Goal: Contribute content: Contribute content

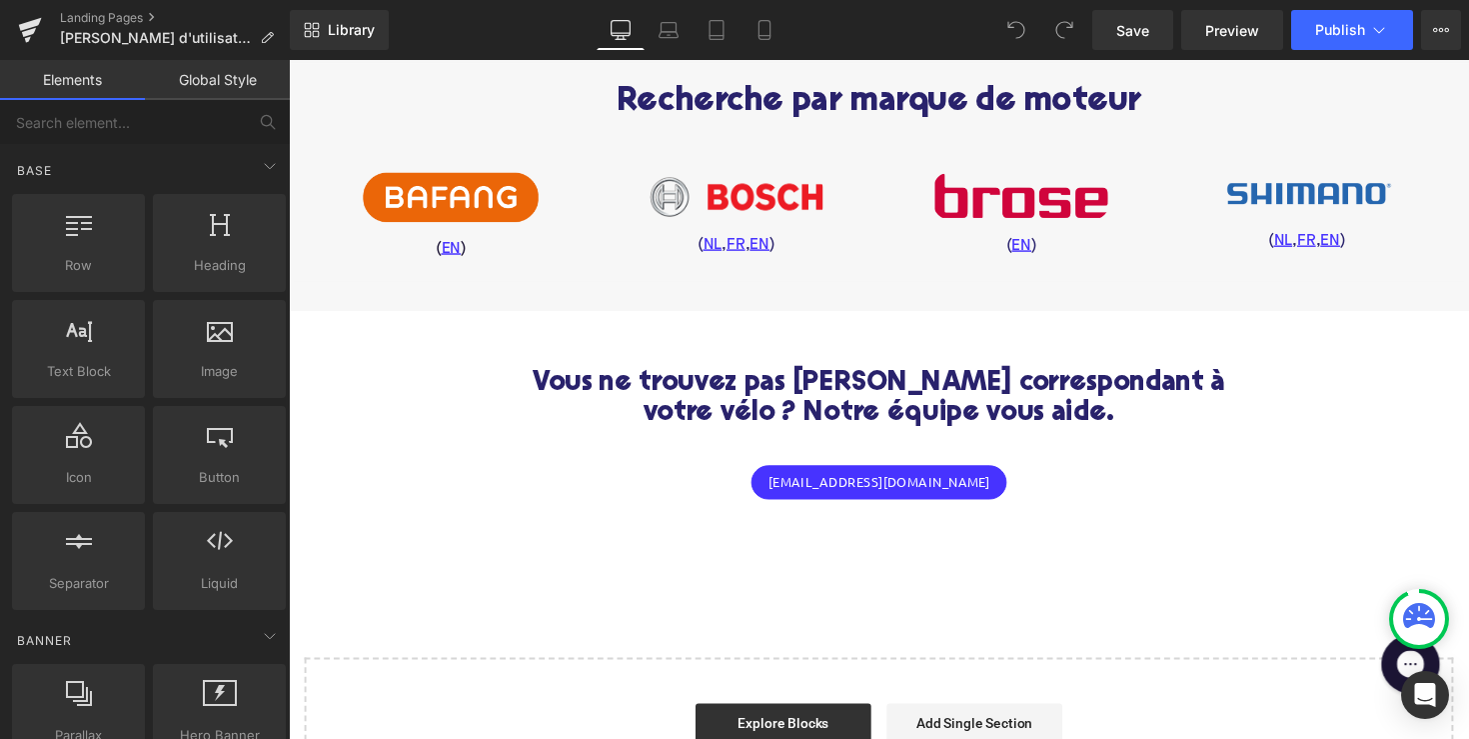
scroll to position [1017, 0]
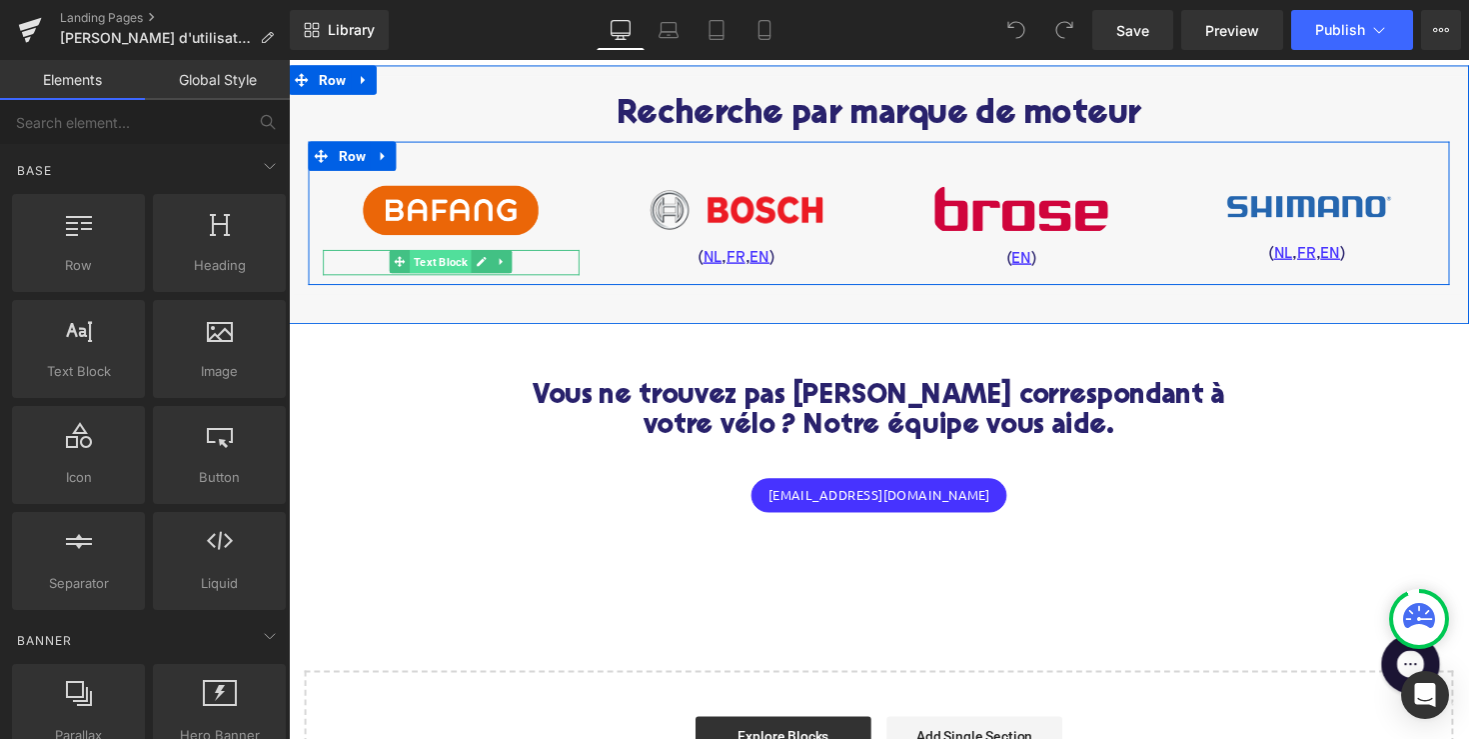
click at [442, 279] on span "Text Block" at bounding box center [444, 267] width 63 height 24
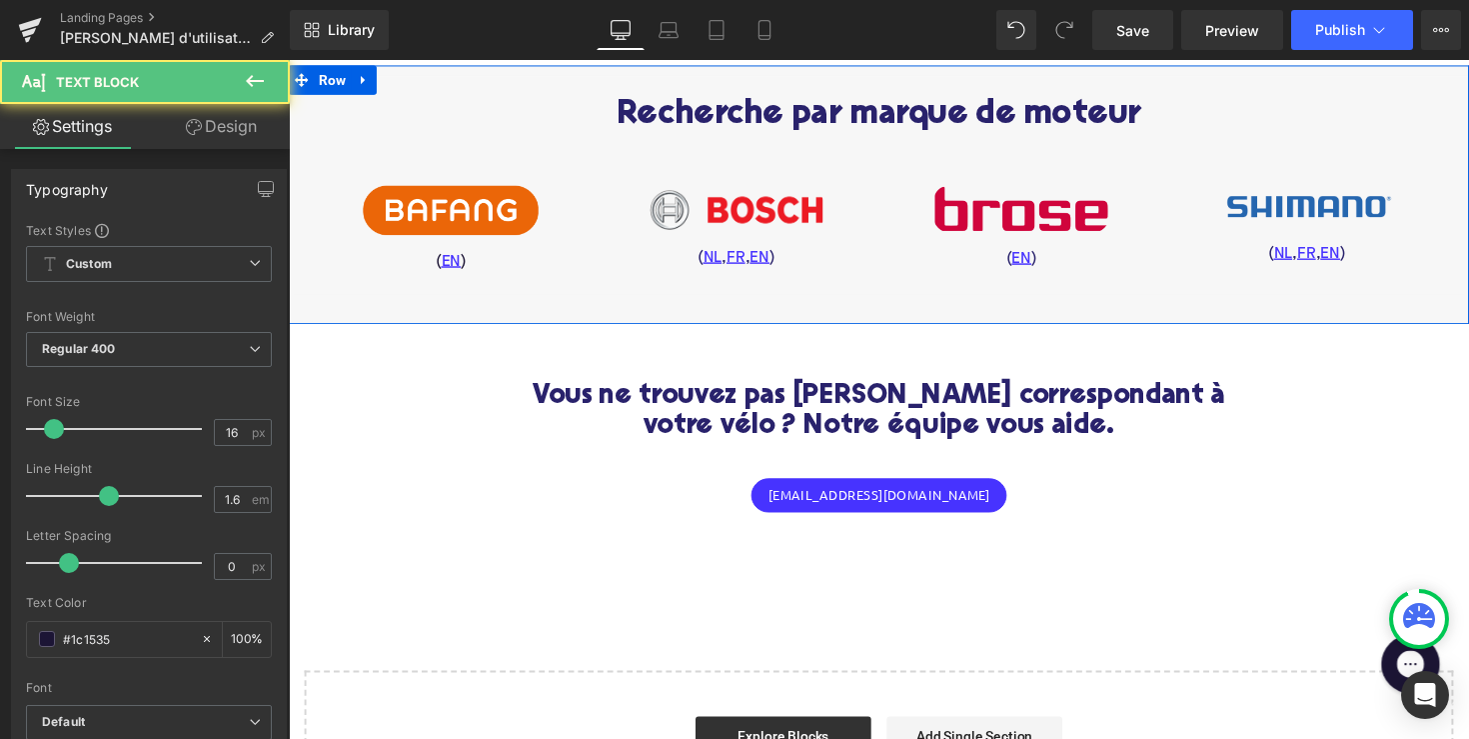
click at [448, 331] on div at bounding box center [893, 328] width 1209 height 5
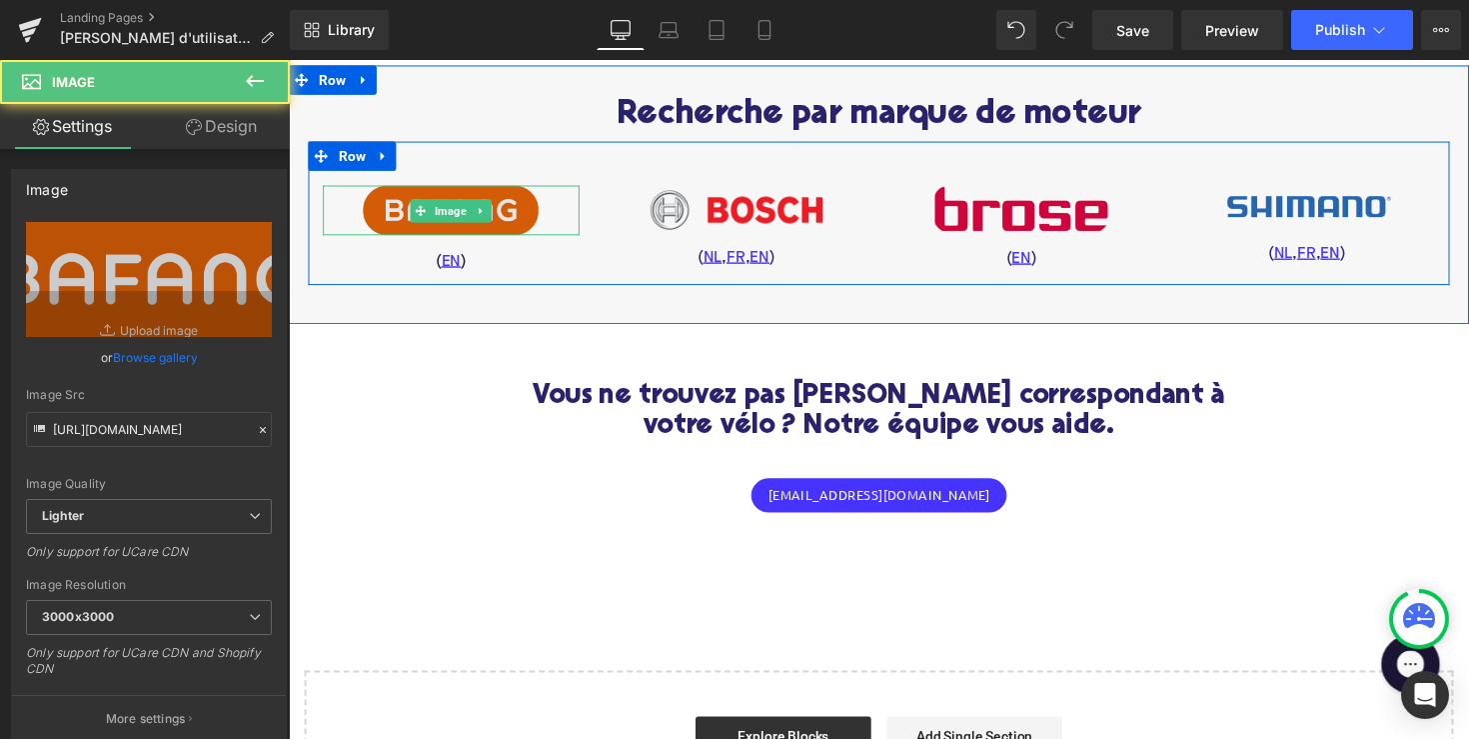
click at [467, 240] on img at bounding box center [455, 214] width 180 height 51
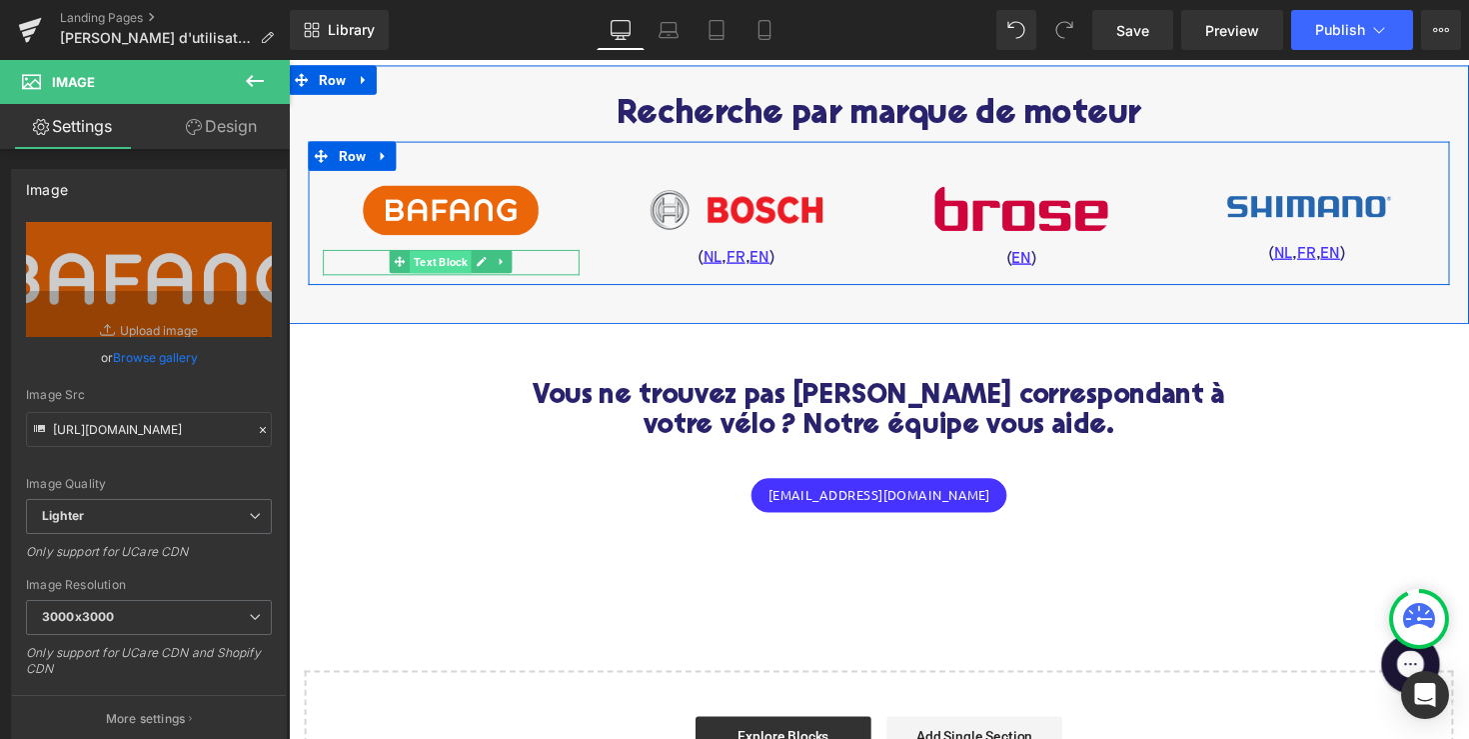
click at [462, 280] on span "Text Block" at bounding box center [444, 268] width 63 height 24
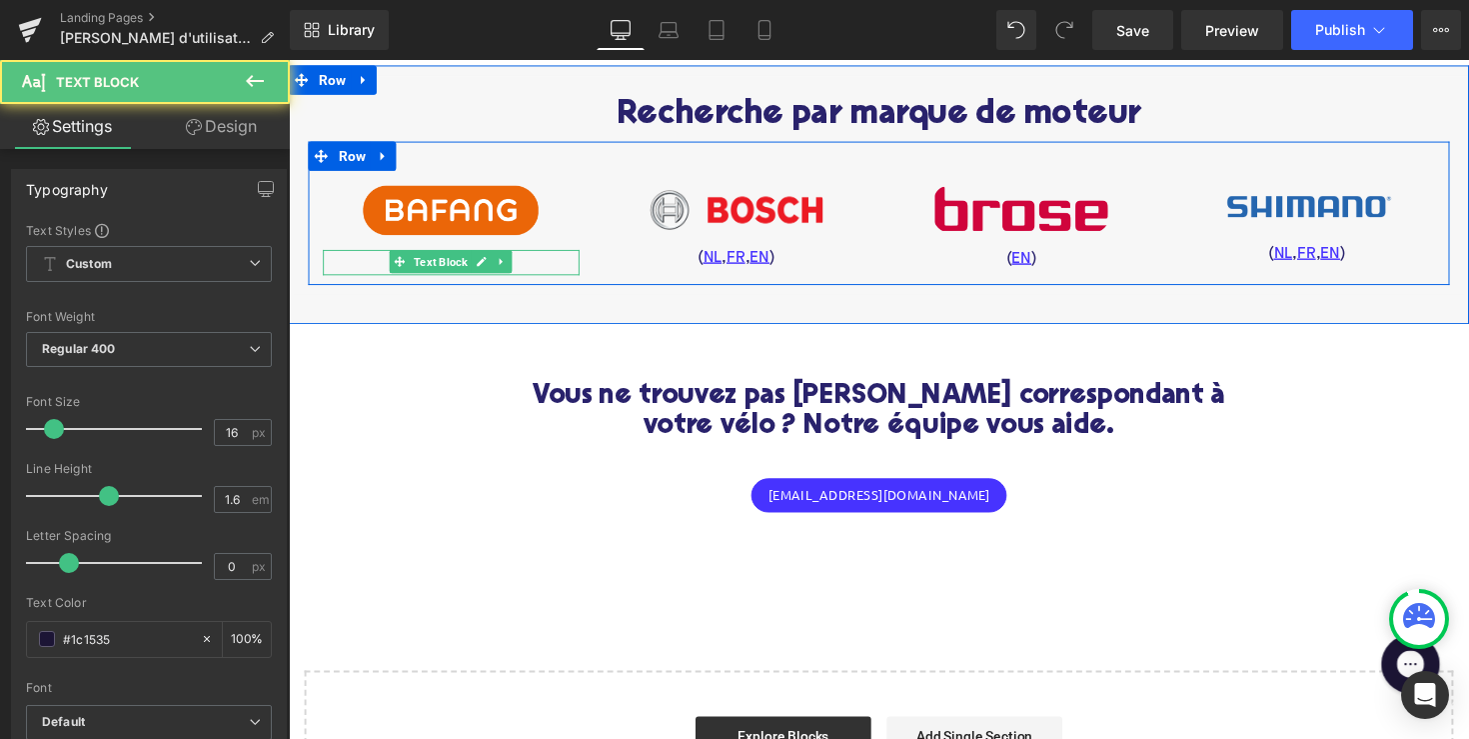
click at [545, 281] on p "( EN )" at bounding box center [455, 268] width 263 height 26
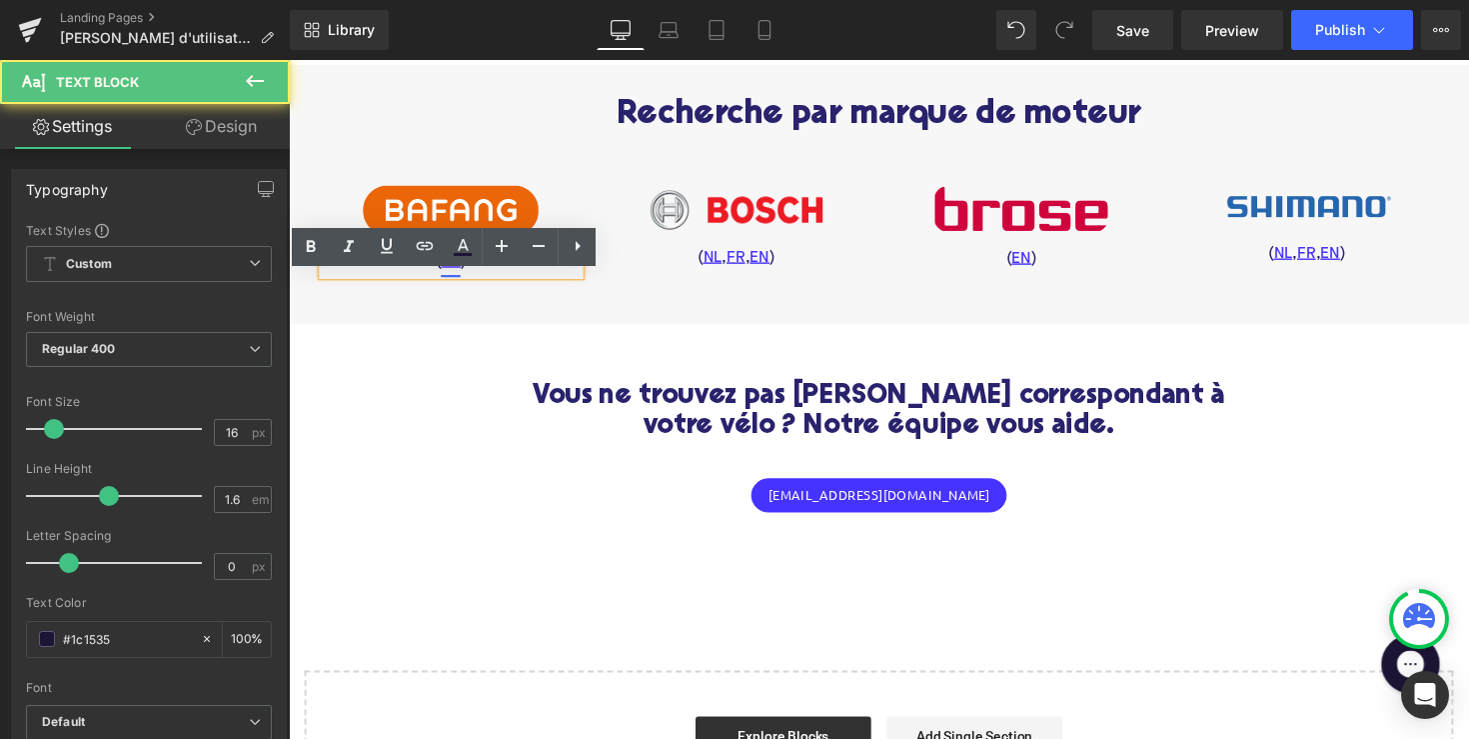
click at [449, 275] on u "EN" at bounding box center [455, 267] width 20 height 16
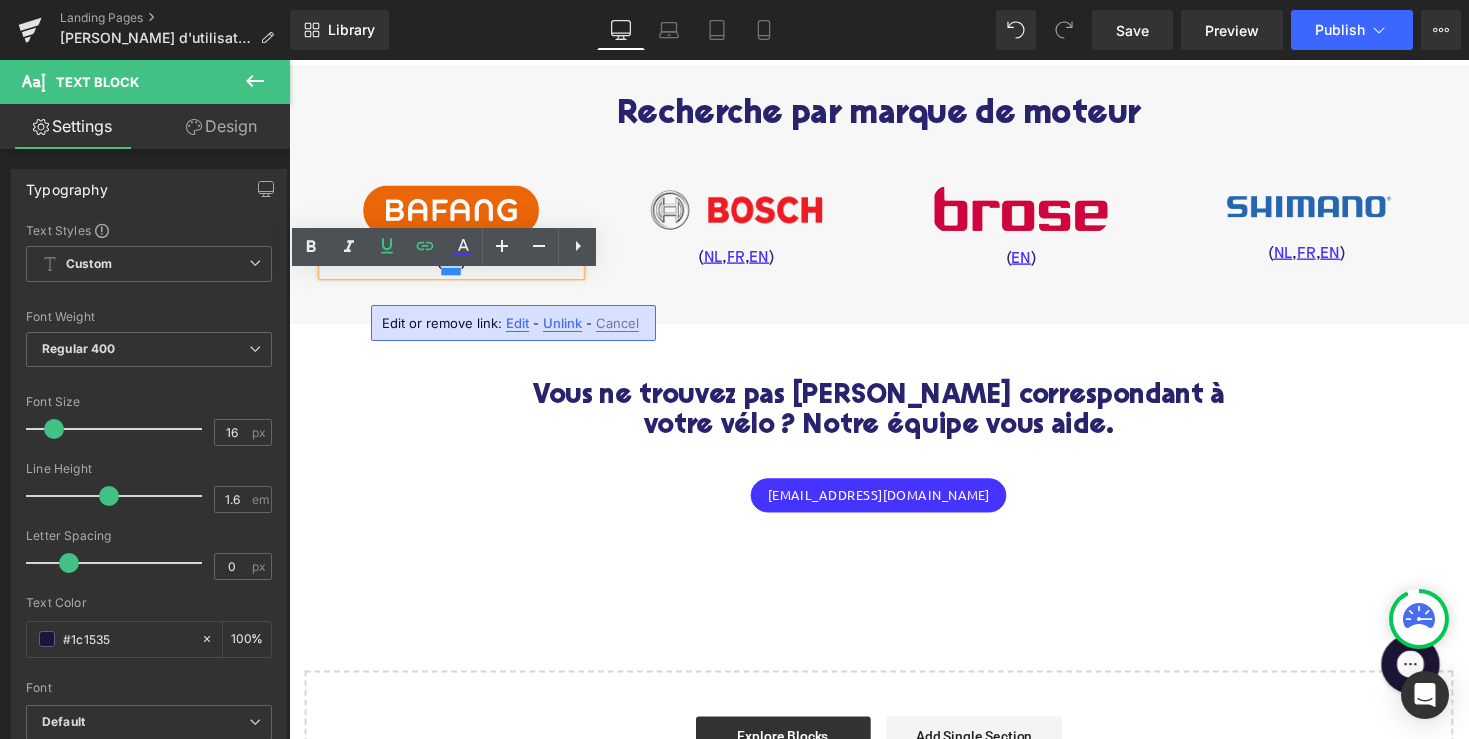
click at [519, 325] on span "Edit" at bounding box center [517, 323] width 23 height 17
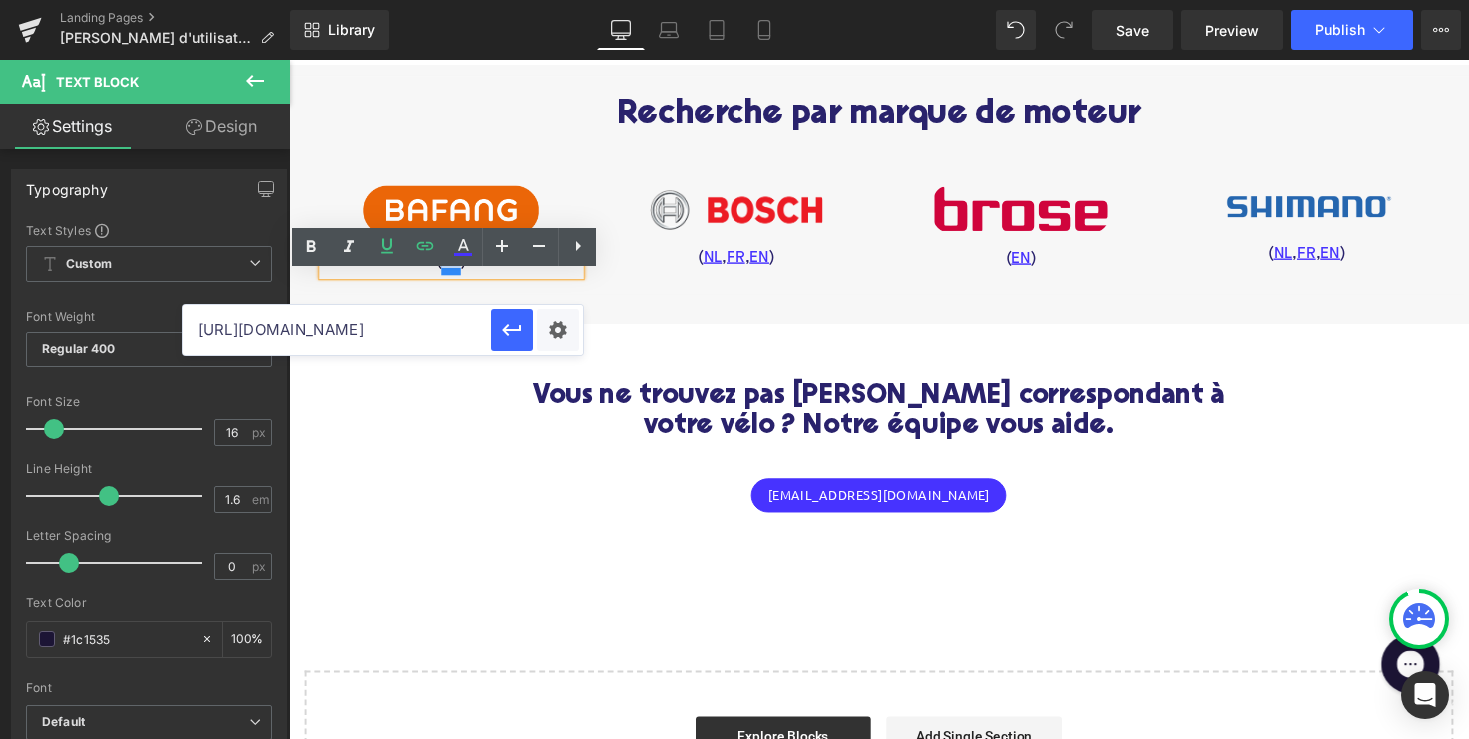
click at [431, 324] on input "https://bafang-e.com/en/service/downloads/" at bounding box center [337, 330] width 308 height 50
paste input "faq"
click at [503, 334] on icon "button" at bounding box center [512, 330] width 24 height 24
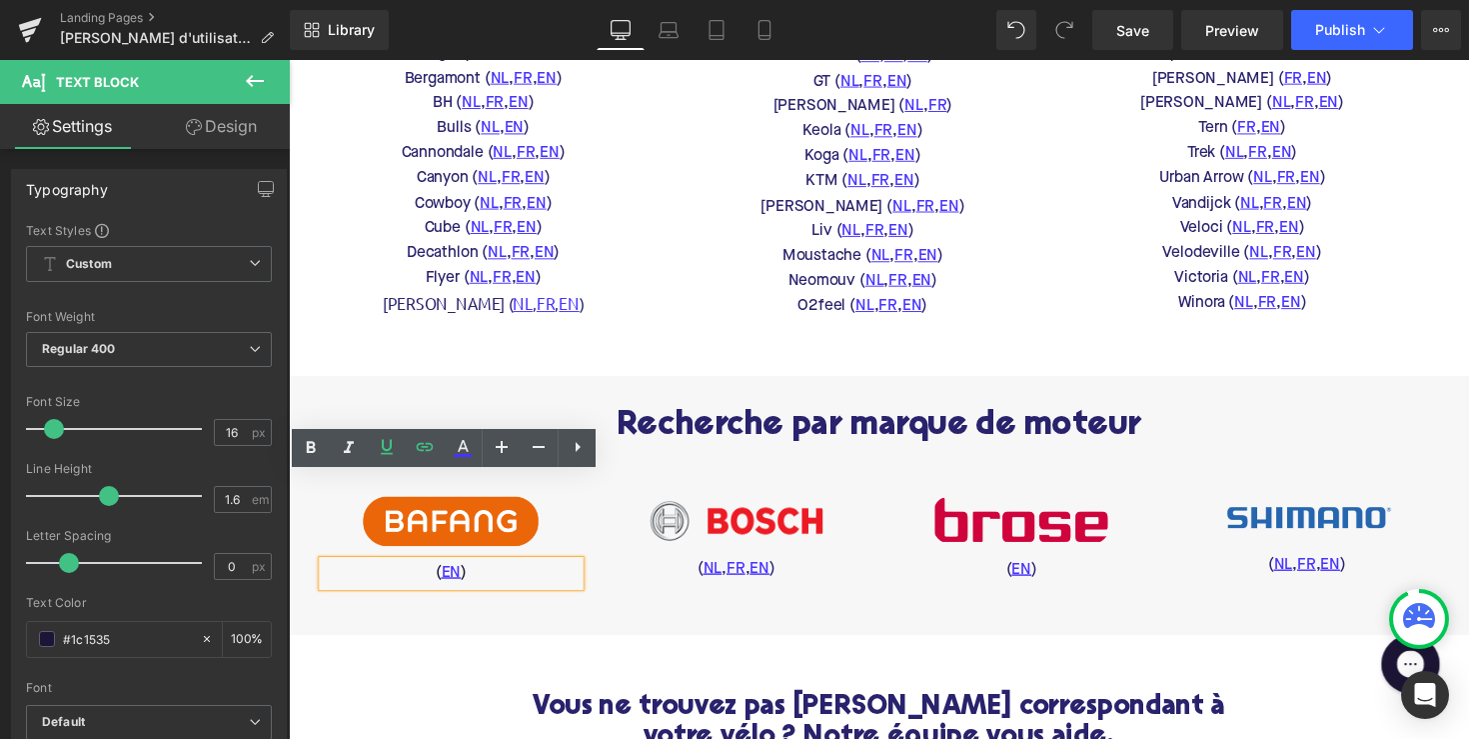
scroll to position [527, 0]
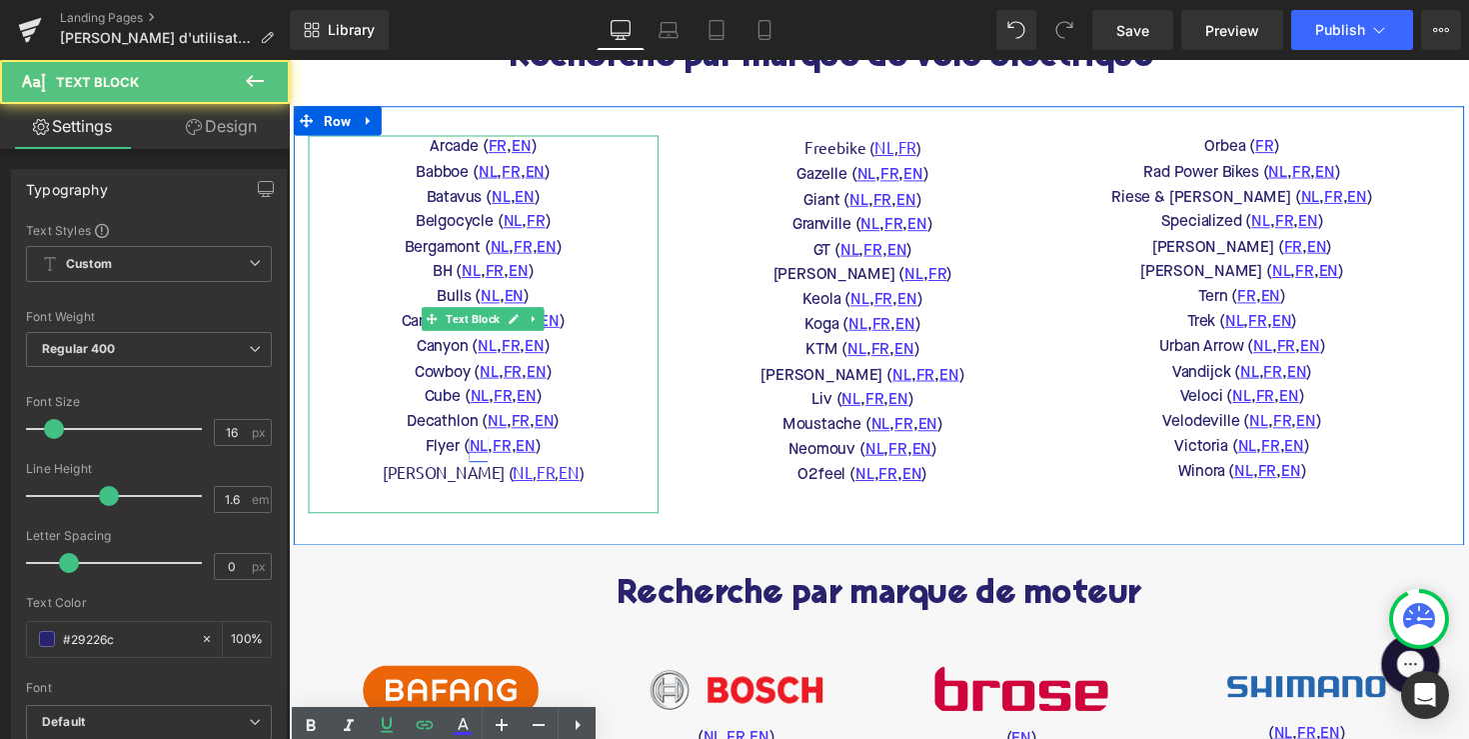
click at [480, 470] on link "NL" at bounding box center [483, 457] width 19 height 26
click at [475, 470] on link "NL" at bounding box center [483, 457] width 19 height 26
click at [480, 470] on link "NL" at bounding box center [483, 457] width 19 height 26
click at [474, 470] on link "NL" at bounding box center [483, 457] width 19 height 26
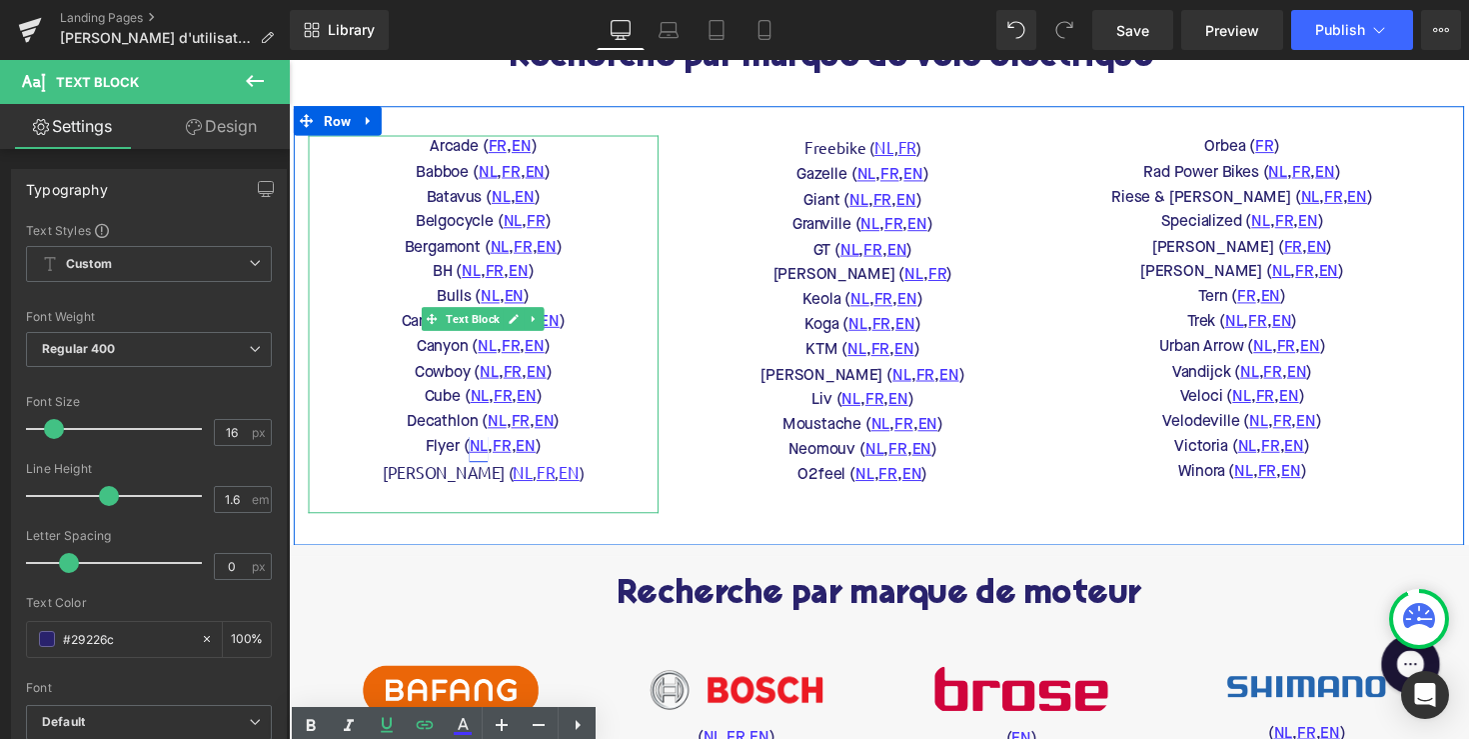
click at [482, 470] on link "NL" at bounding box center [483, 457] width 19 height 26
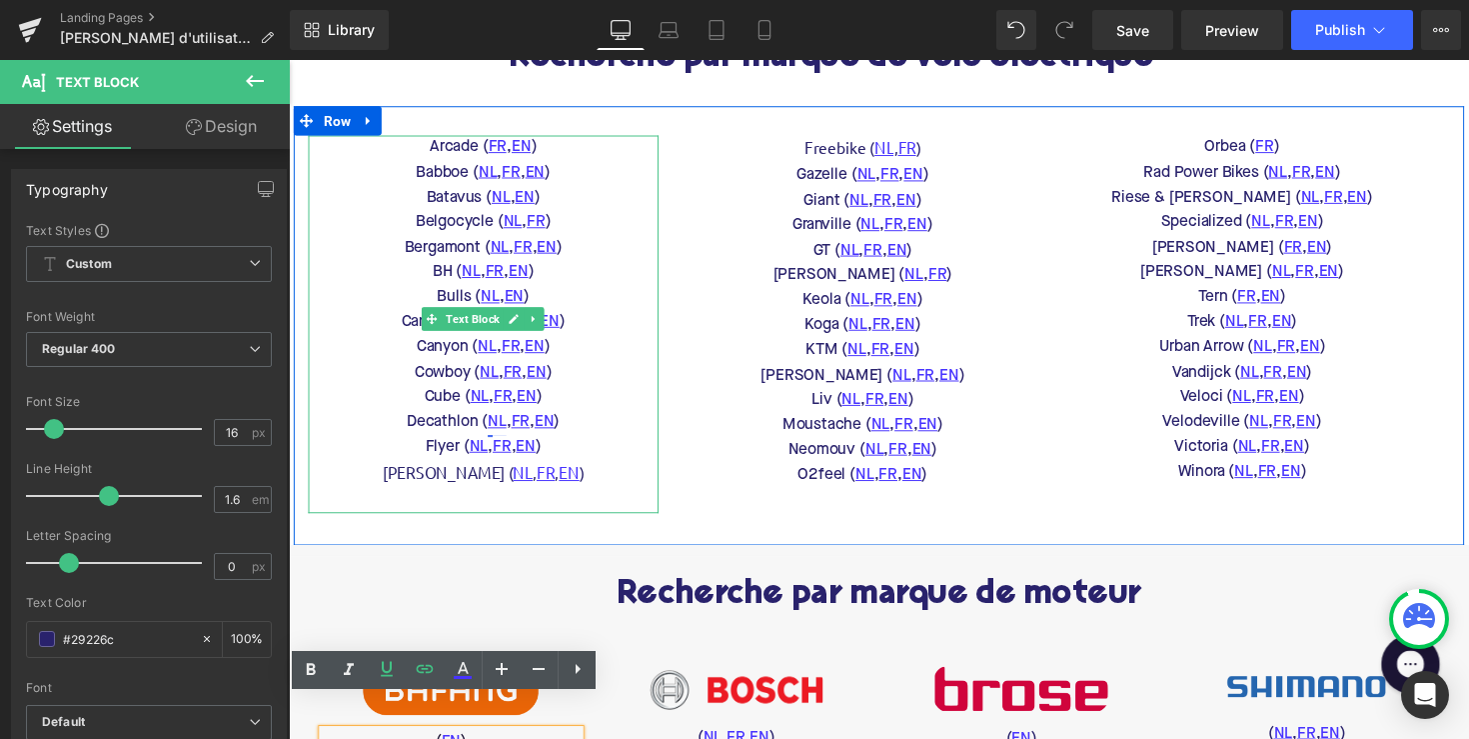
scroll to position [645, 0]
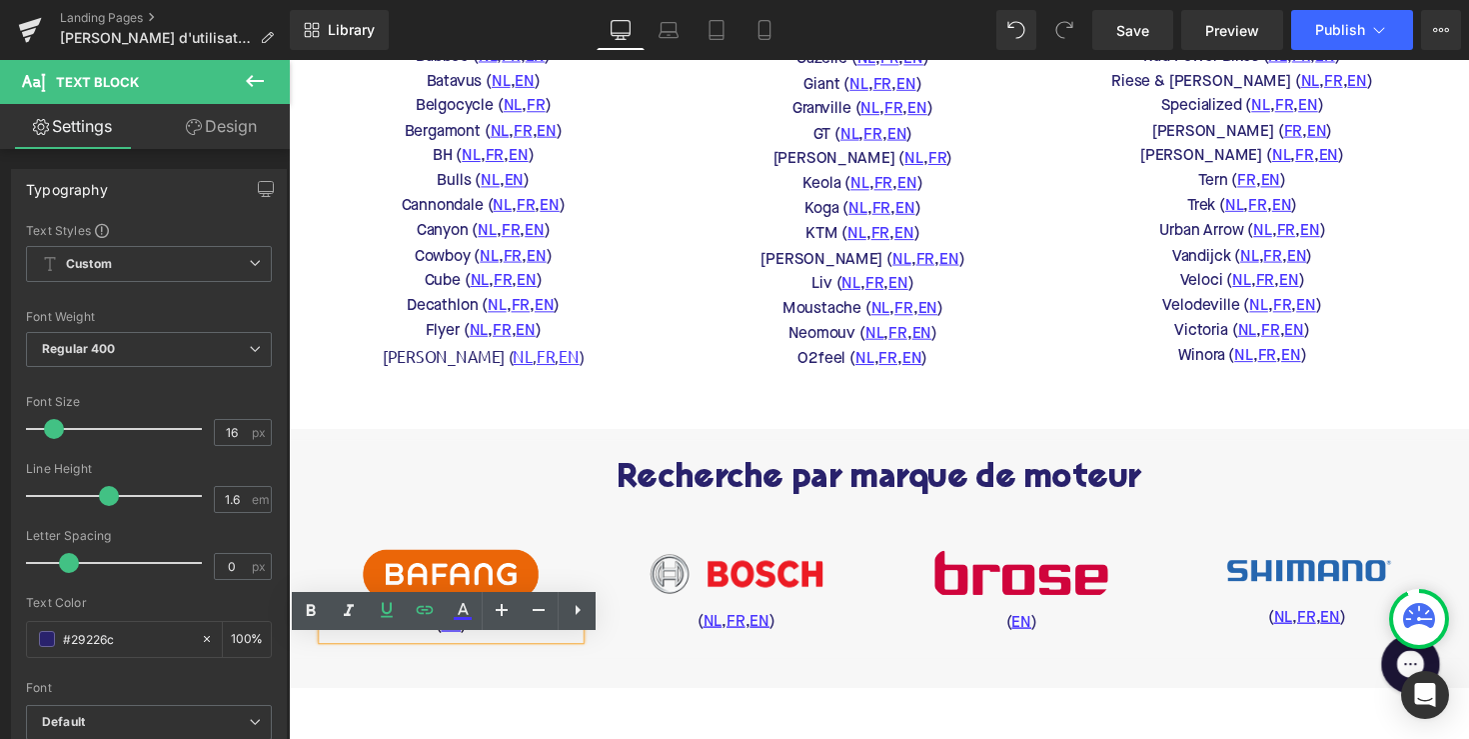
click at [658, 345] on div "Arcade ( FR , EN ) Babboe ( NL , FR , EN ) Batavus ( NL , EN ) Belgocycle ( NL …" at bounding box center [488, 212] width 359 height 387
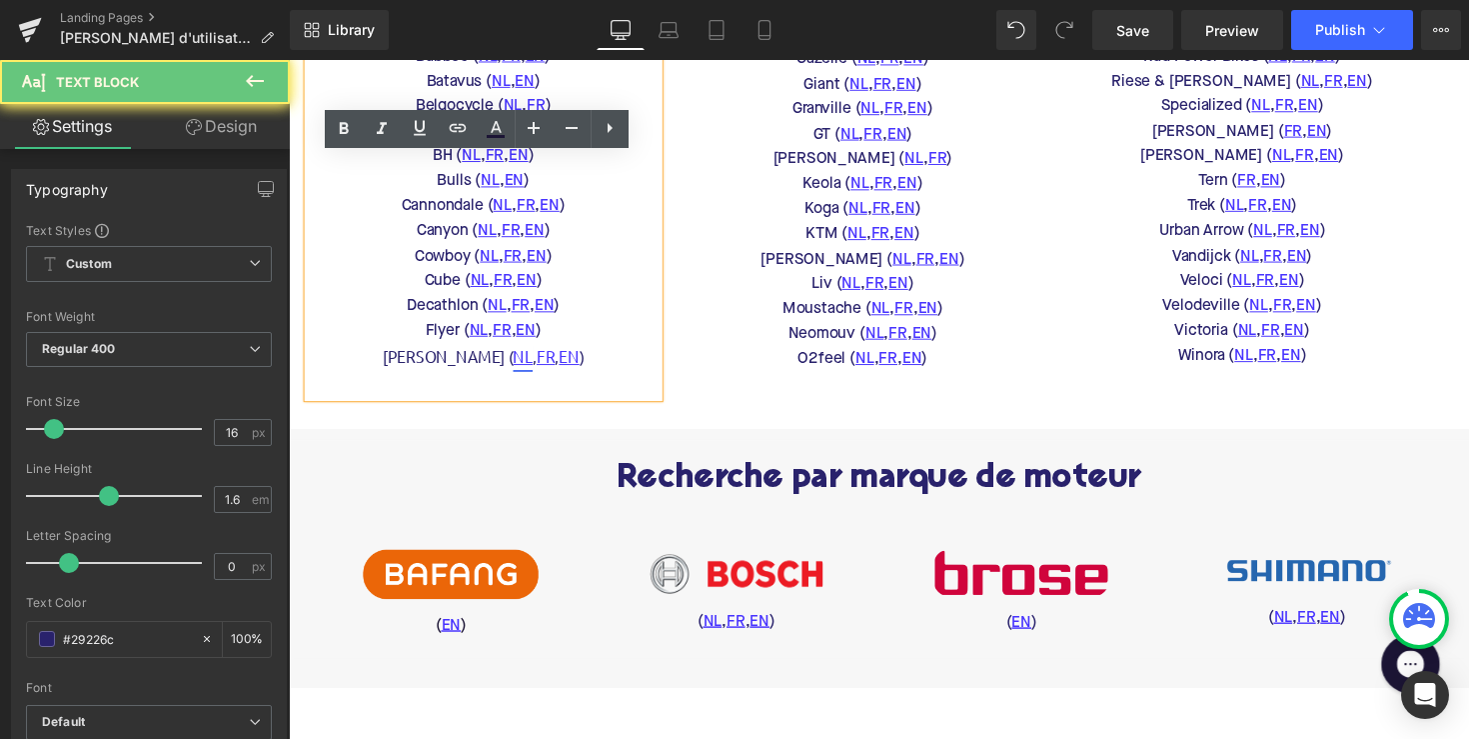
click at [519, 378] on link "NL" at bounding box center [529, 365] width 20 height 26
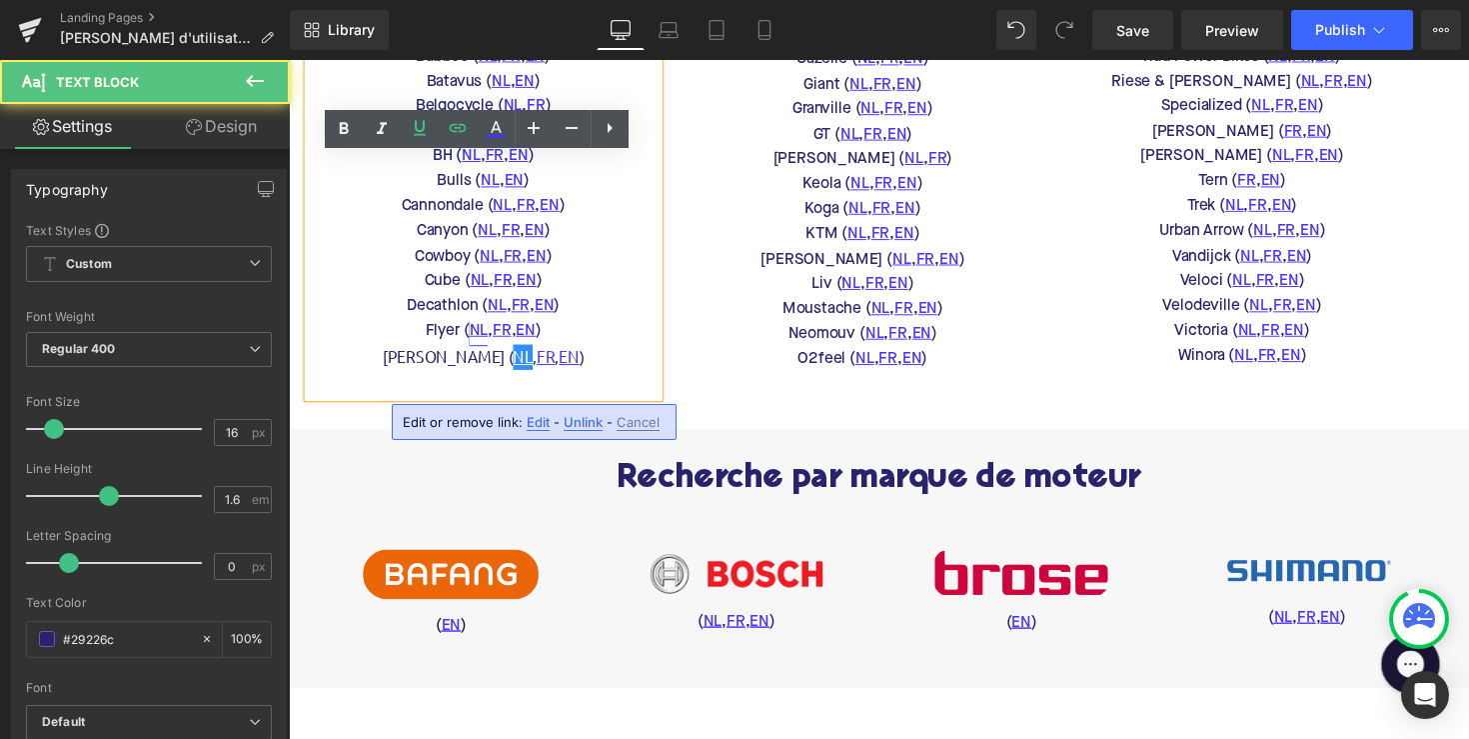
click at [474, 352] on link "NL" at bounding box center [483, 339] width 19 height 26
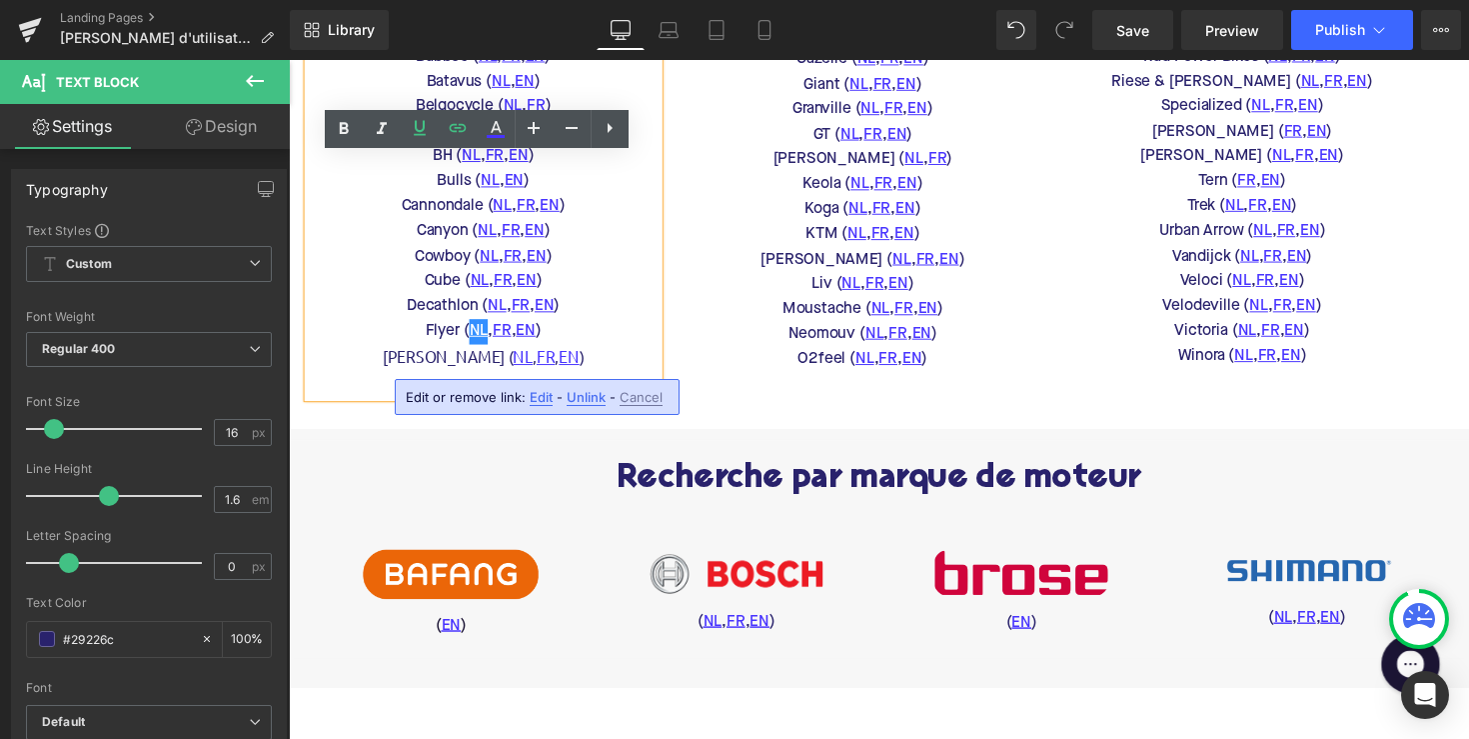
click at [542, 401] on span "Edit" at bounding box center [541, 397] width 23 height 17
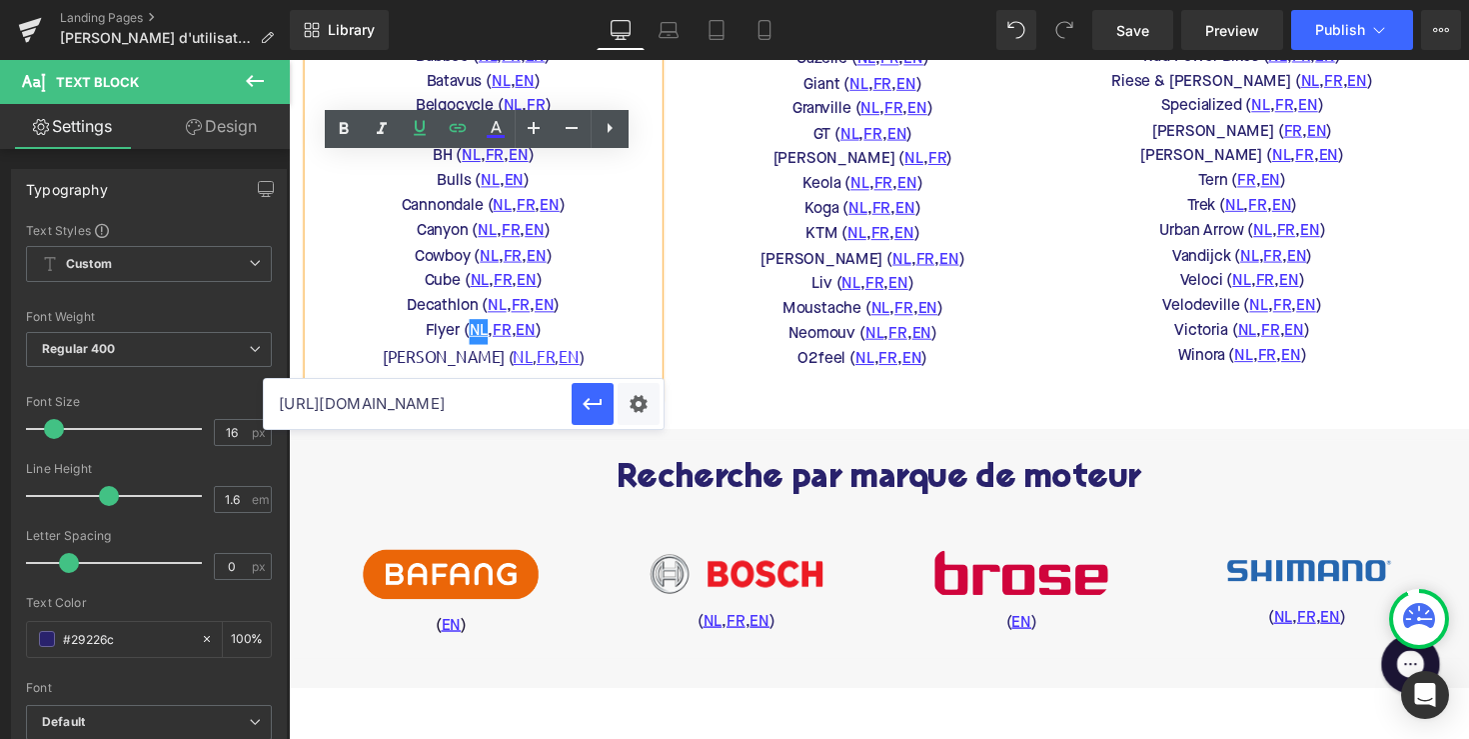
click at [475, 405] on input "https://media.flyer-bikes.com/web/18a987c457a5a30/flyer-bedienungsanleitung---f…" at bounding box center [418, 404] width 308 height 50
paste input "www.flyer-bikes.com/nl-be/knowledge/guide"
click at [595, 403] on icon "button" at bounding box center [592, 404] width 19 height 12
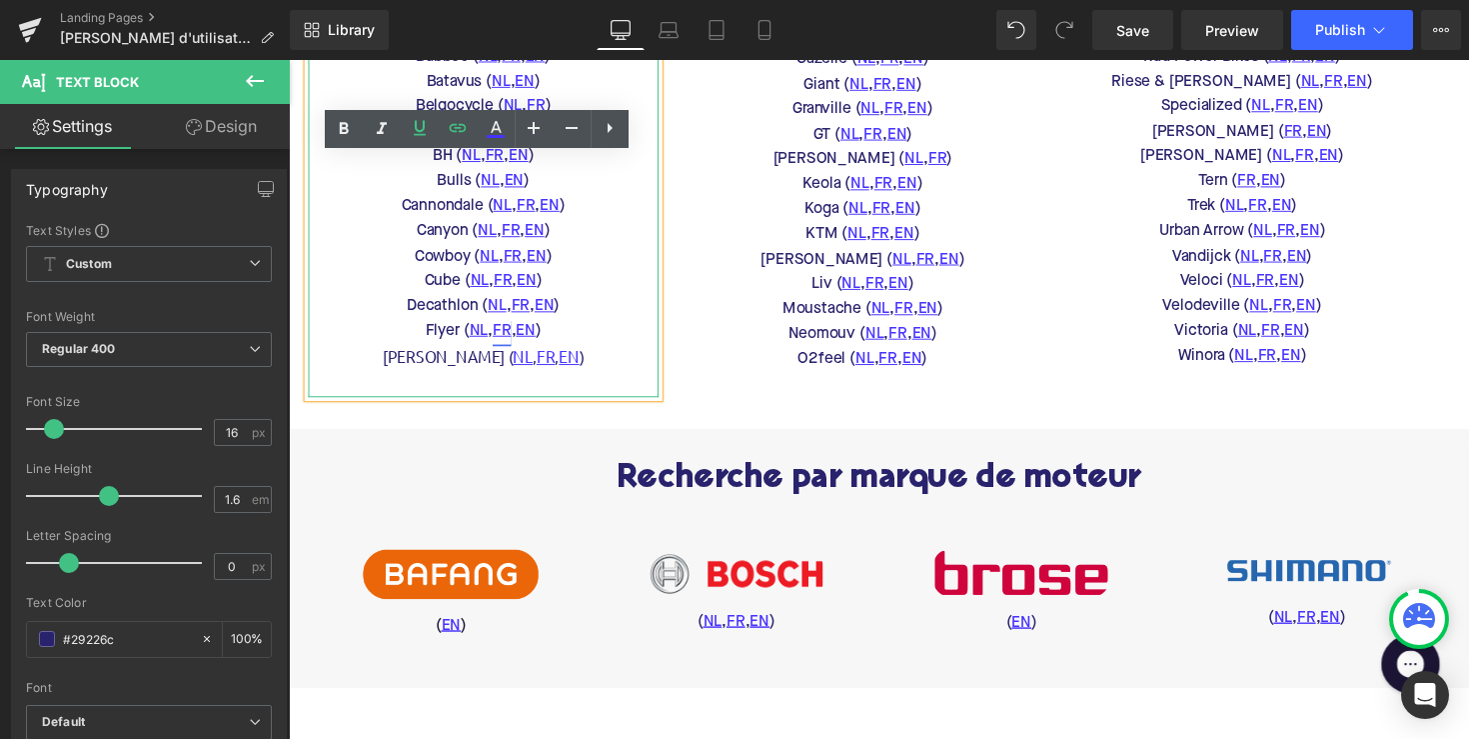
click at [504, 352] on link "FR" at bounding box center [507, 339] width 19 height 26
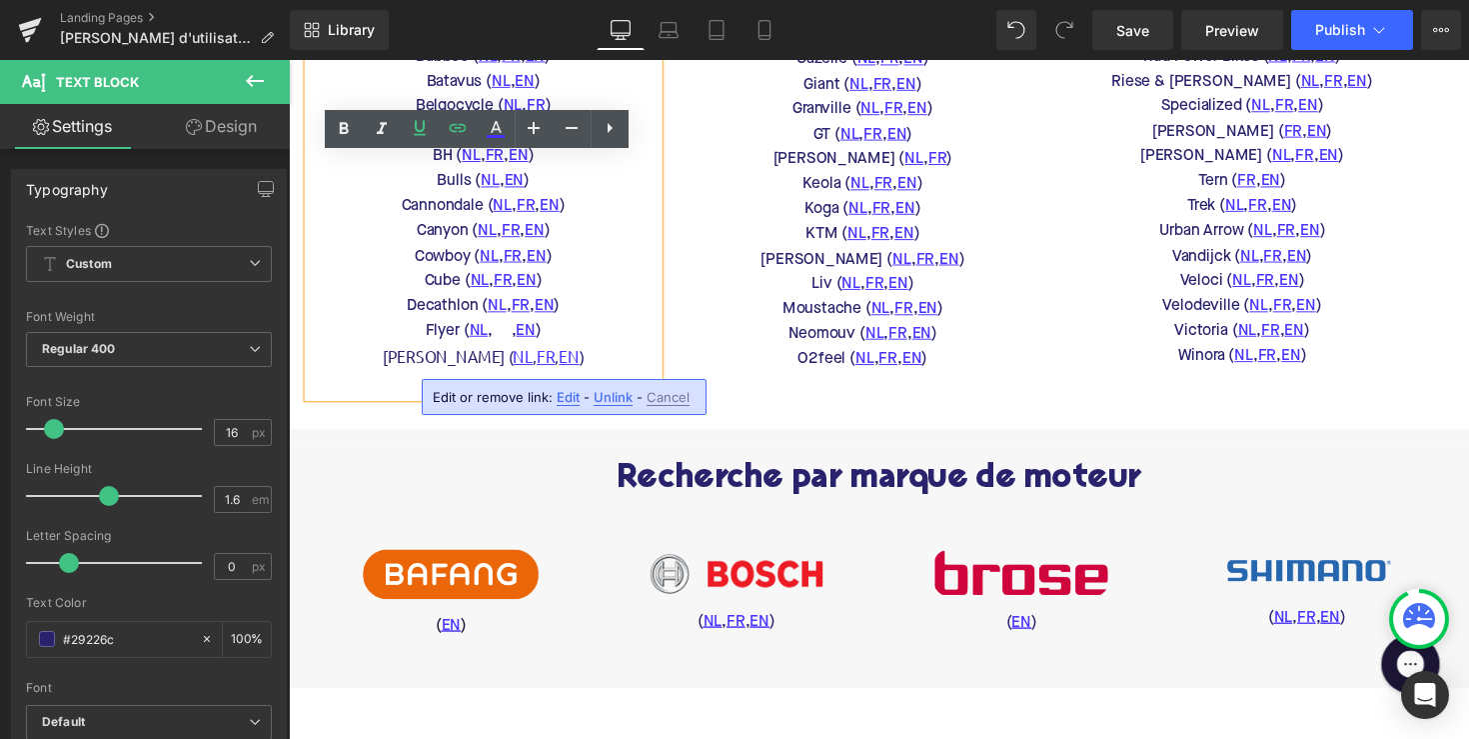
click at [557, 394] on span "Edit" at bounding box center [568, 397] width 23 height 17
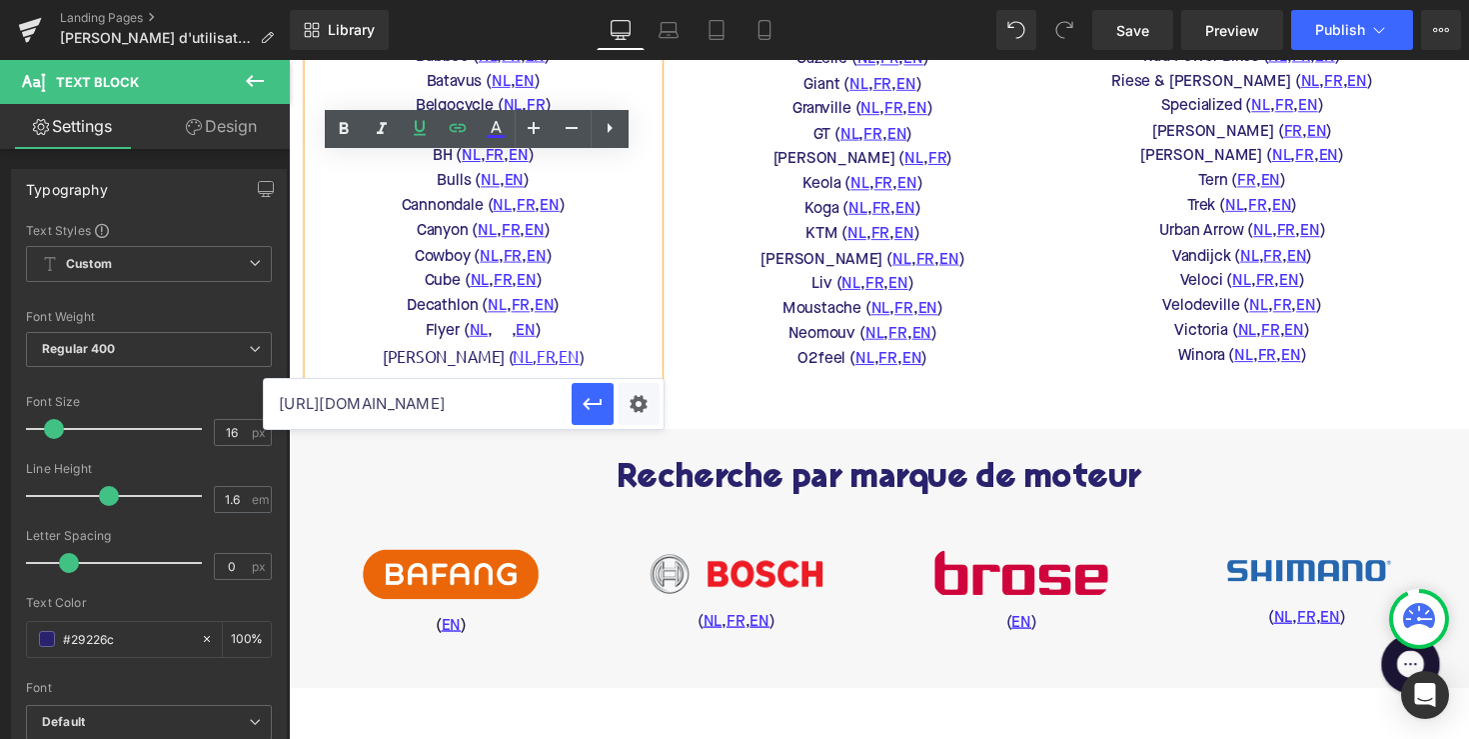
click at [503, 411] on input "https://media.flyer-bikes.com/web/18a987c457a5a30/flyer-bedienungsanleitung---f…" at bounding box center [418, 404] width 308 height 50
paste input "www.flyer-bikes.com/fr-be/knowledge/guide"
type input "https://www.flyer-bikes.com/fr-be/knowledge/guide"
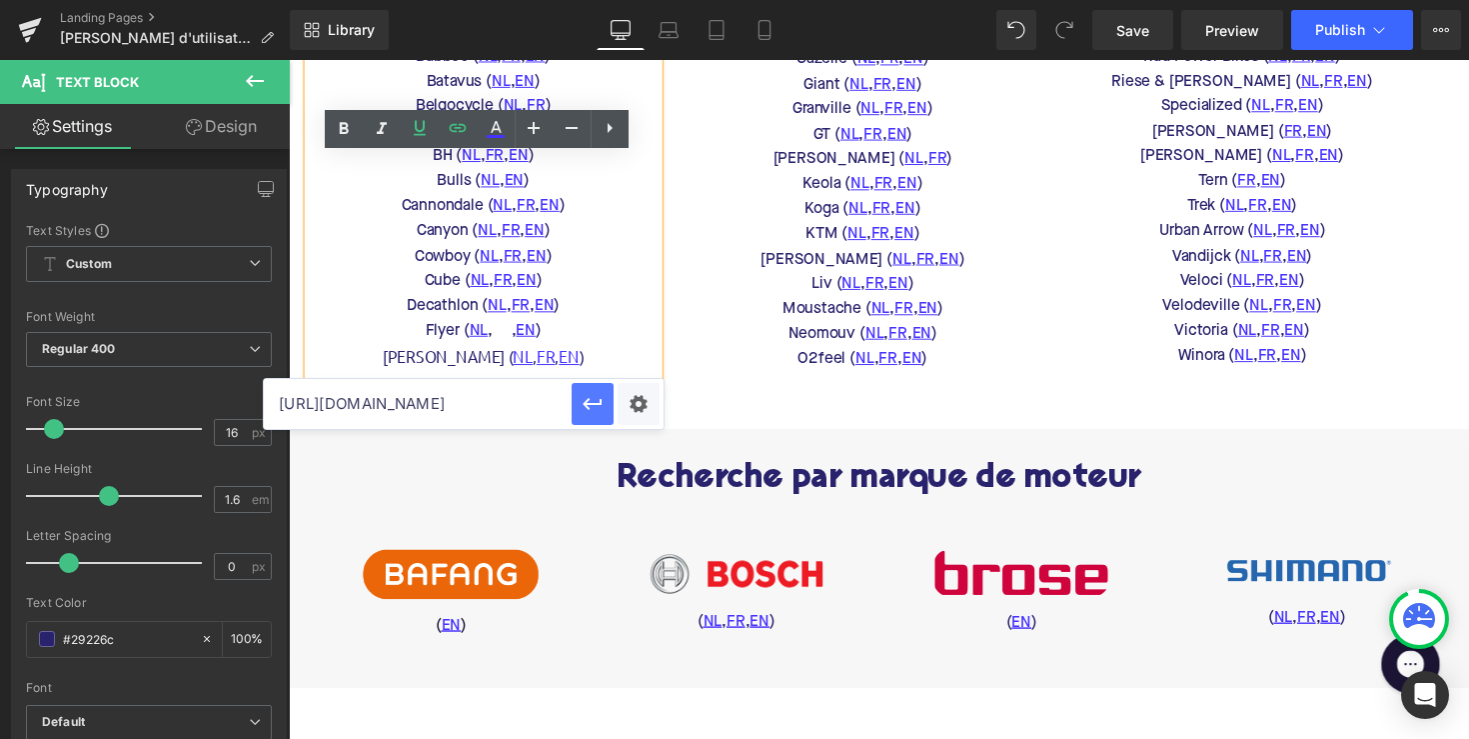
click at [590, 410] on icon "button" at bounding box center [593, 404] width 24 height 24
click at [683, 359] on div "Freebike ( NL , FR ) Gazelle ( NL , FR , EN ) Giant ( NL , FR , EN ) Granville …" at bounding box center [877, 199] width 389 height 361
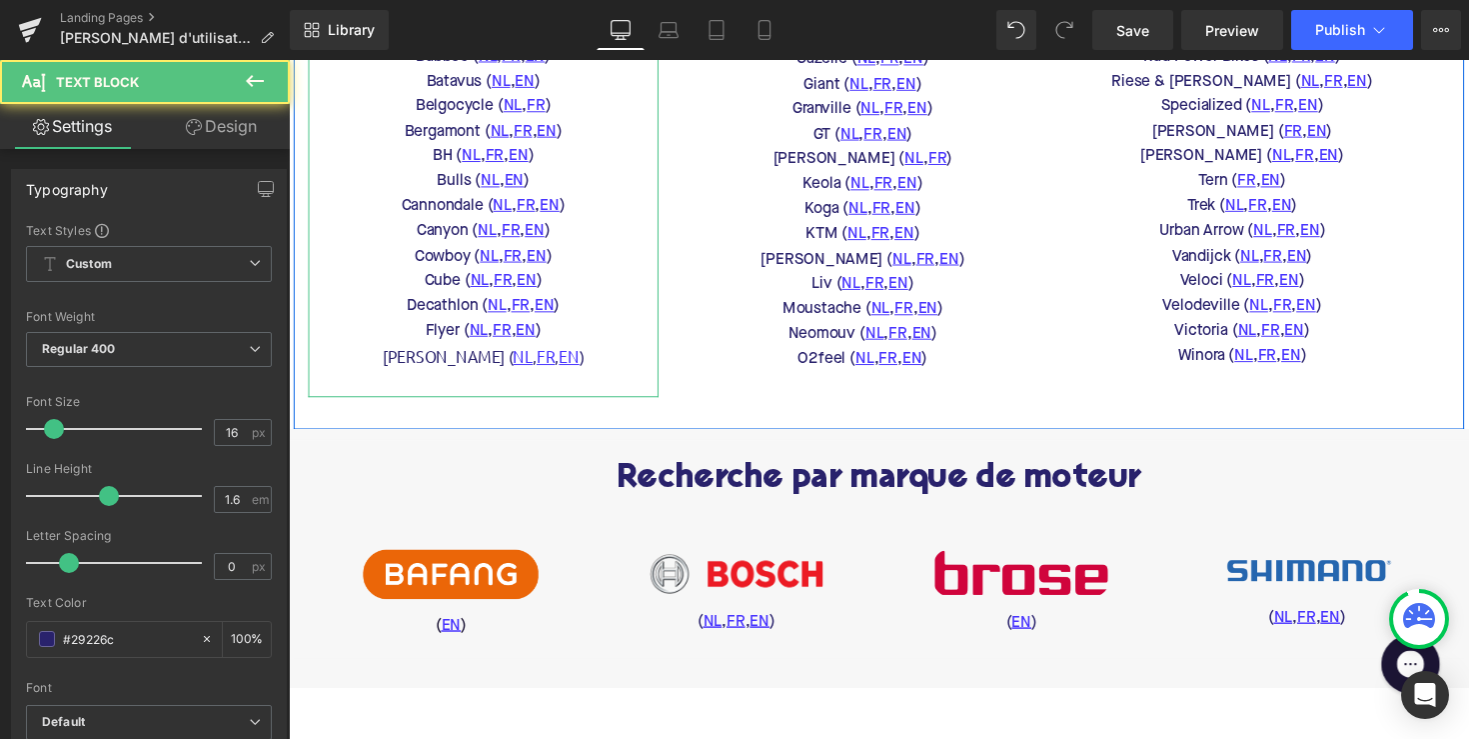
click at [542, 352] on p "Flyer ( NL , FR , EN )" at bounding box center [488, 339] width 359 height 26
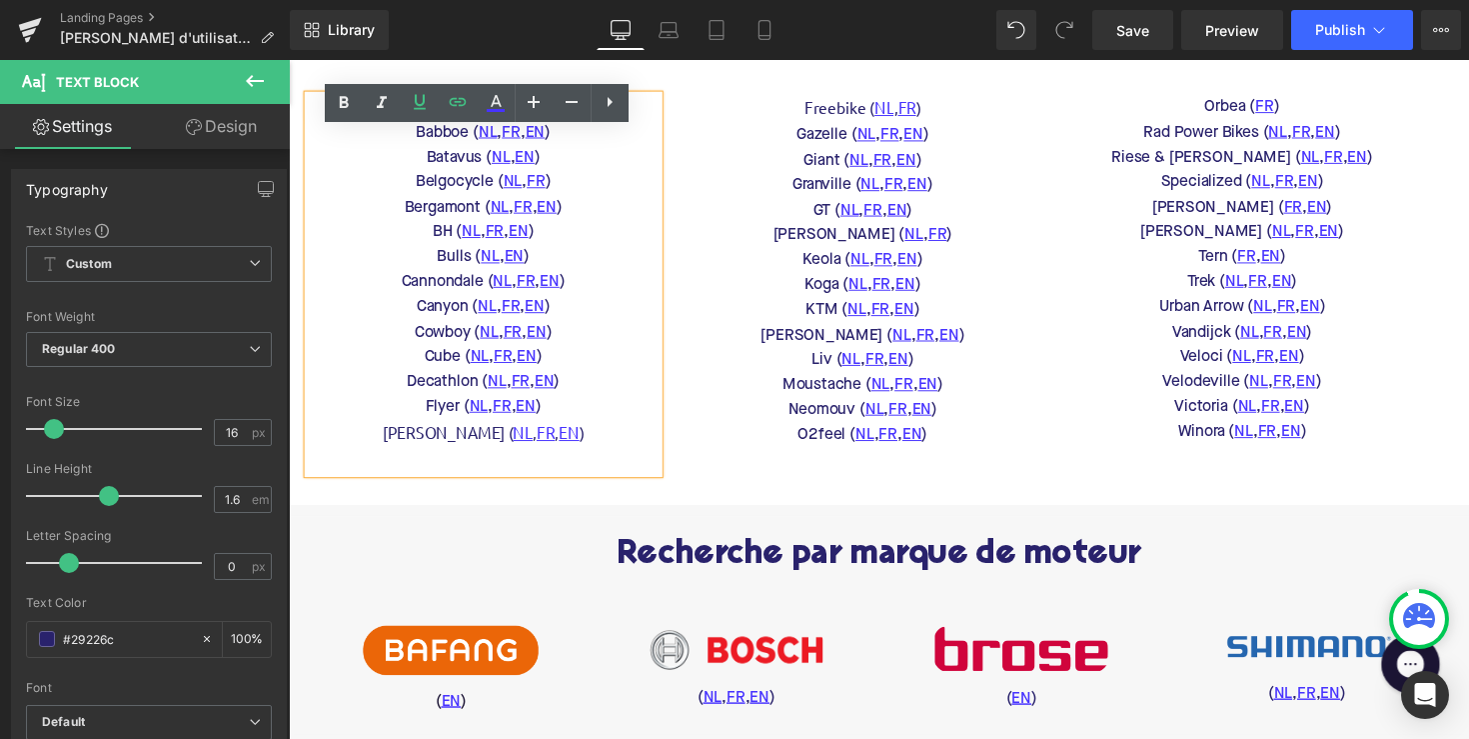
scroll to position [564, 0]
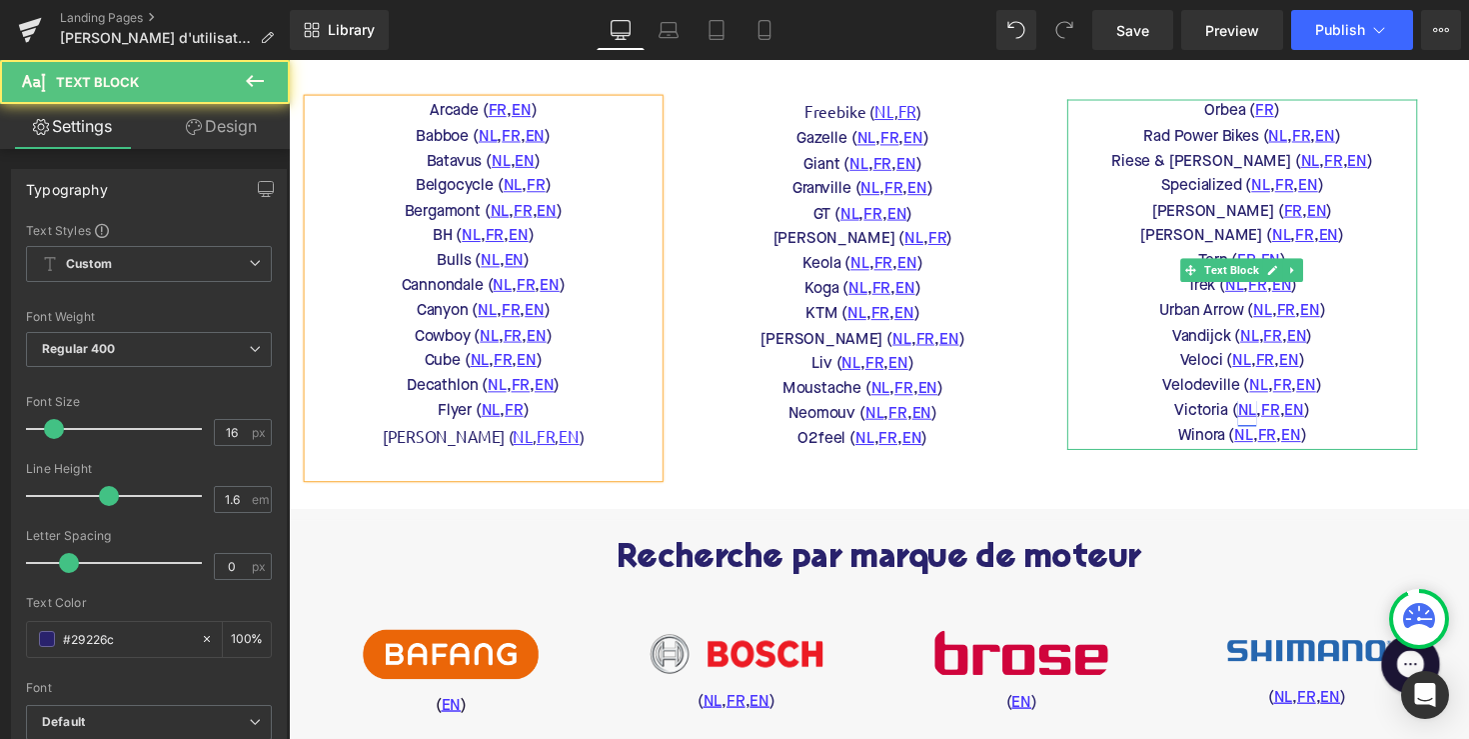
click at [1263, 433] on link "NL" at bounding box center [1270, 420] width 19 height 26
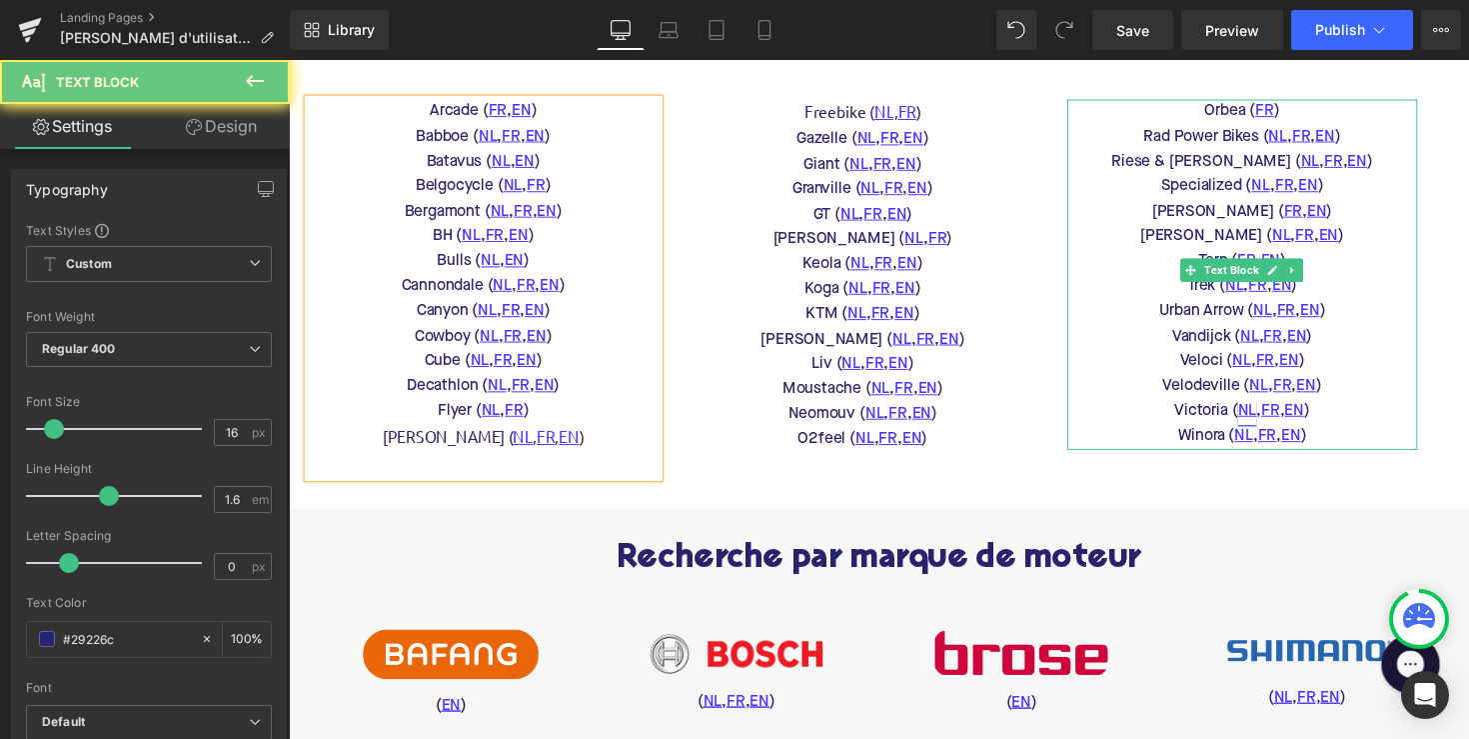
click at [1263, 433] on link "NL" at bounding box center [1270, 420] width 19 height 26
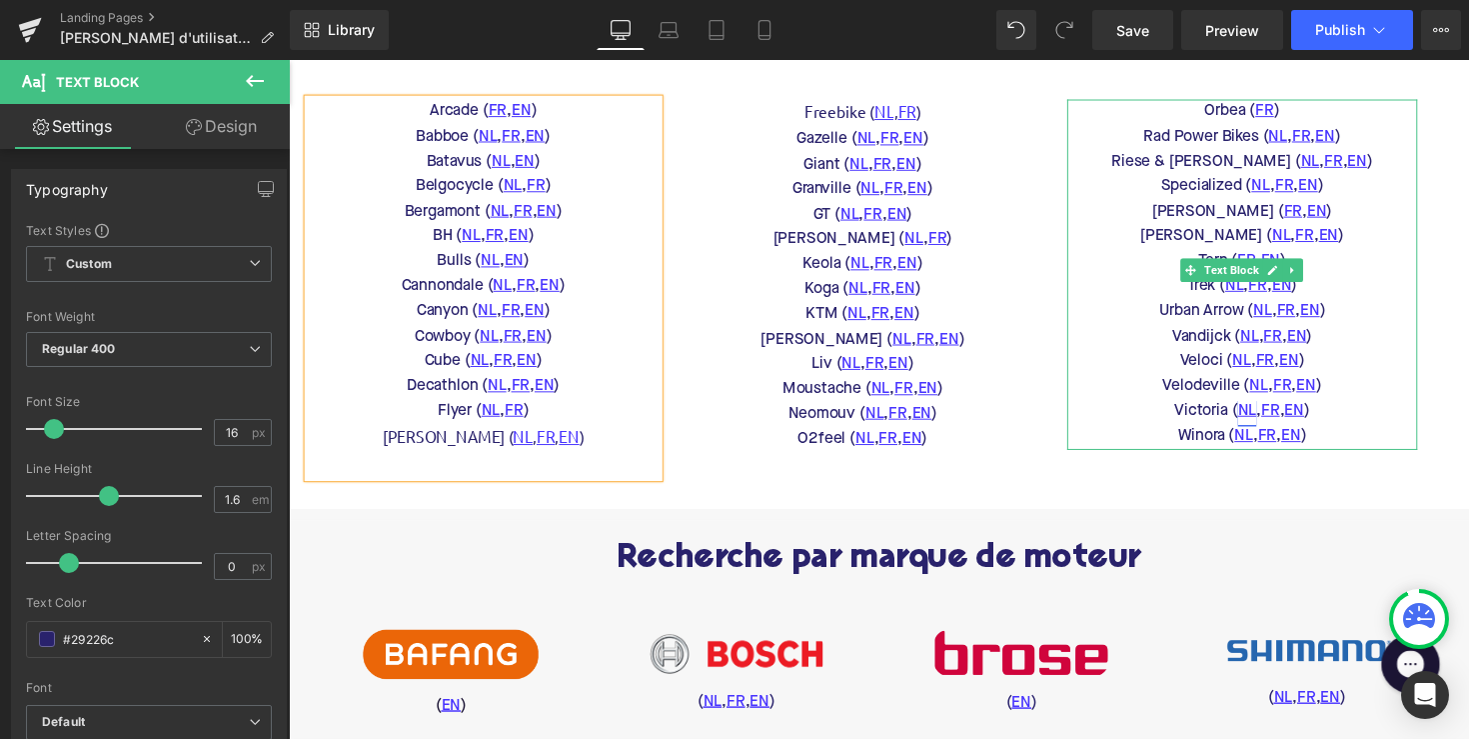
click at [1261, 433] on link "NL" at bounding box center [1270, 420] width 19 height 26
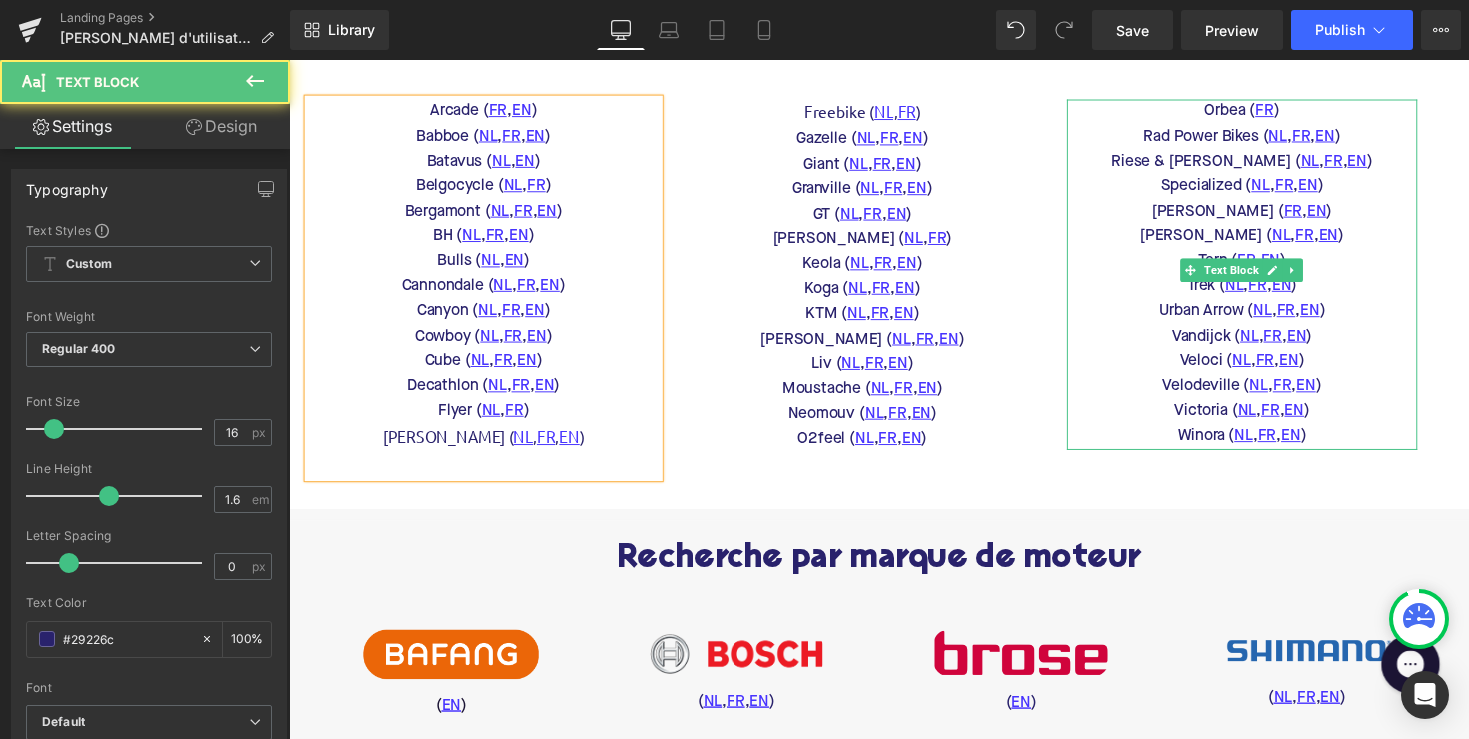
click at [1398, 382] on div "Veloci ( NL , FR , EN )" at bounding box center [1265, 369] width 359 height 26
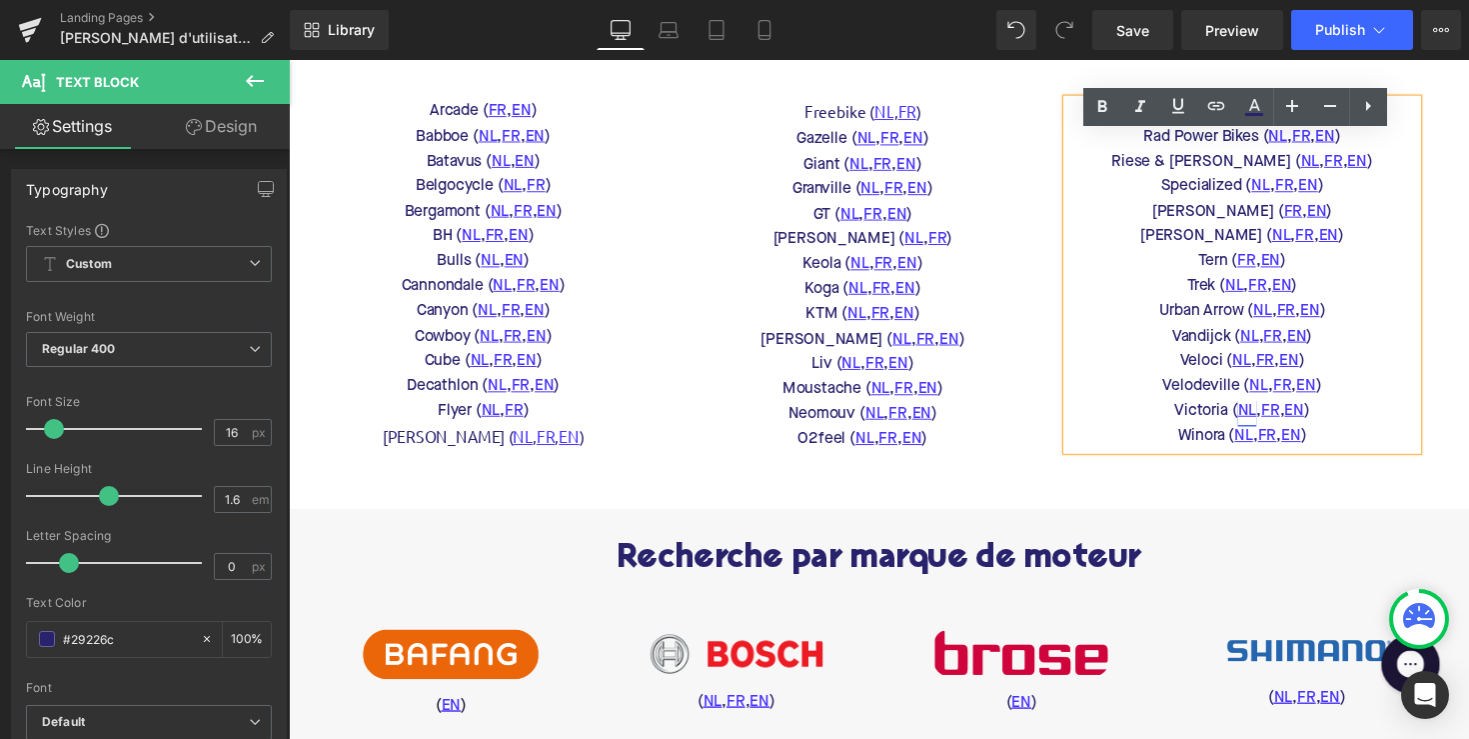
click at [1264, 433] on link "NL" at bounding box center [1270, 420] width 19 height 26
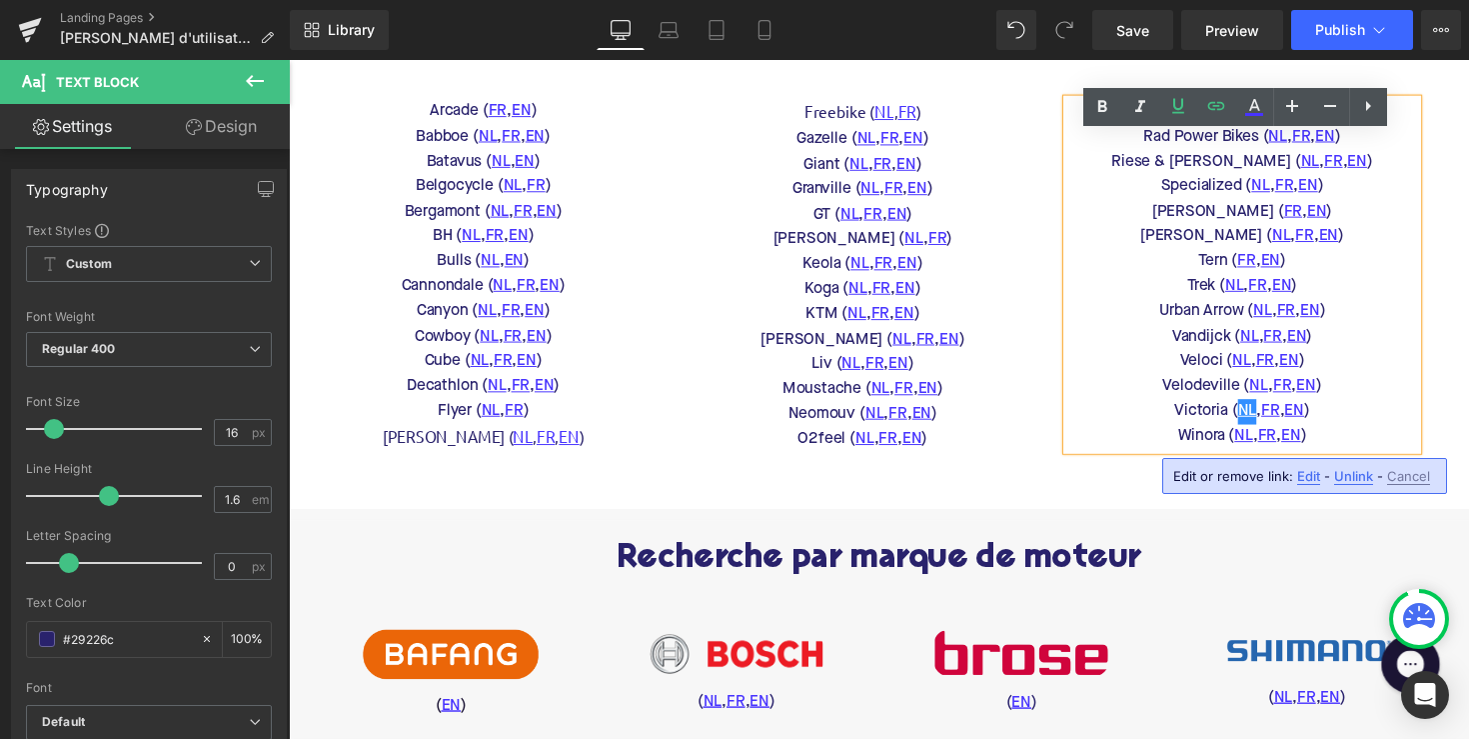
click at [1312, 475] on span "Edit" at bounding box center [1308, 476] width 23 height 17
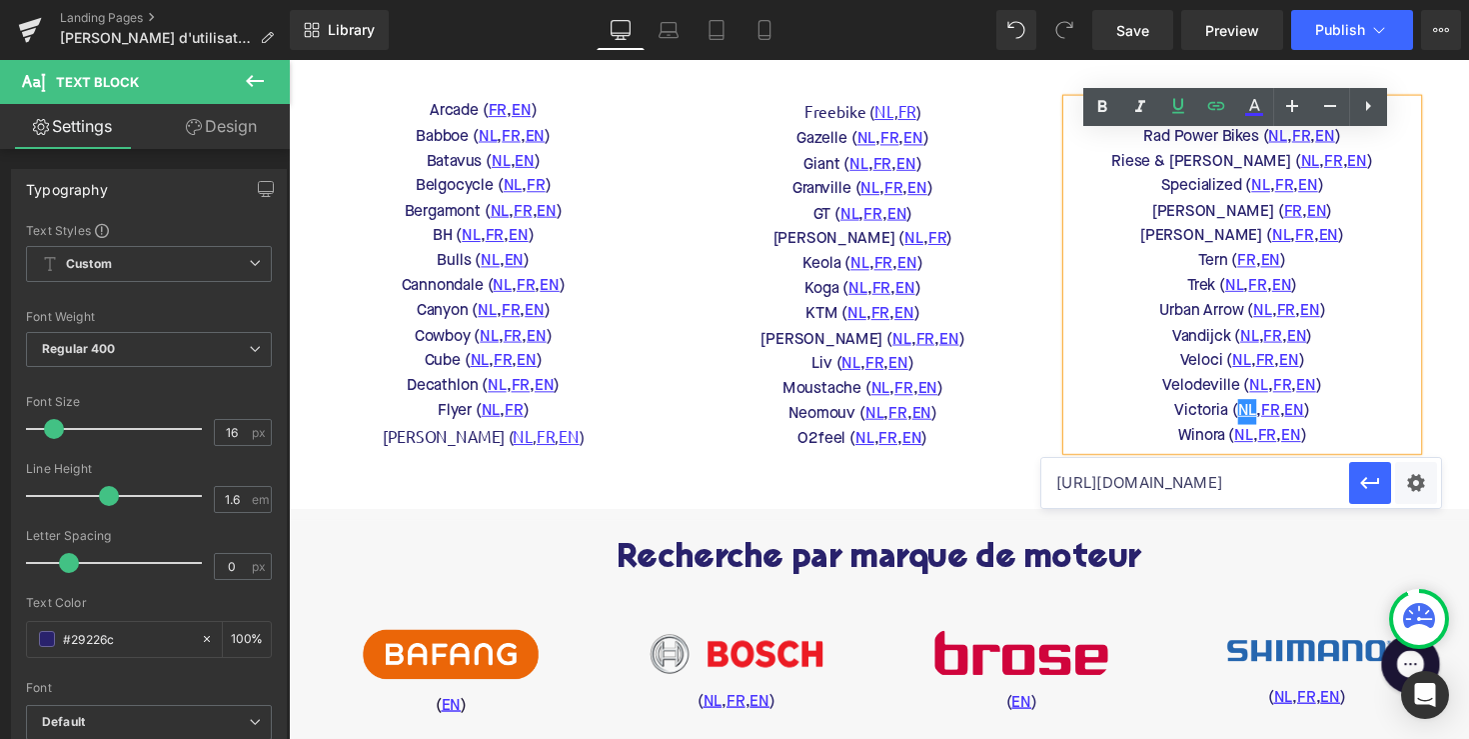
click at [1228, 474] on input "https://www.victoria-bikes.com/nl/downloads/" at bounding box center [1195, 483] width 308 height 50
paste input "victoria-bedienungsanleitungen"
type input "https://www.victoria-bikes.com/nl/victoria-bedienungsanleitungen/"
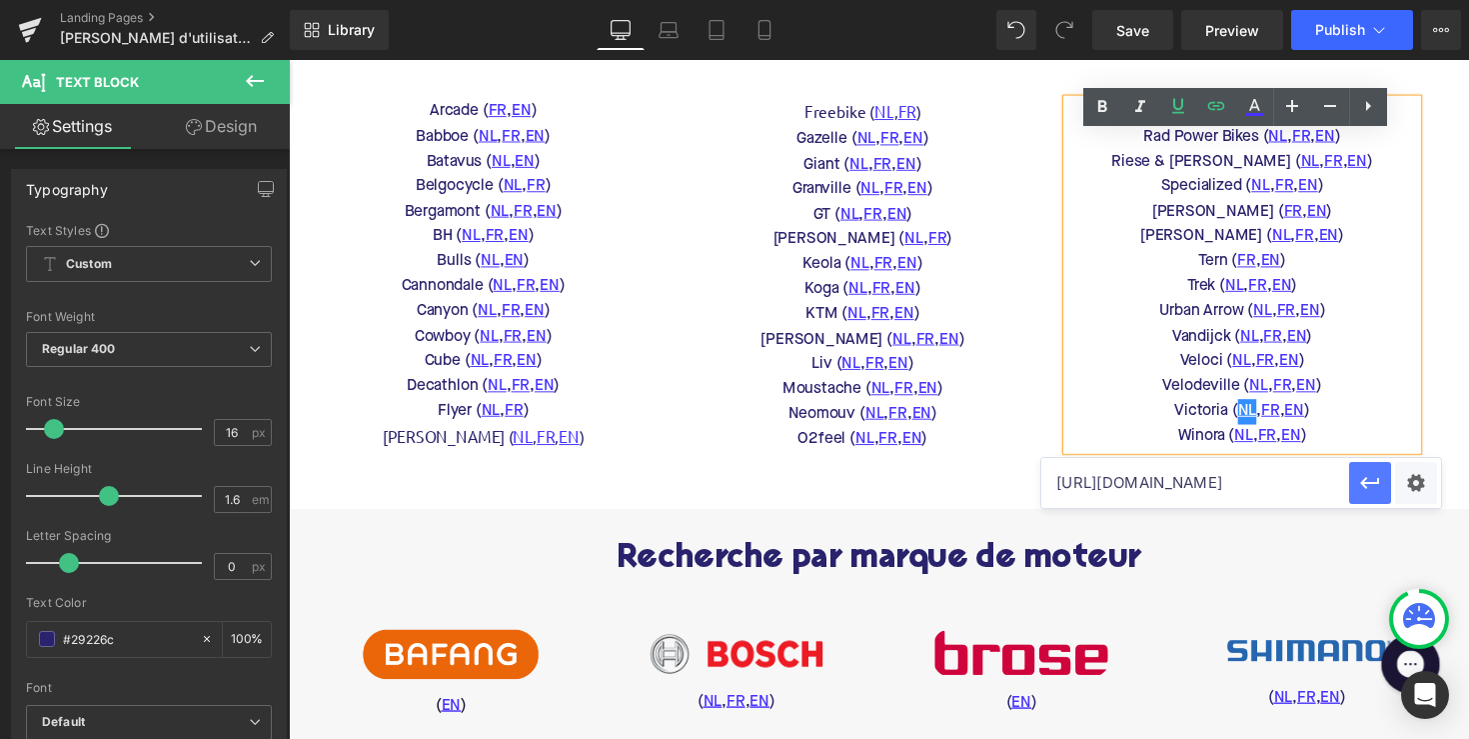
click at [1353, 478] on button "button" at bounding box center [1370, 483] width 42 height 42
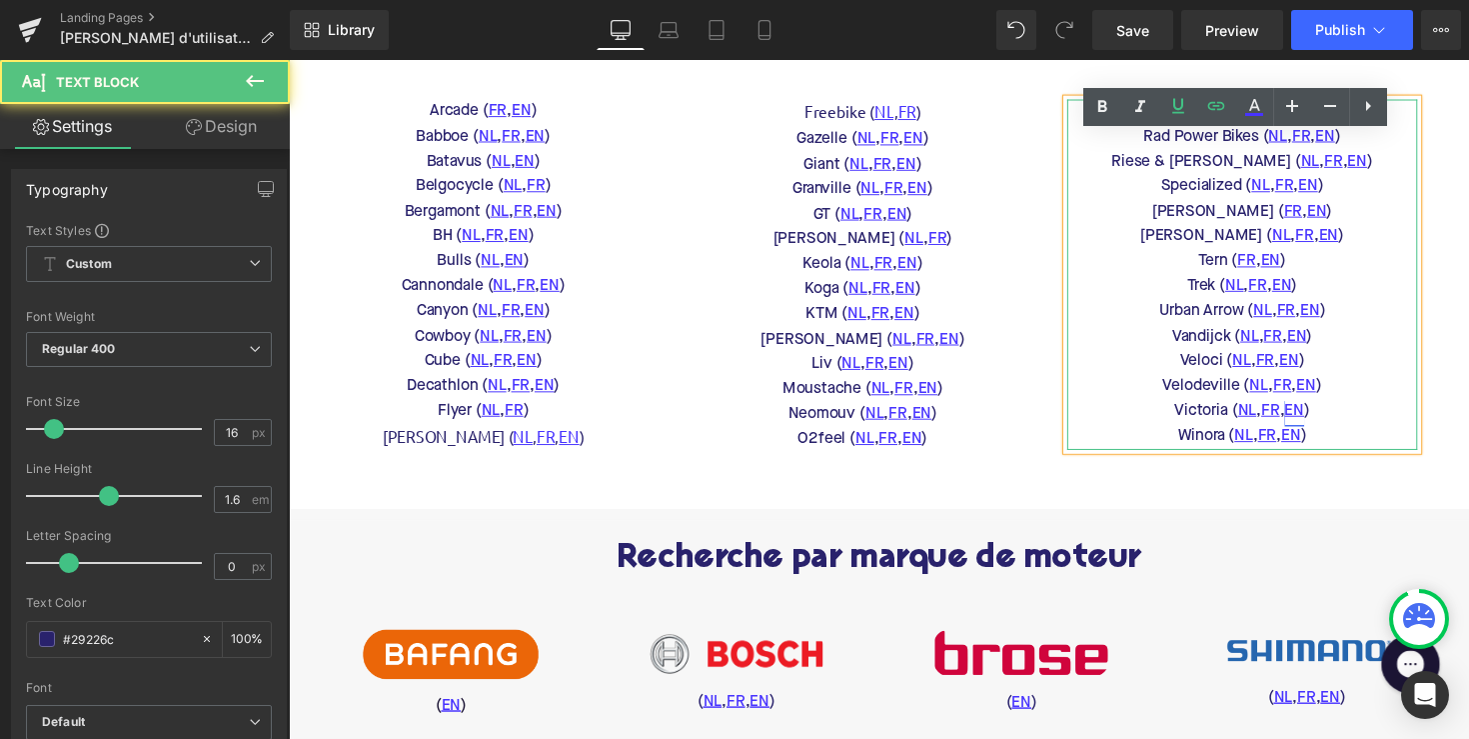
click at [1309, 433] on link "EN" at bounding box center [1319, 420] width 20 height 26
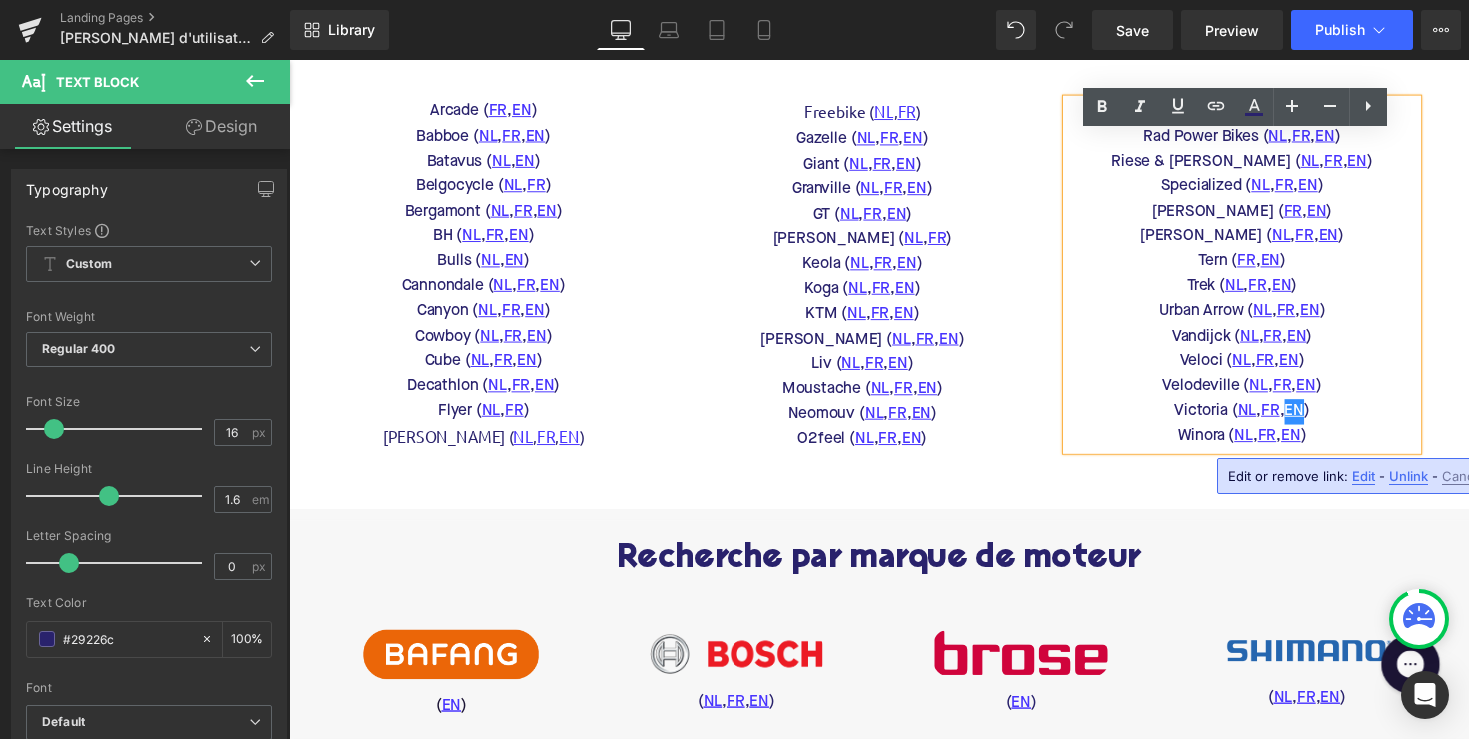
click at [1359, 473] on span "Edit" at bounding box center [1363, 476] width 23 height 17
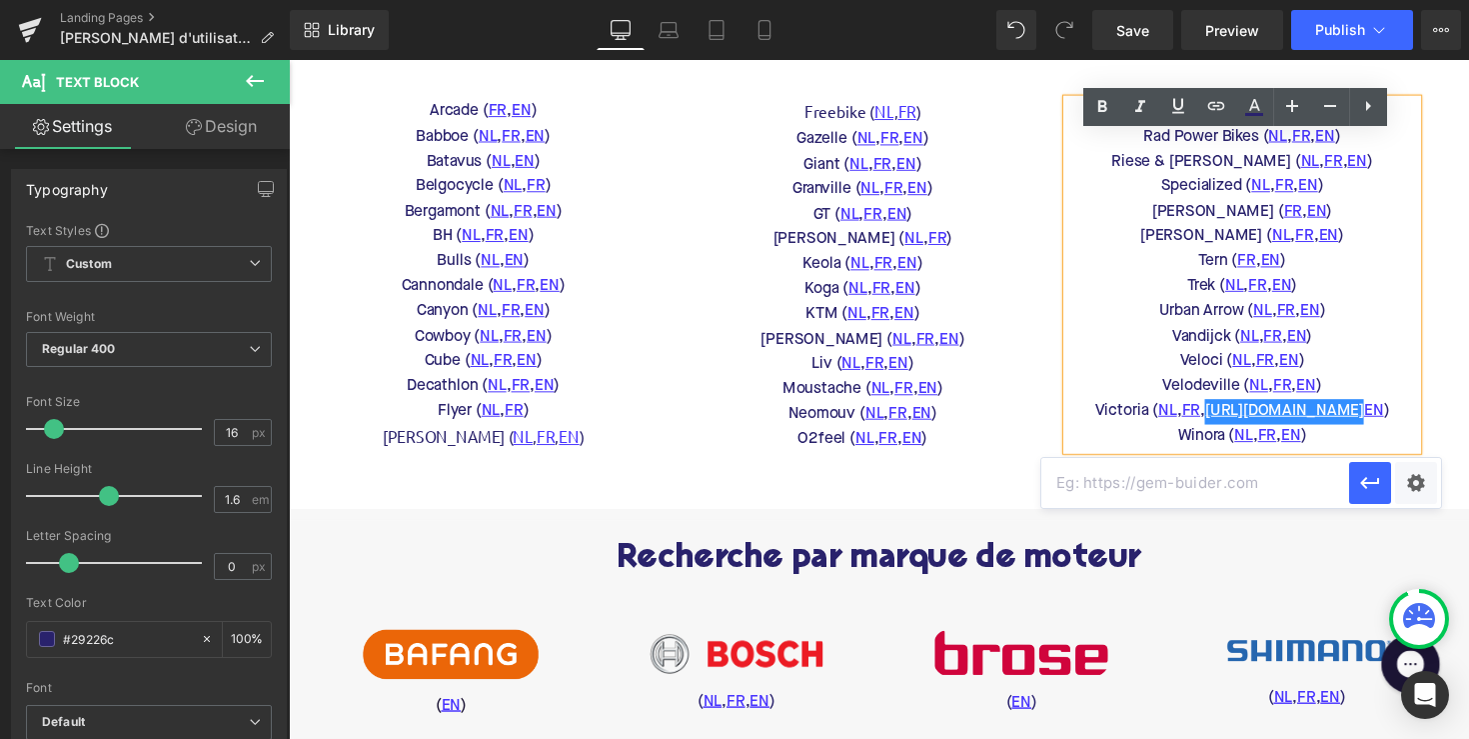
click at [1254, 475] on input "text" at bounding box center [1195, 483] width 308 height 50
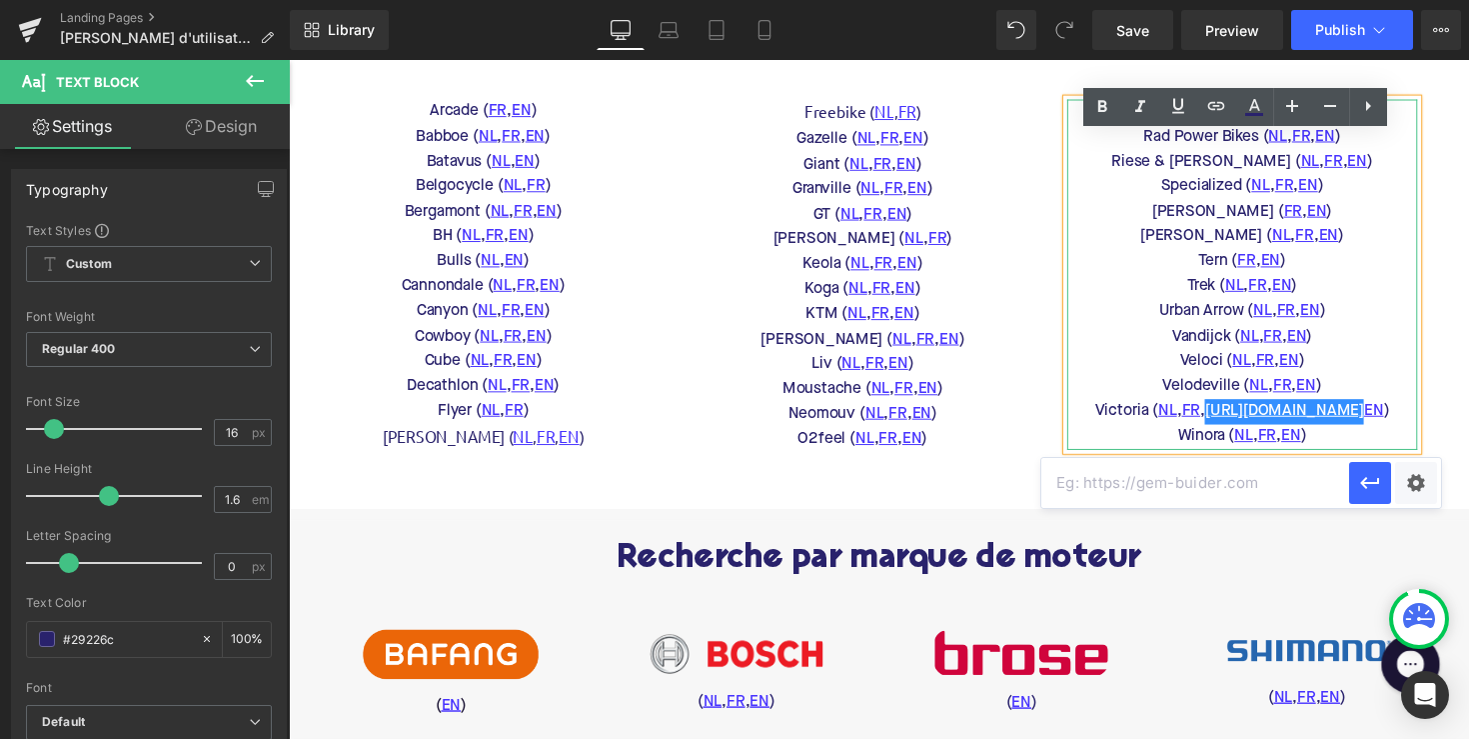
click at [1418, 382] on div "Veloci ( NL , FR , EN )" at bounding box center [1265, 369] width 359 height 26
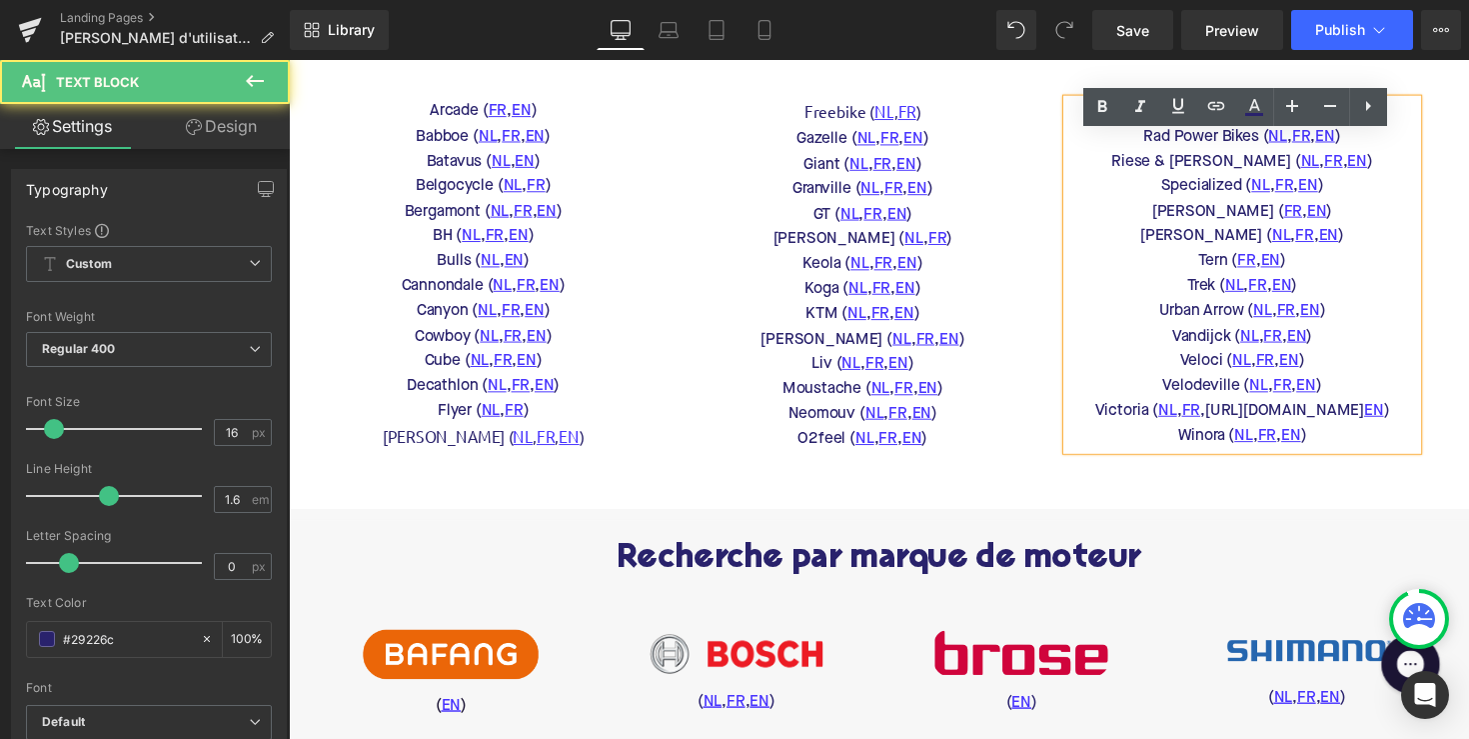
drag, startPoint x: 1396, startPoint y: 448, endPoint x: 1222, endPoint y: 449, distance: 173.9
click at [1222, 433] on div "Victoria ( NL , FR , https://gem-3910432.net EN )" at bounding box center [1265, 420] width 359 height 26
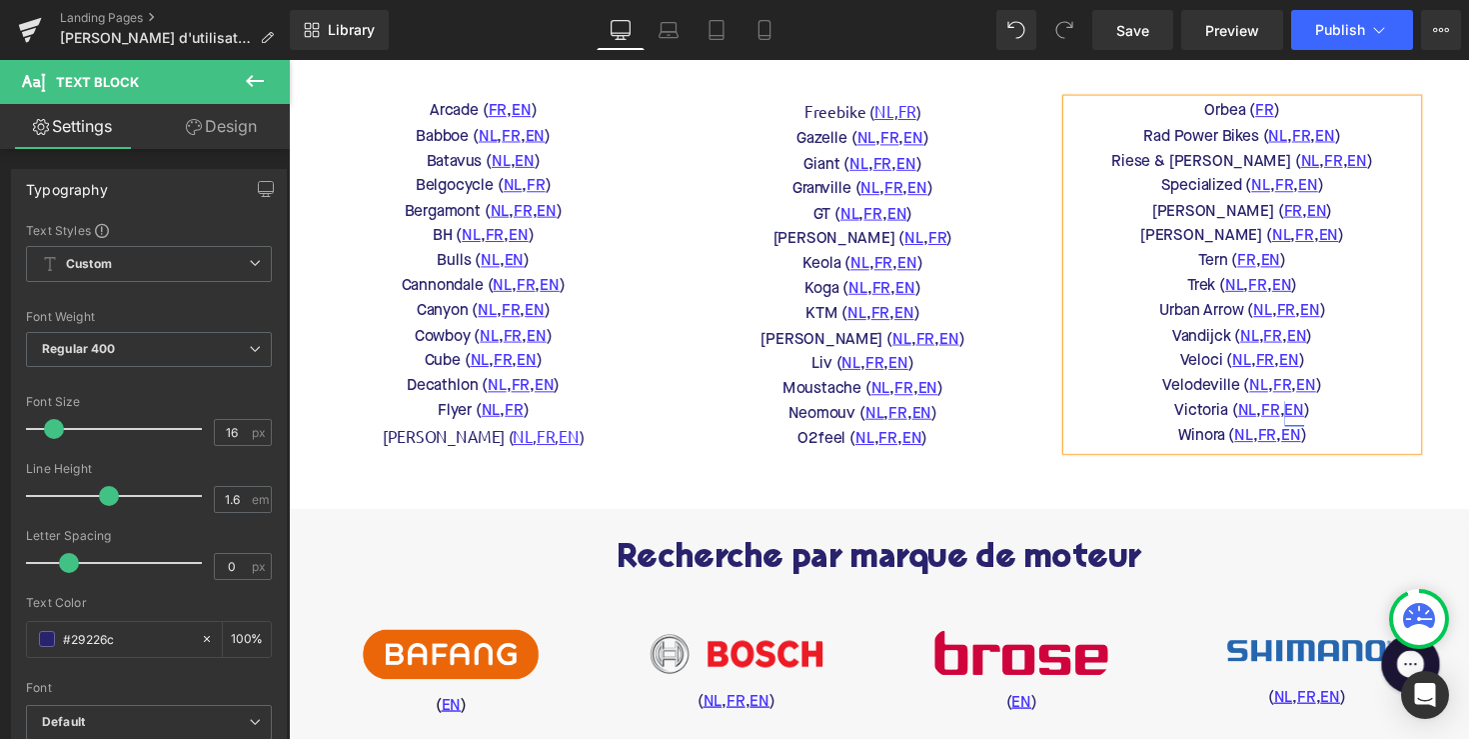
click at [1315, 433] on link "EN" at bounding box center [1319, 420] width 20 height 26
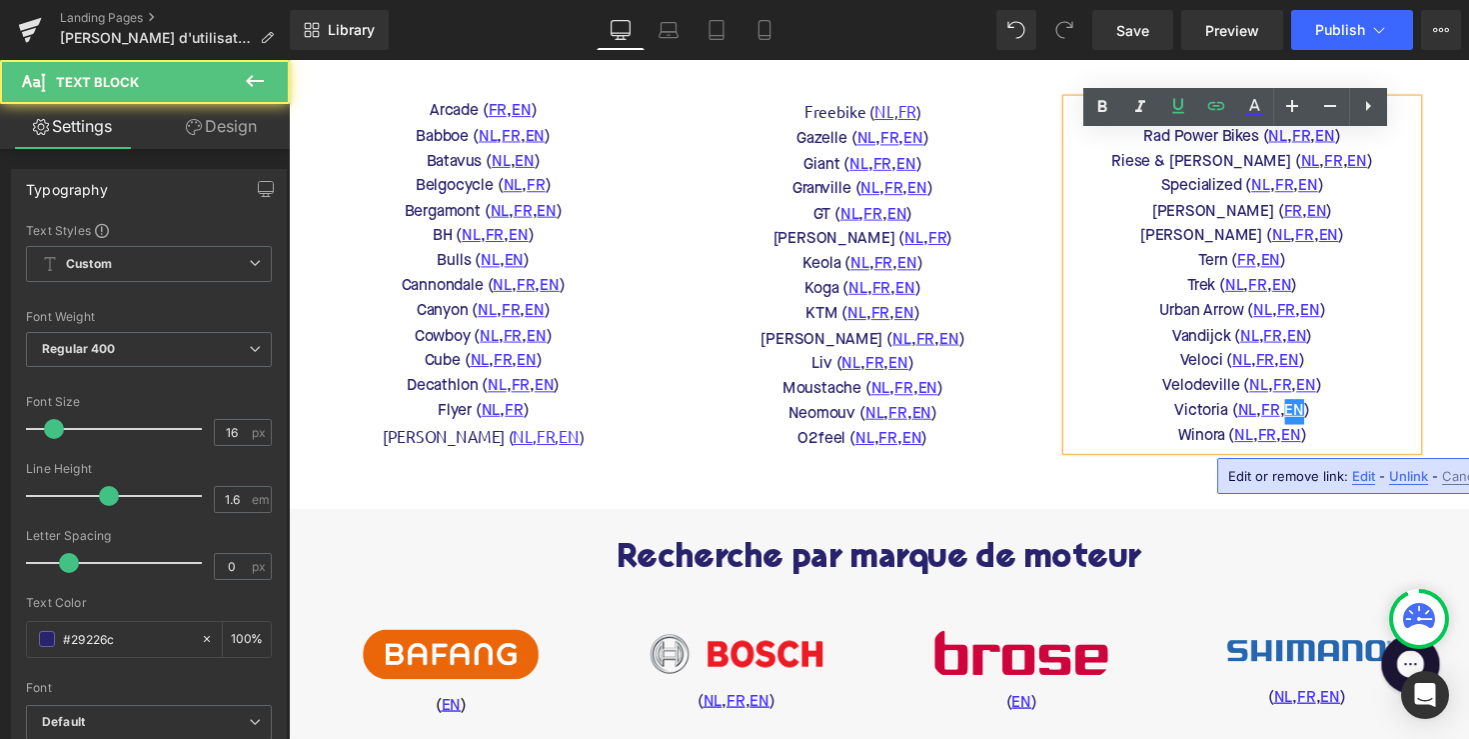
click at [1363, 473] on span "Edit" at bounding box center [1363, 476] width 23 height 17
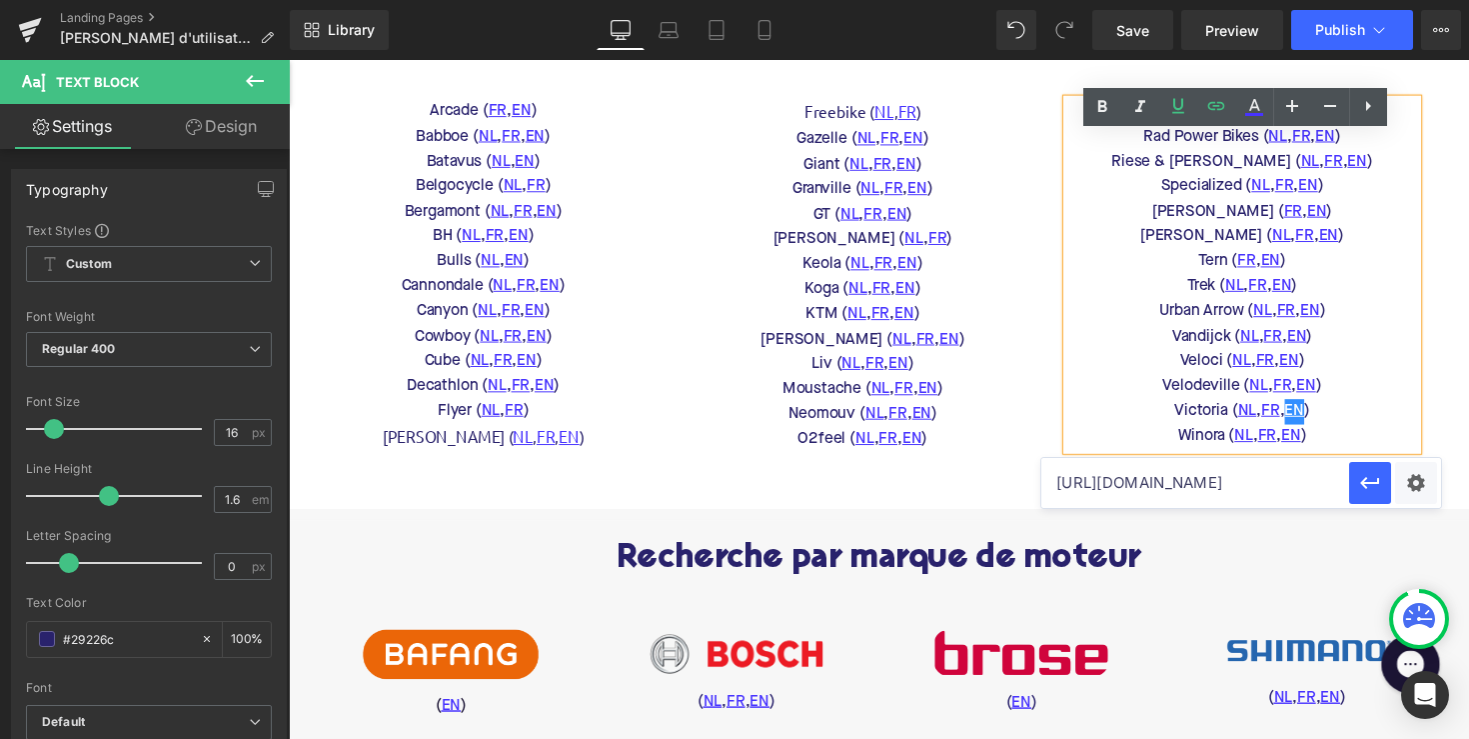
click at [1272, 493] on input "https://www.victoria-bikes.com/en/downloads/" at bounding box center [1195, 483] width 308 height 50
paste input "victoria-operating-instruction"
click at [1364, 482] on icon "button" at bounding box center [1369, 483] width 19 height 12
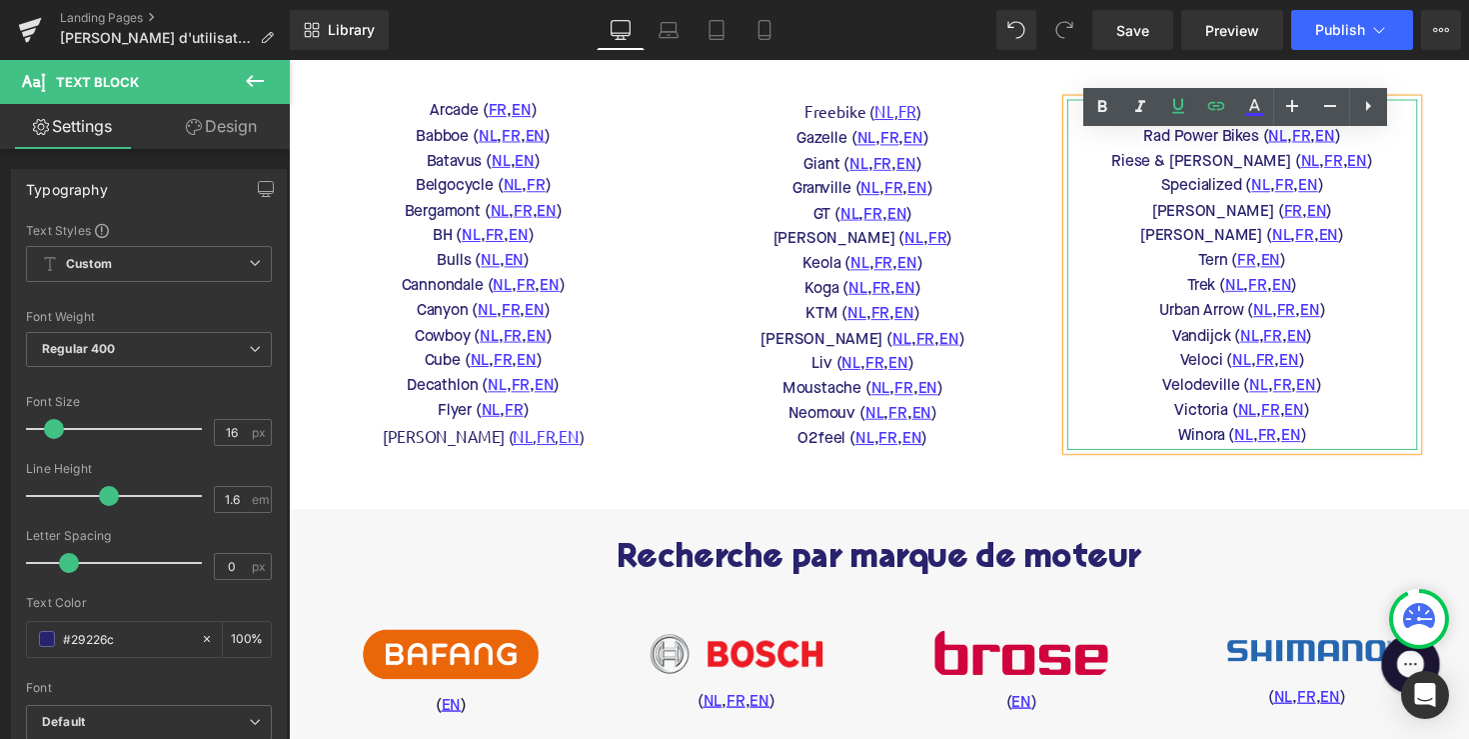
click at [1313, 408] on div "Velodeville ( NL , FR , EN )" at bounding box center [1265, 395] width 359 height 26
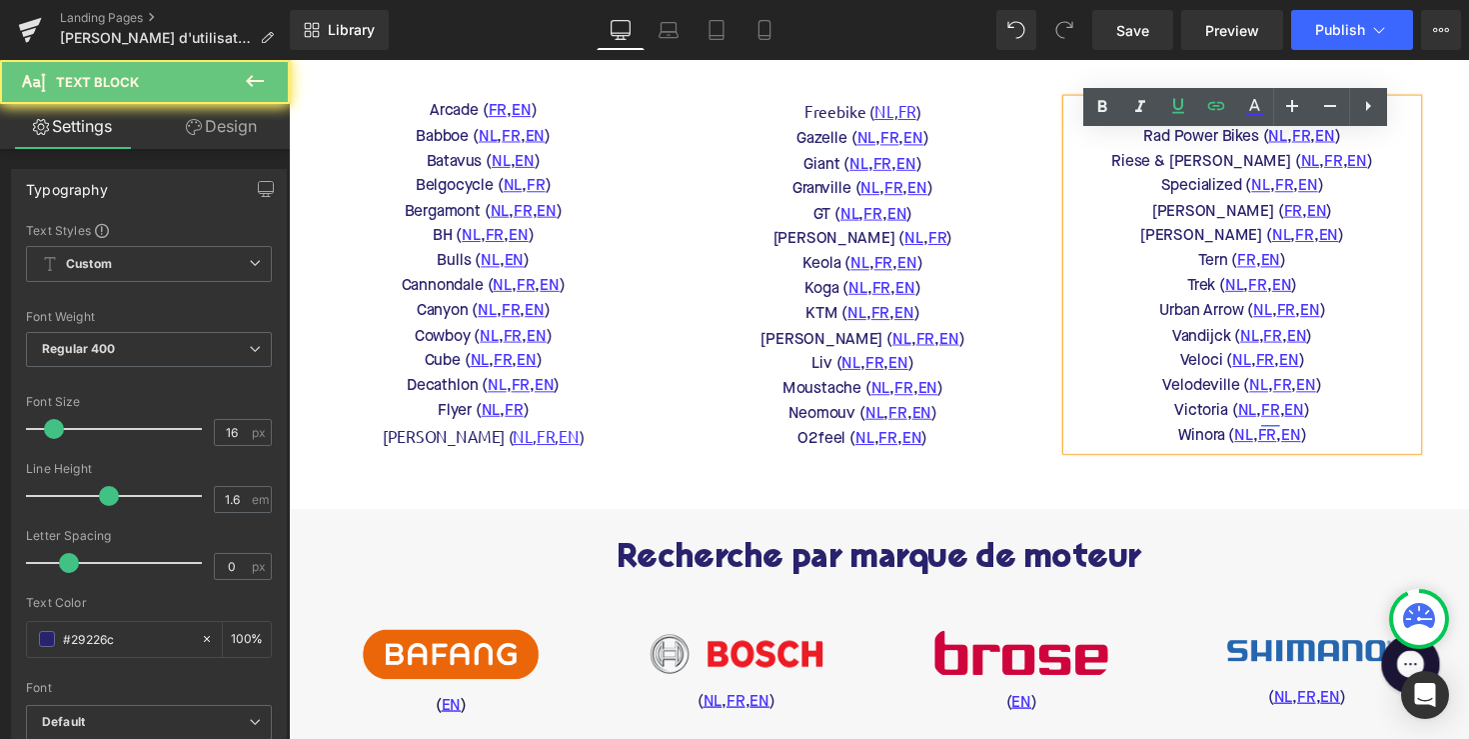
click at [1292, 433] on link "FR" at bounding box center [1294, 420] width 19 height 26
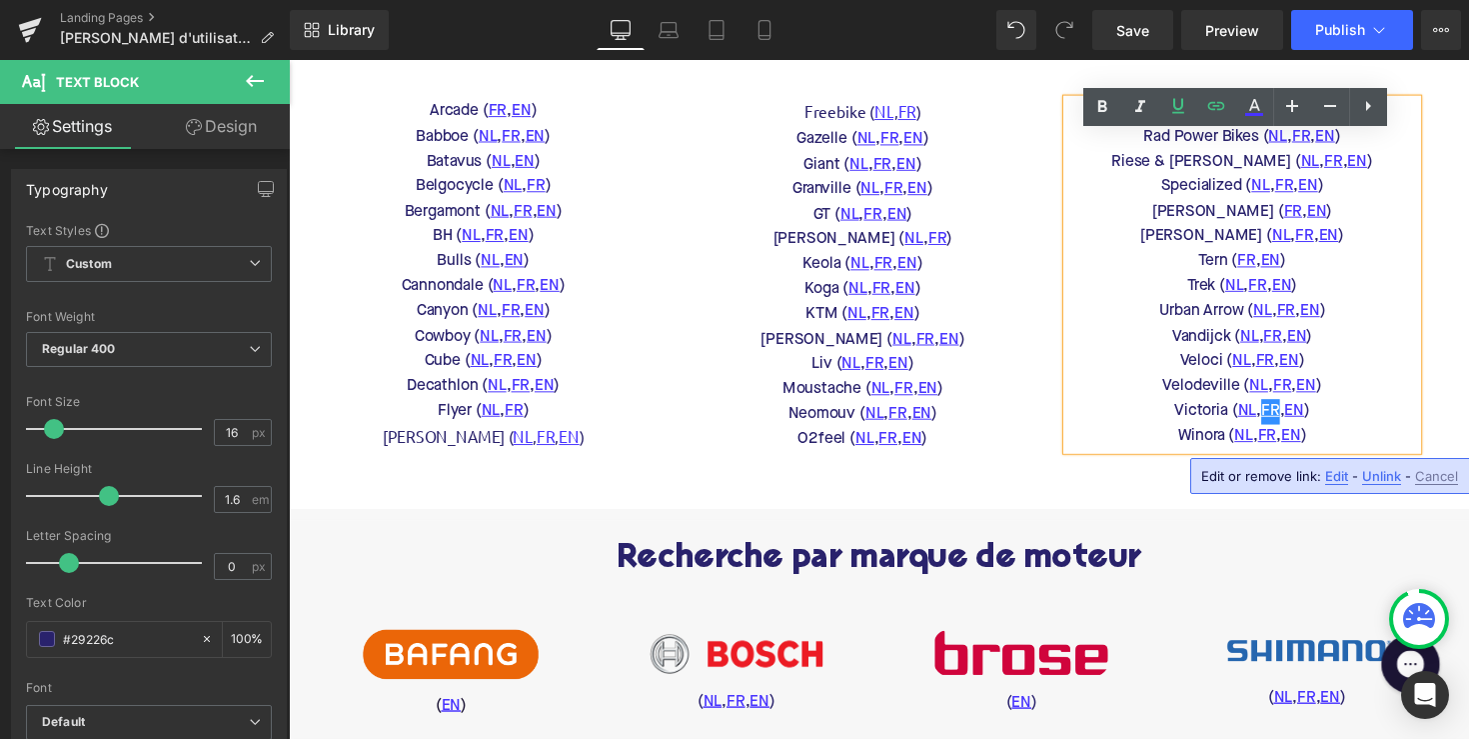
click at [1337, 471] on span "Edit" at bounding box center [1336, 476] width 23 height 17
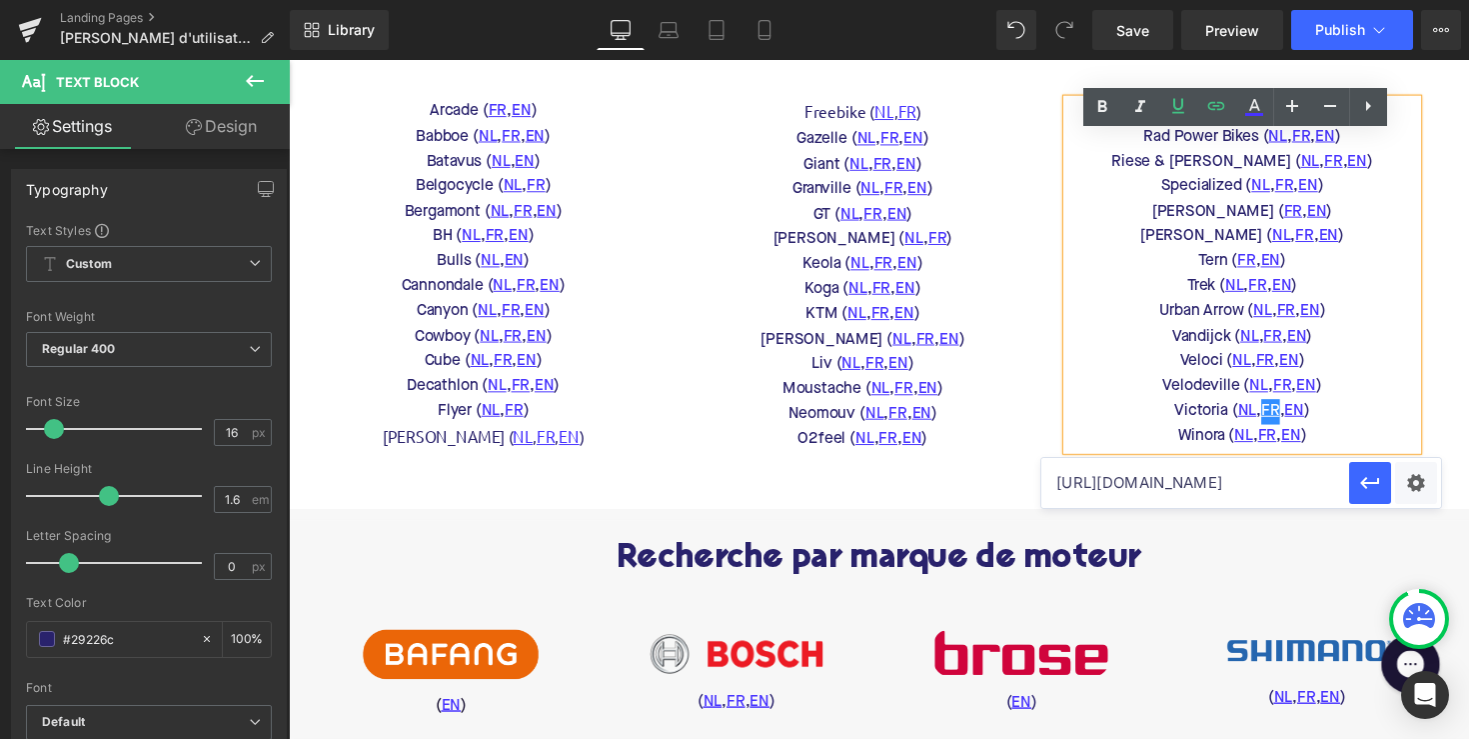
click at [1241, 473] on input "https://www.victoria-bikes.com/fr/downloads/" at bounding box center [1195, 483] width 308 height 50
paste input "victoria-bedienungsanleitungen"
click at [1372, 485] on icon "button" at bounding box center [1370, 483] width 24 height 24
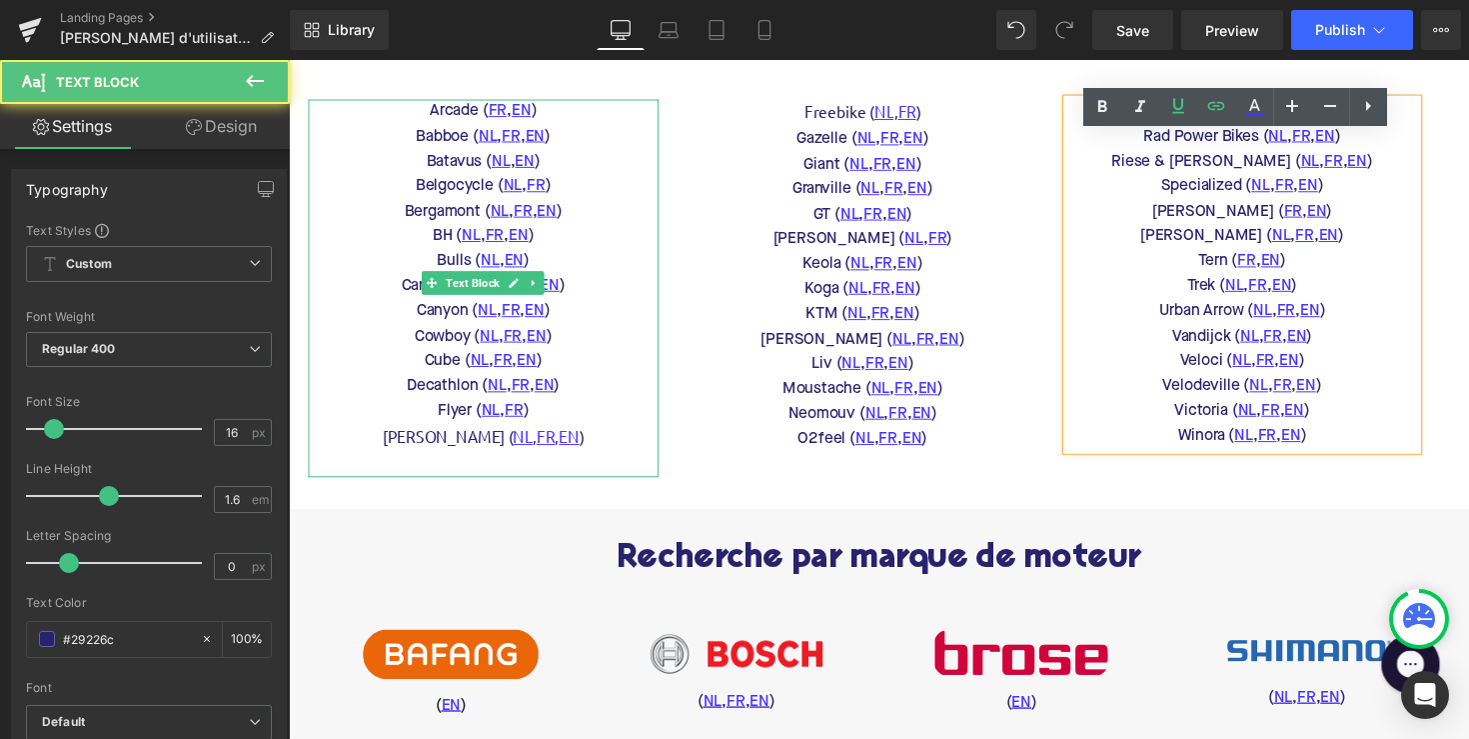
click at [505, 280] on p "Bulls ( NL , EN )" at bounding box center [488, 267] width 359 height 26
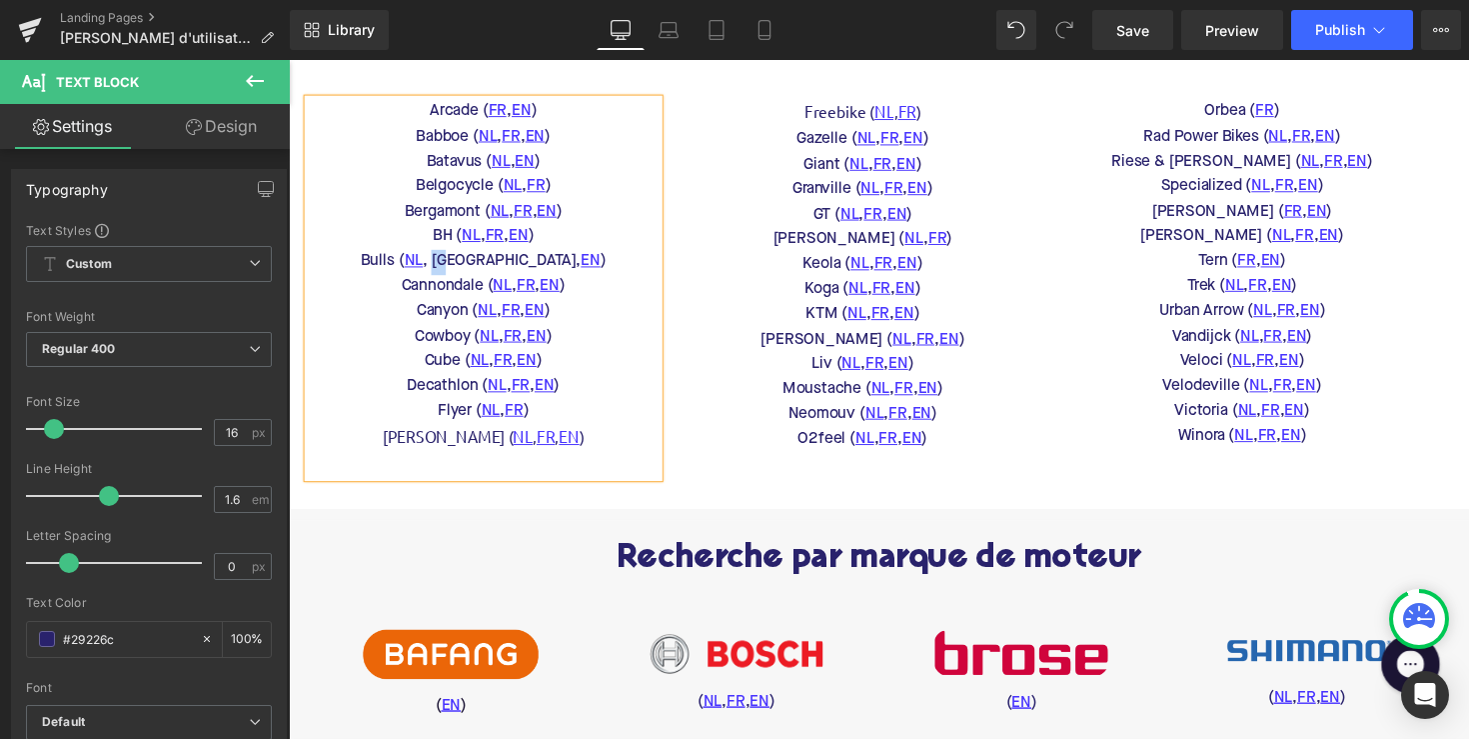
drag, startPoint x: 512, startPoint y: 297, endPoint x: 499, endPoint y: 297, distance: 13.0
click at [497, 280] on p "Bulls ( NL , FR, EN )" at bounding box center [488, 267] width 359 height 26
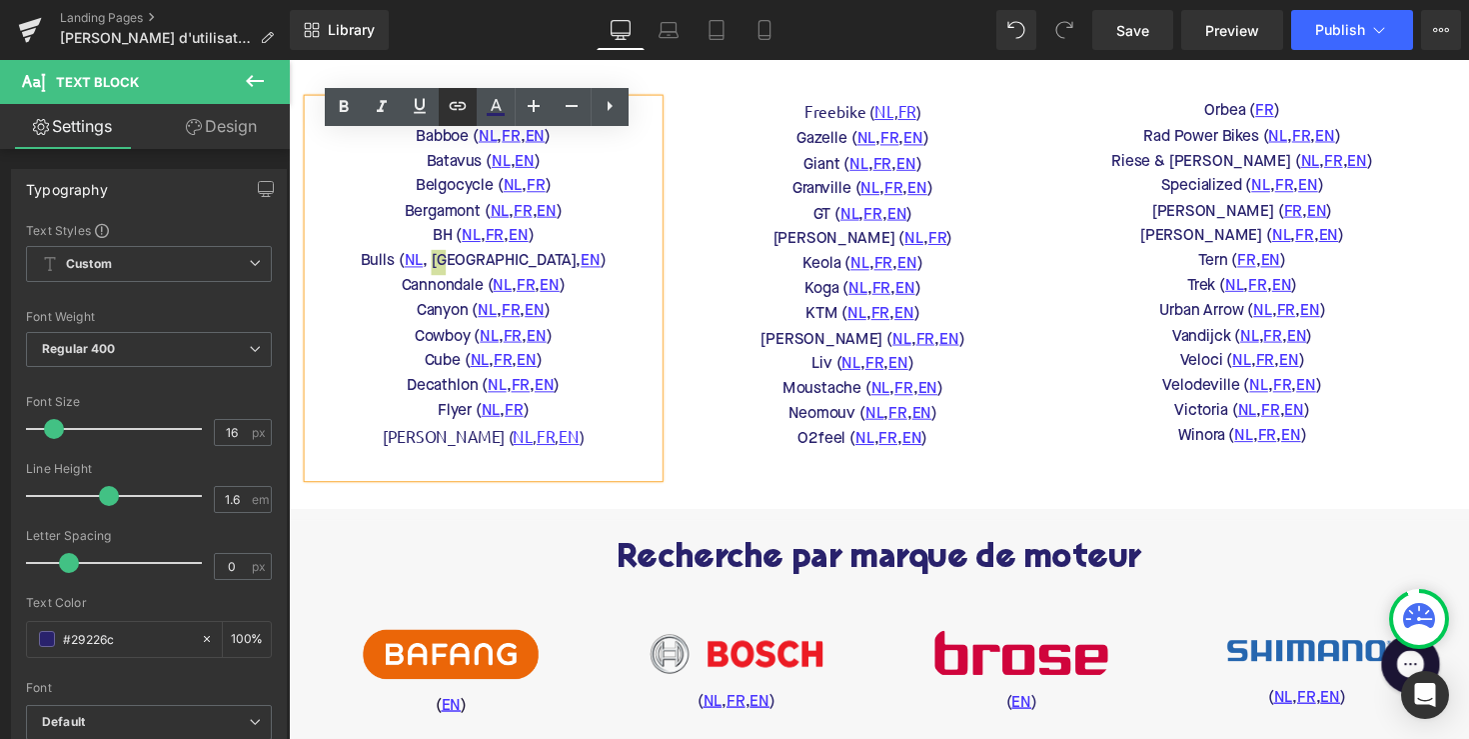
click at [465, 94] on icon at bounding box center [458, 106] width 24 height 24
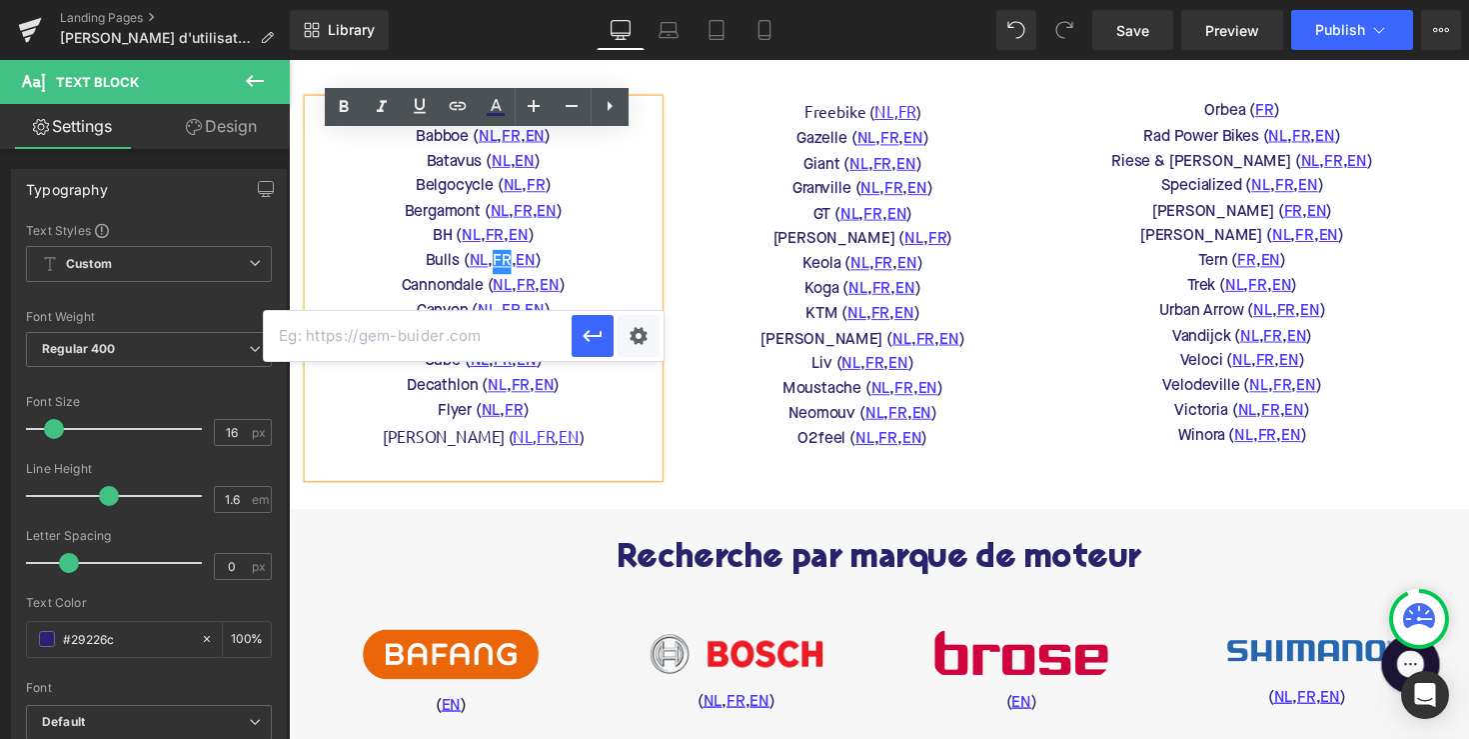
click at [465, 337] on input "text" at bounding box center [418, 336] width 308 height 50
paste input "https://www.bulls-bikes.com/be-fr/service/telechargements"
click at [584, 345] on icon "button" at bounding box center [593, 336] width 24 height 24
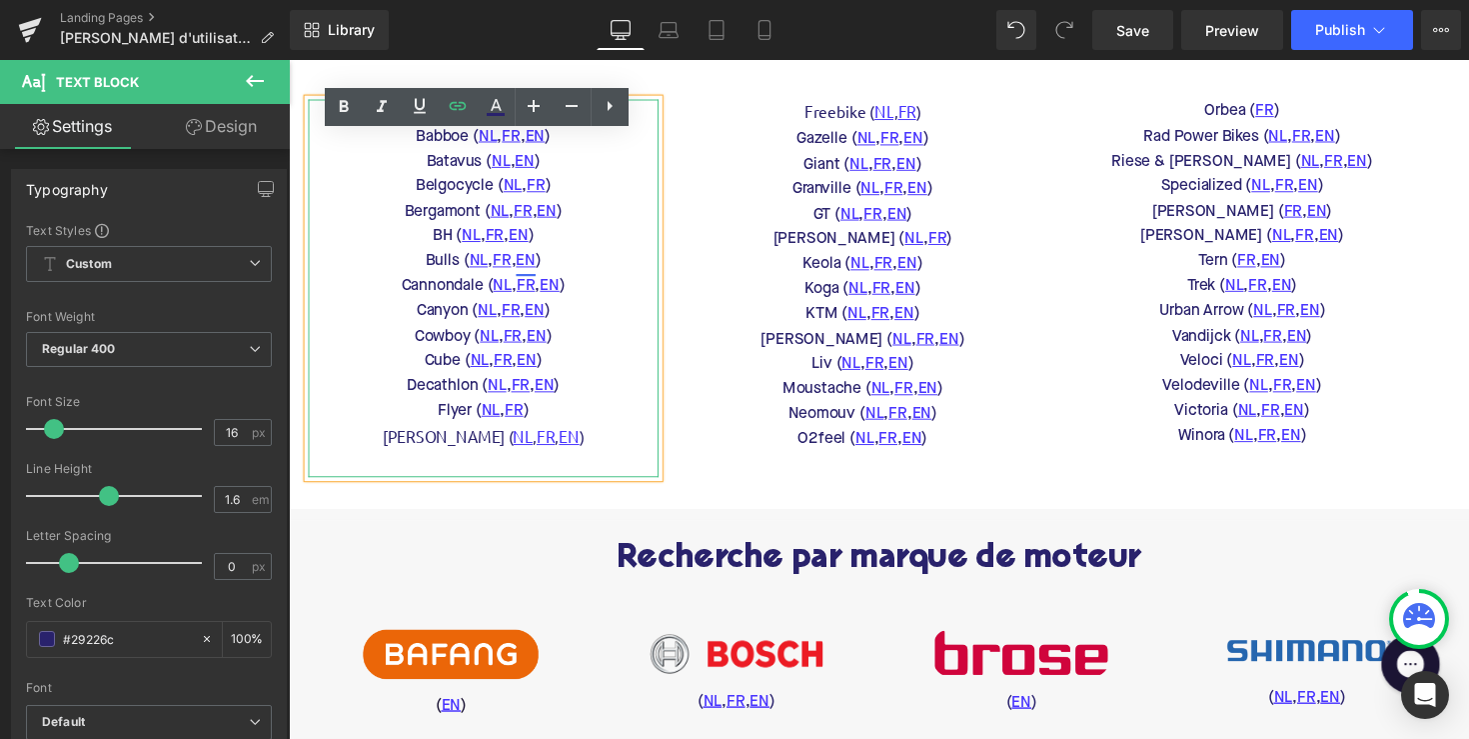
click at [532, 280] on link "EN" at bounding box center [532, 267] width 20 height 26
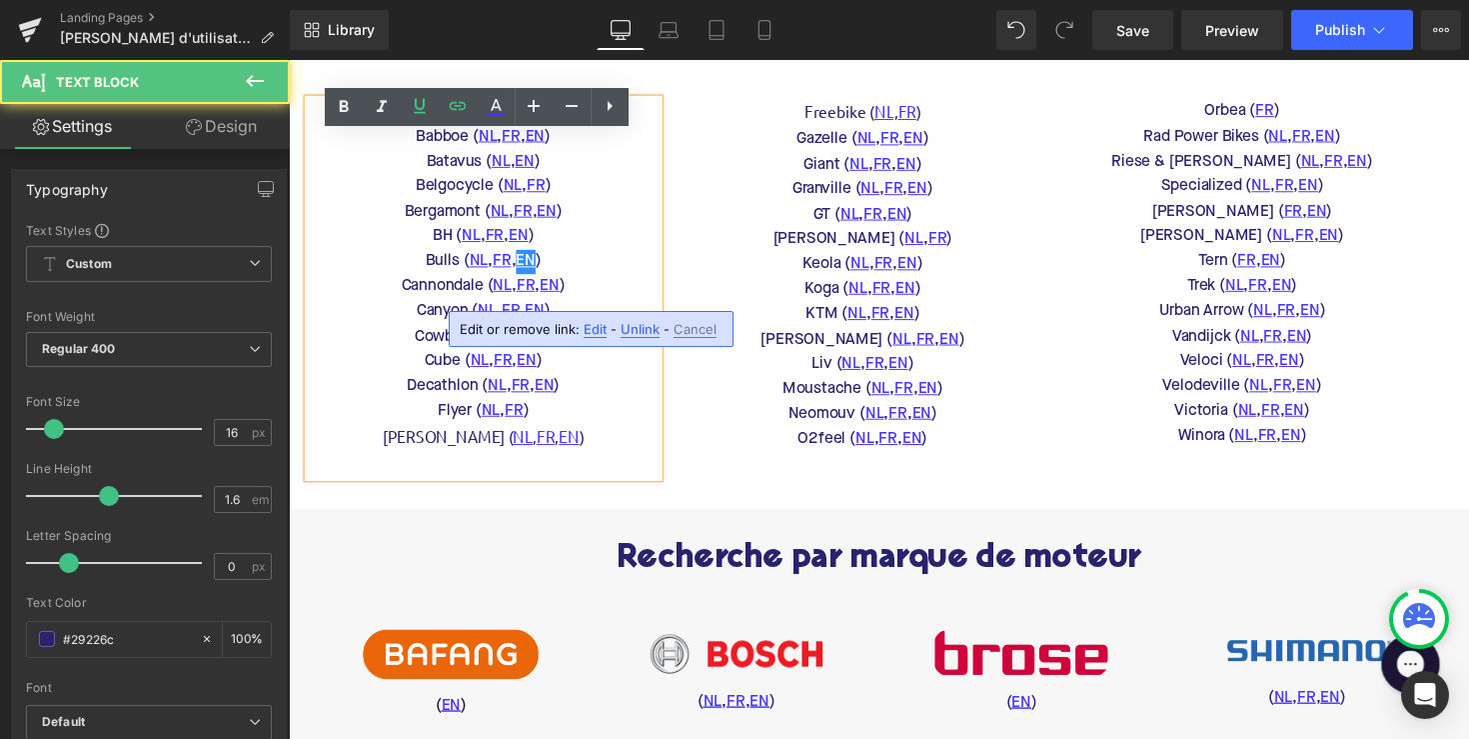
click at [591, 331] on span "Edit" at bounding box center [595, 329] width 23 height 17
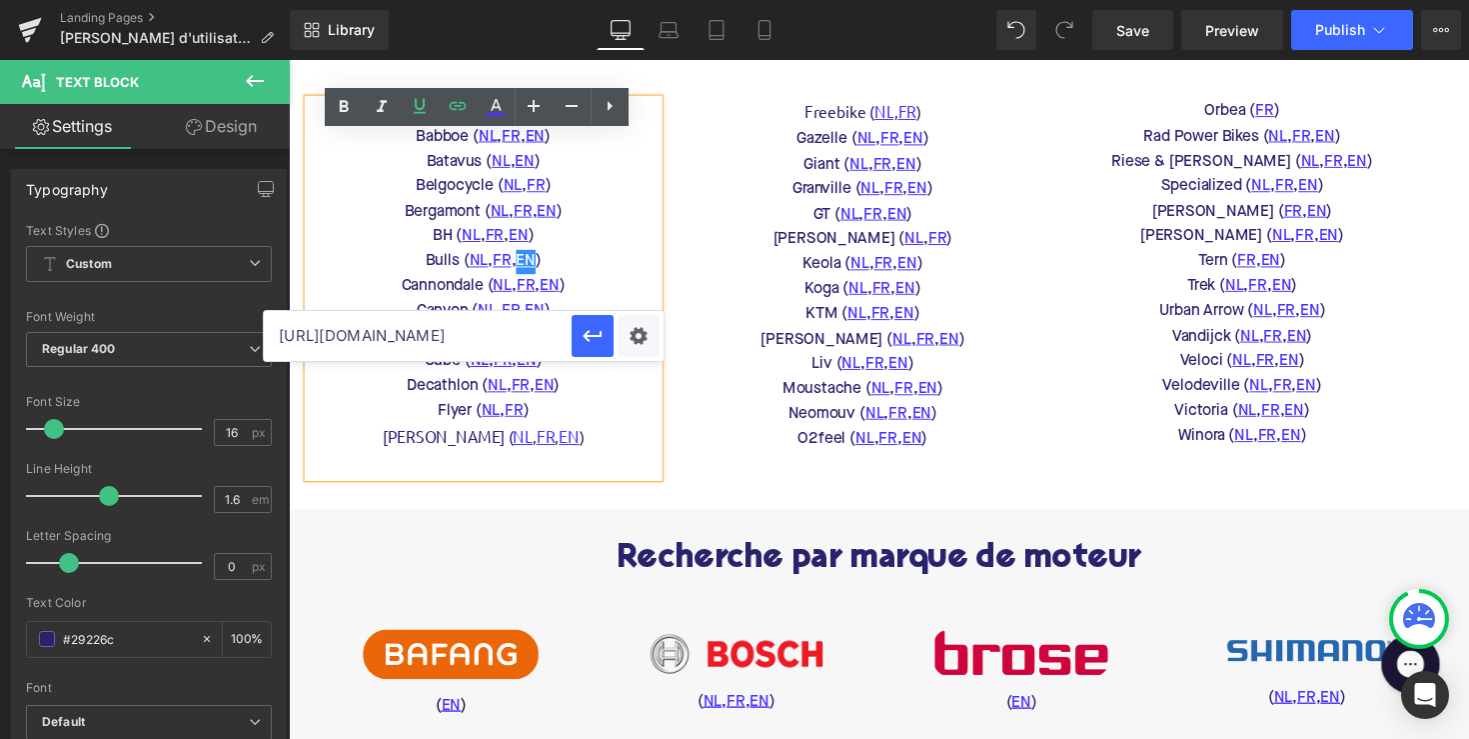
click at [523, 336] on input "https://www.bulls-bikes.com/nl-en/service/downloads" at bounding box center [418, 336] width 308 height 50
paste input "gb"
click at [591, 335] on icon "button" at bounding box center [593, 336] width 24 height 24
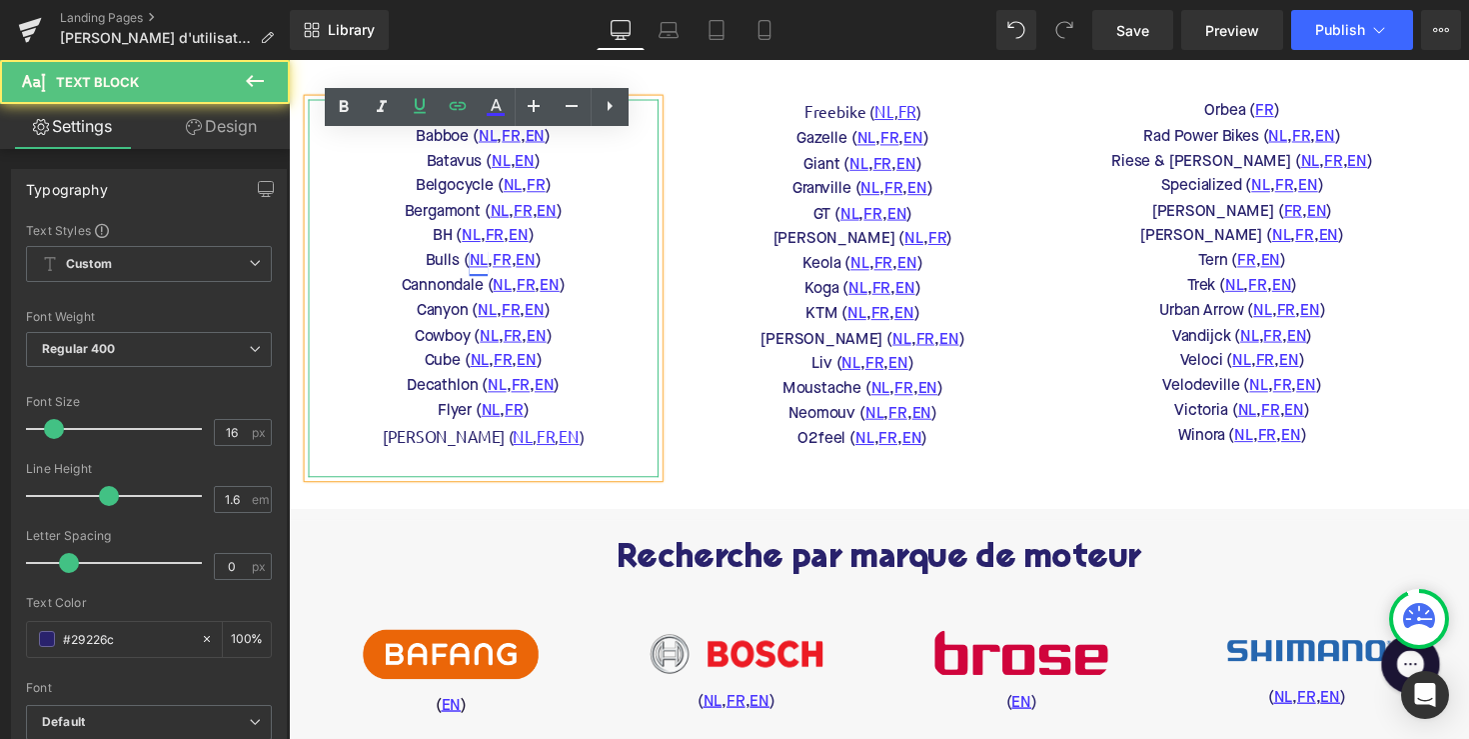
click at [483, 280] on link "NL" at bounding box center [483, 267] width 19 height 26
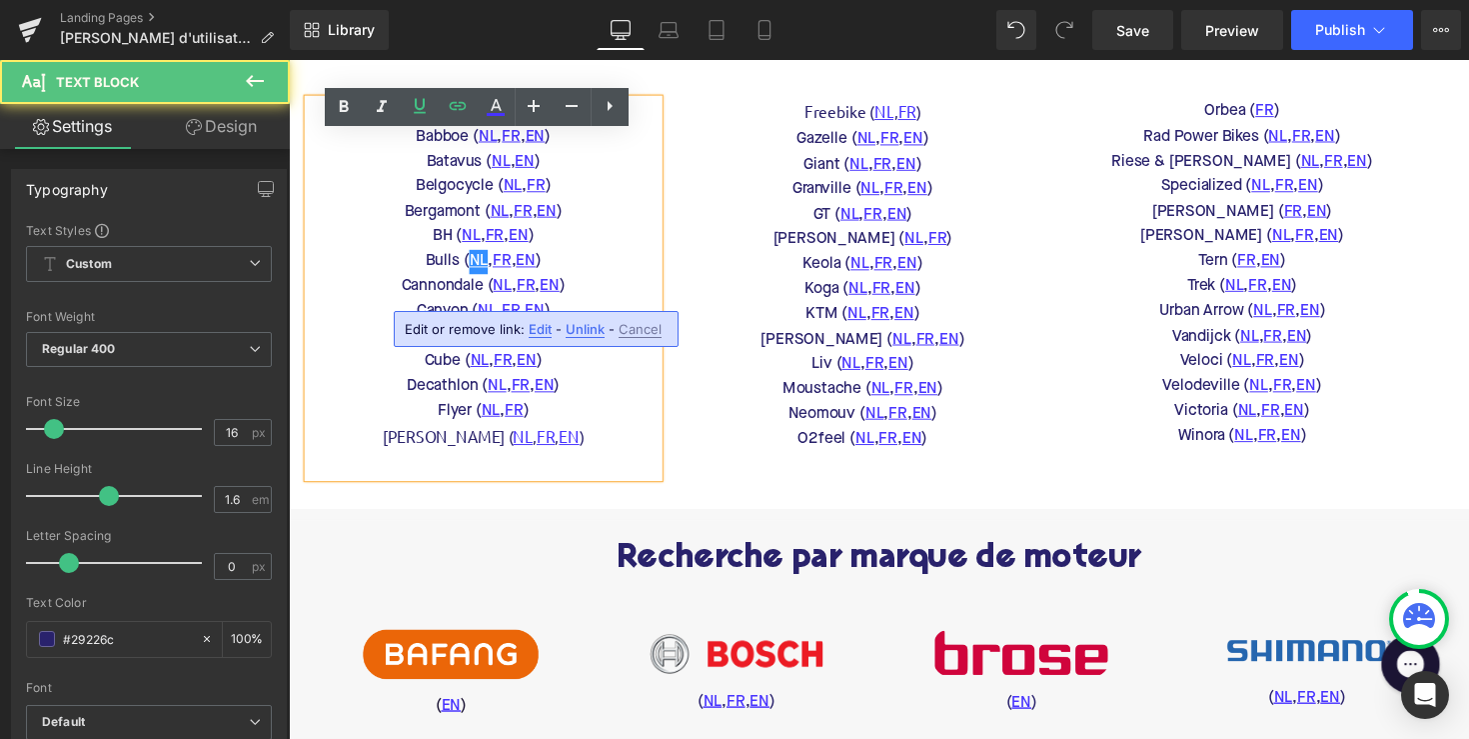
click at [539, 336] on span "Edit" at bounding box center [540, 329] width 23 height 17
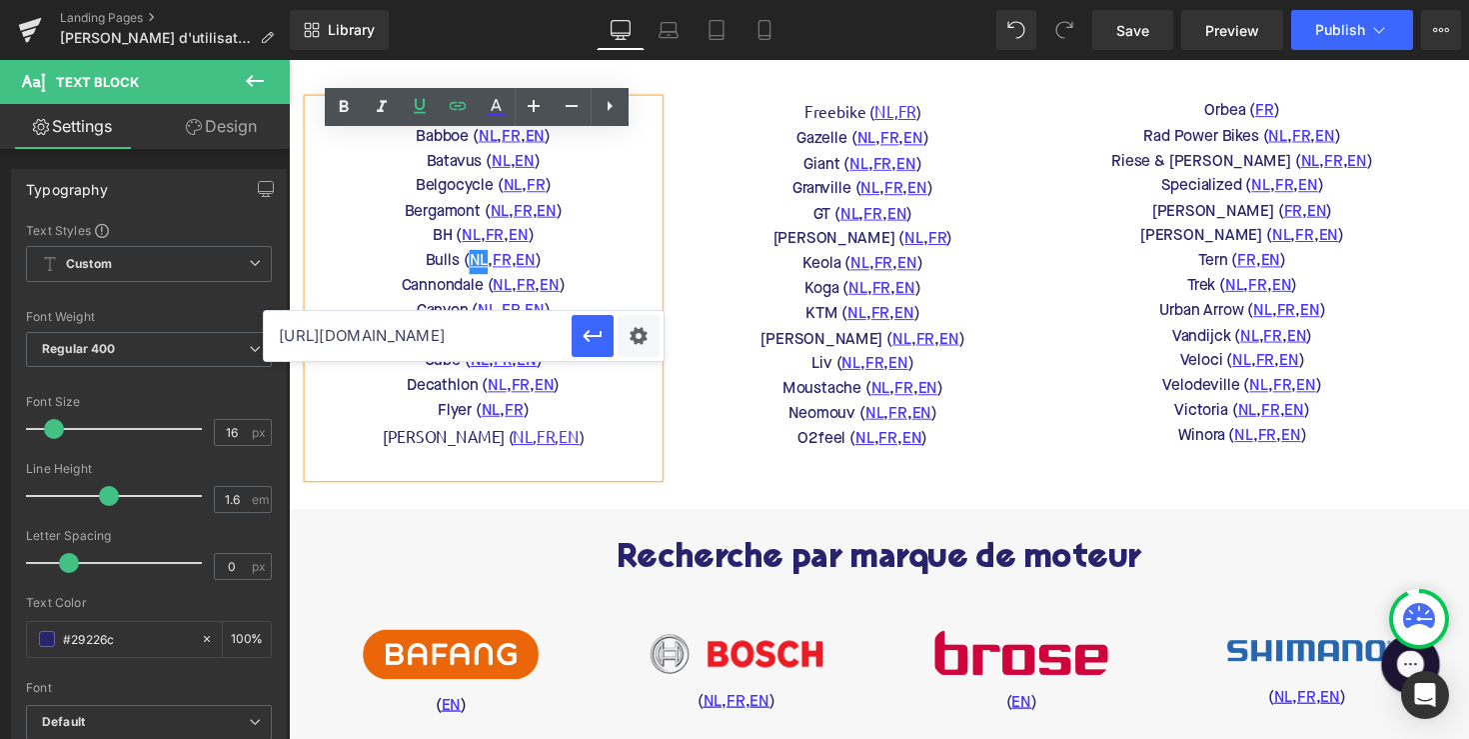
click at [509, 333] on input "https://www.bulls-bikes.com/nl-en/service/downloads" at bounding box center [418, 336] width 308 height 50
paste input "nl"
type input "https://www.bulls-bikes.com/nl-nl/service/downloads"
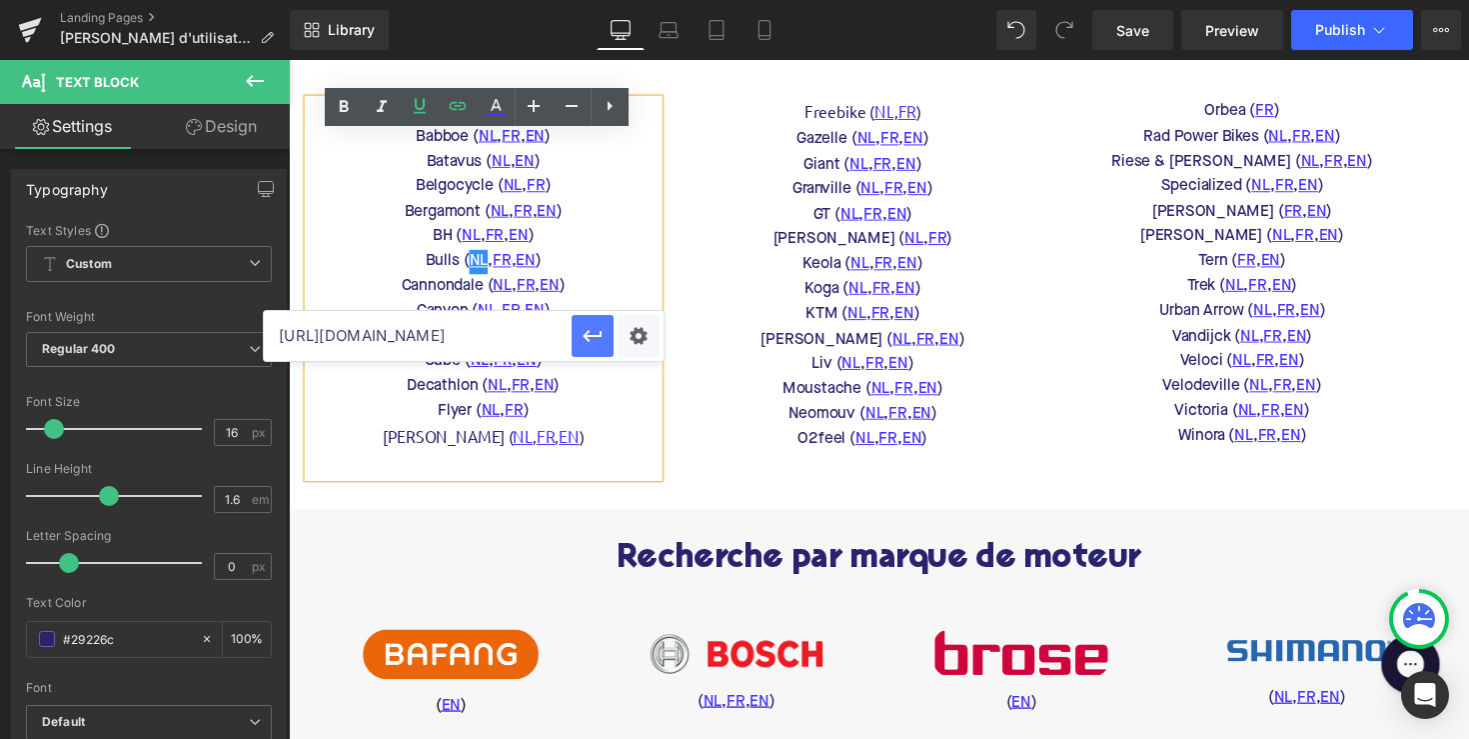
click at [584, 340] on icon "button" at bounding box center [593, 336] width 24 height 24
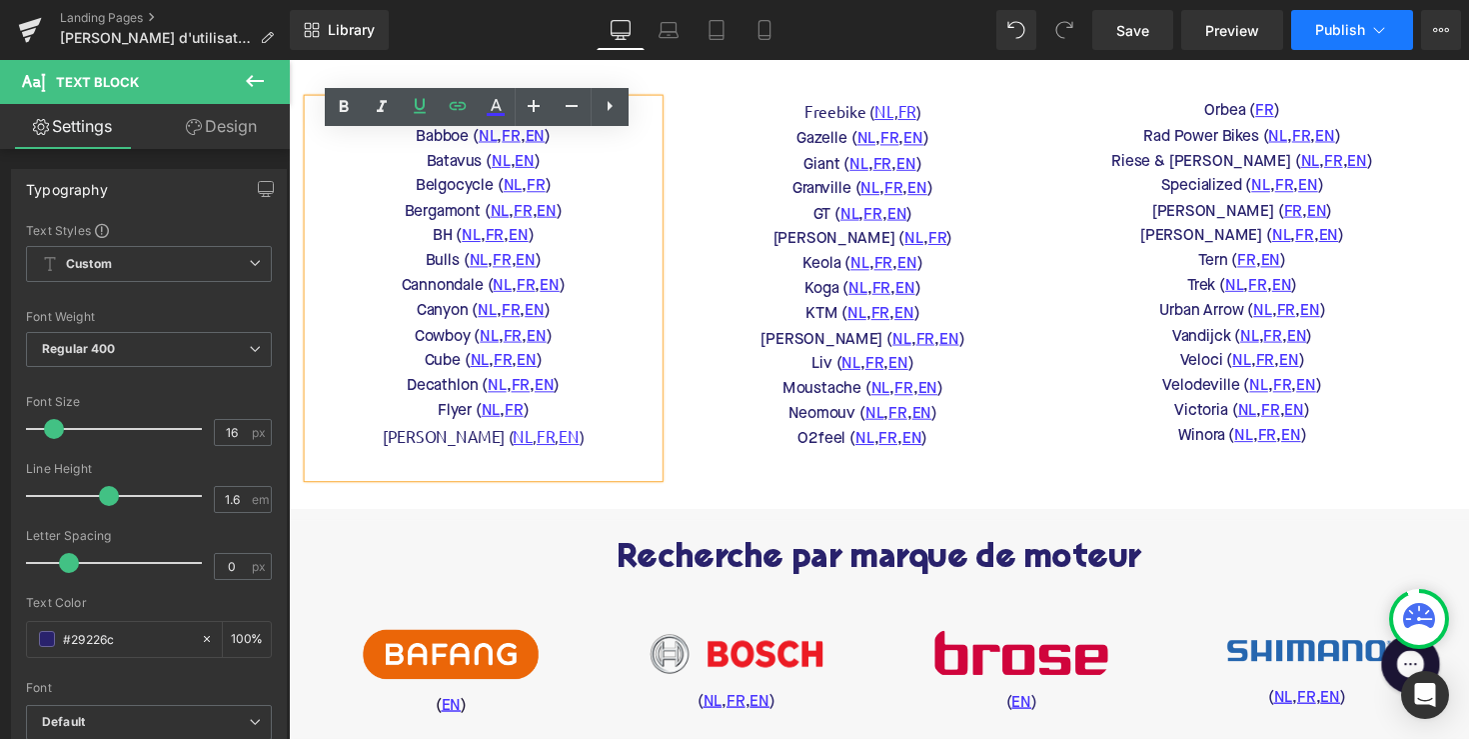
click at [1325, 31] on span "Publish" at bounding box center [1340, 30] width 50 height 16
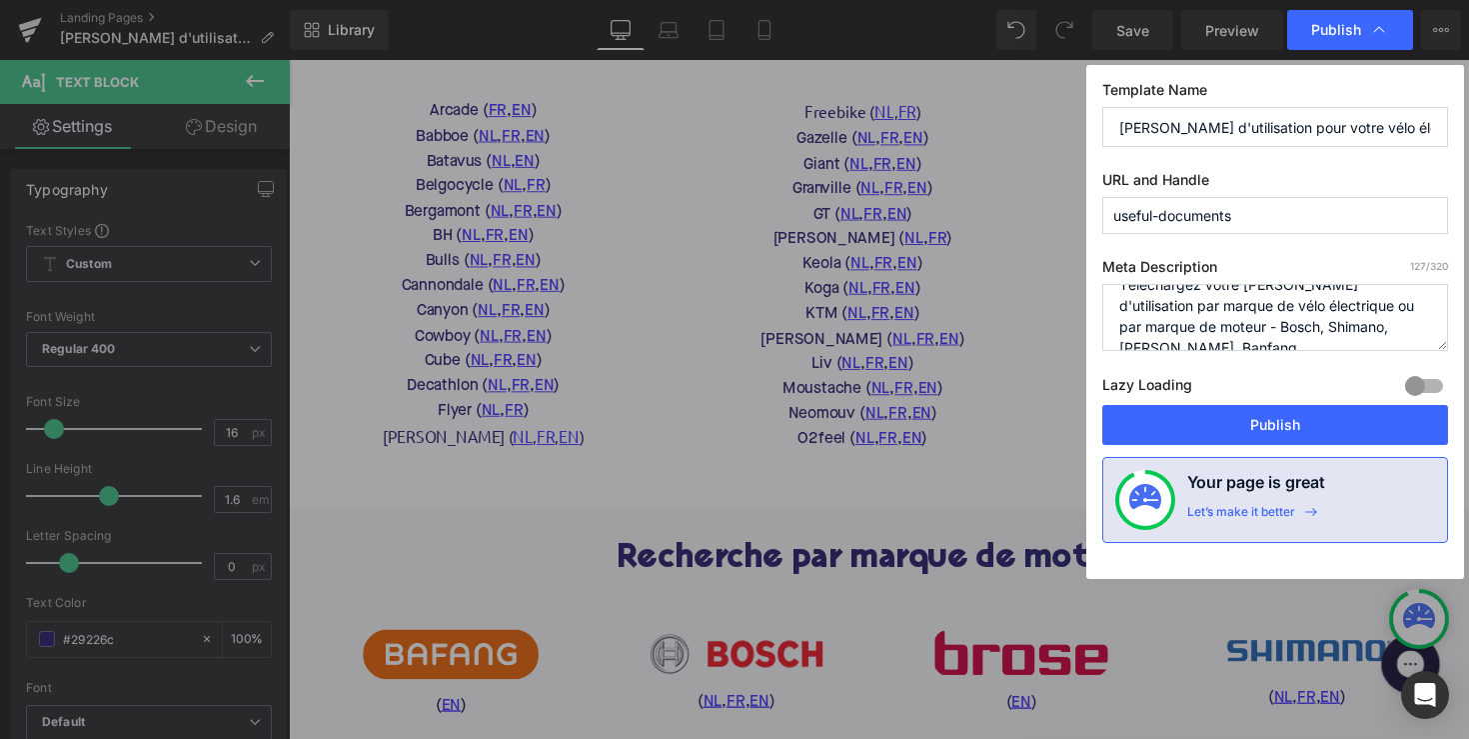
scroll to position [21, 0]
click at [1262, 418] on button "Publish" at bounding box center [1275, 425] width 346 height 40
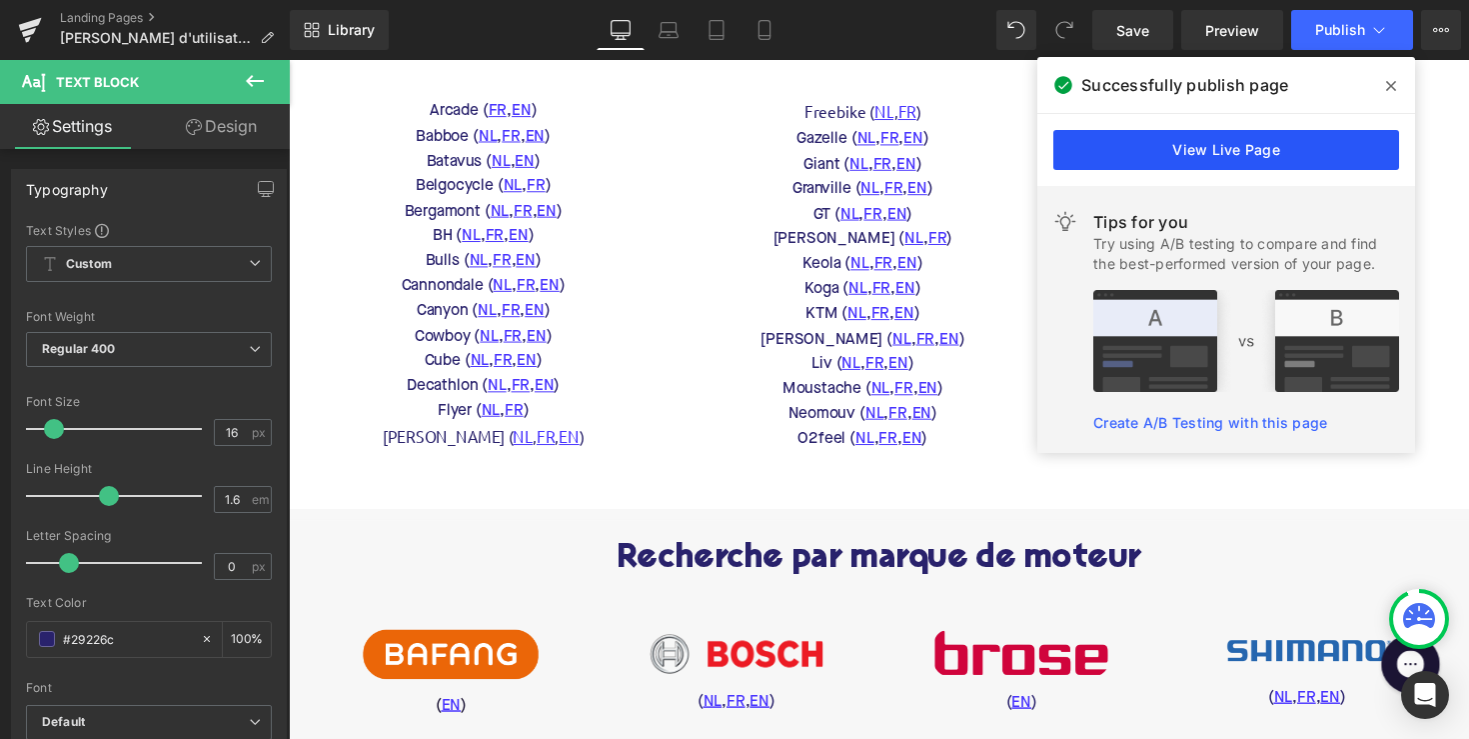
click at [1210, 146] on link "View Live Page" at bounding box center [1226, 150] width 346 height 40
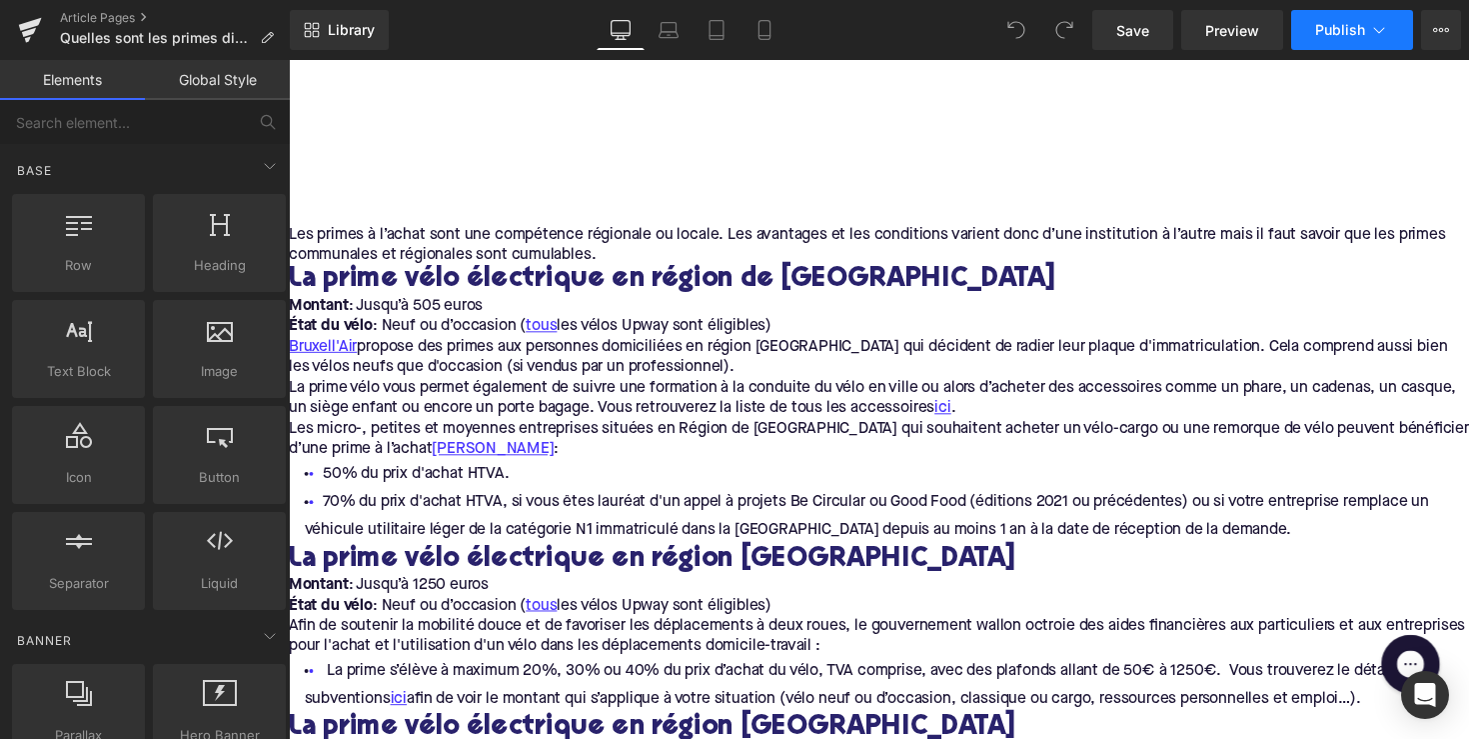
click at [1379, 30] on icon at bounding box center [1379, 30] width 20 height 20
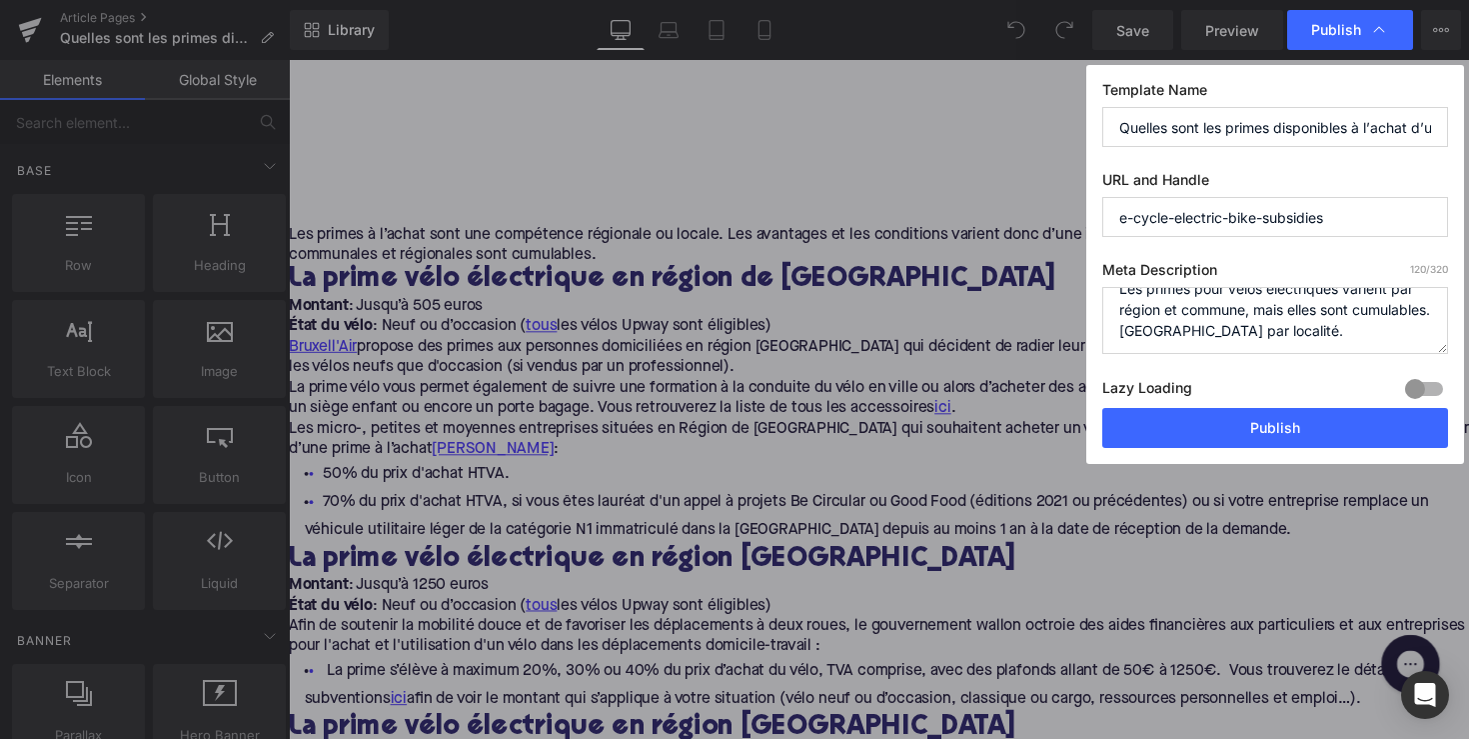
scroll to position [21, 0]
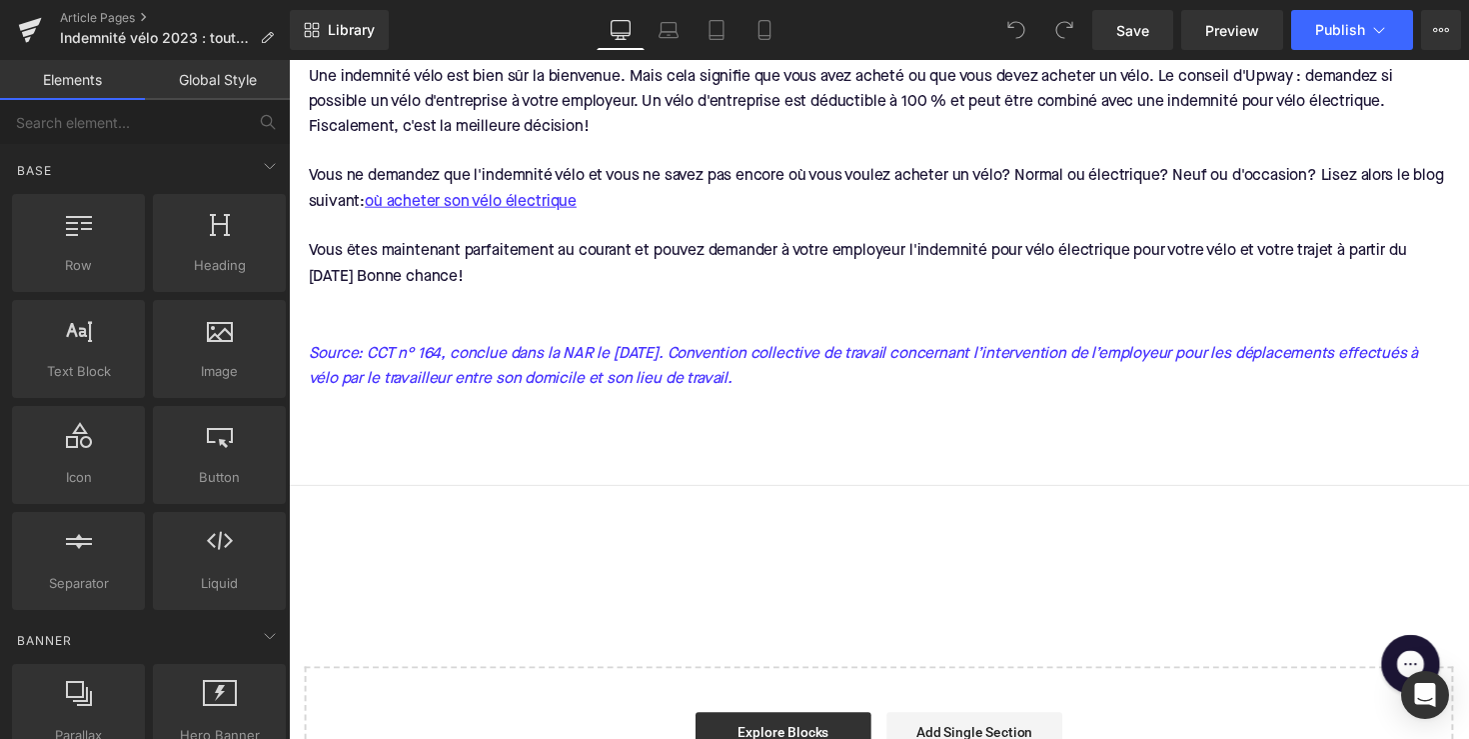
scroll to position [2643, 0]
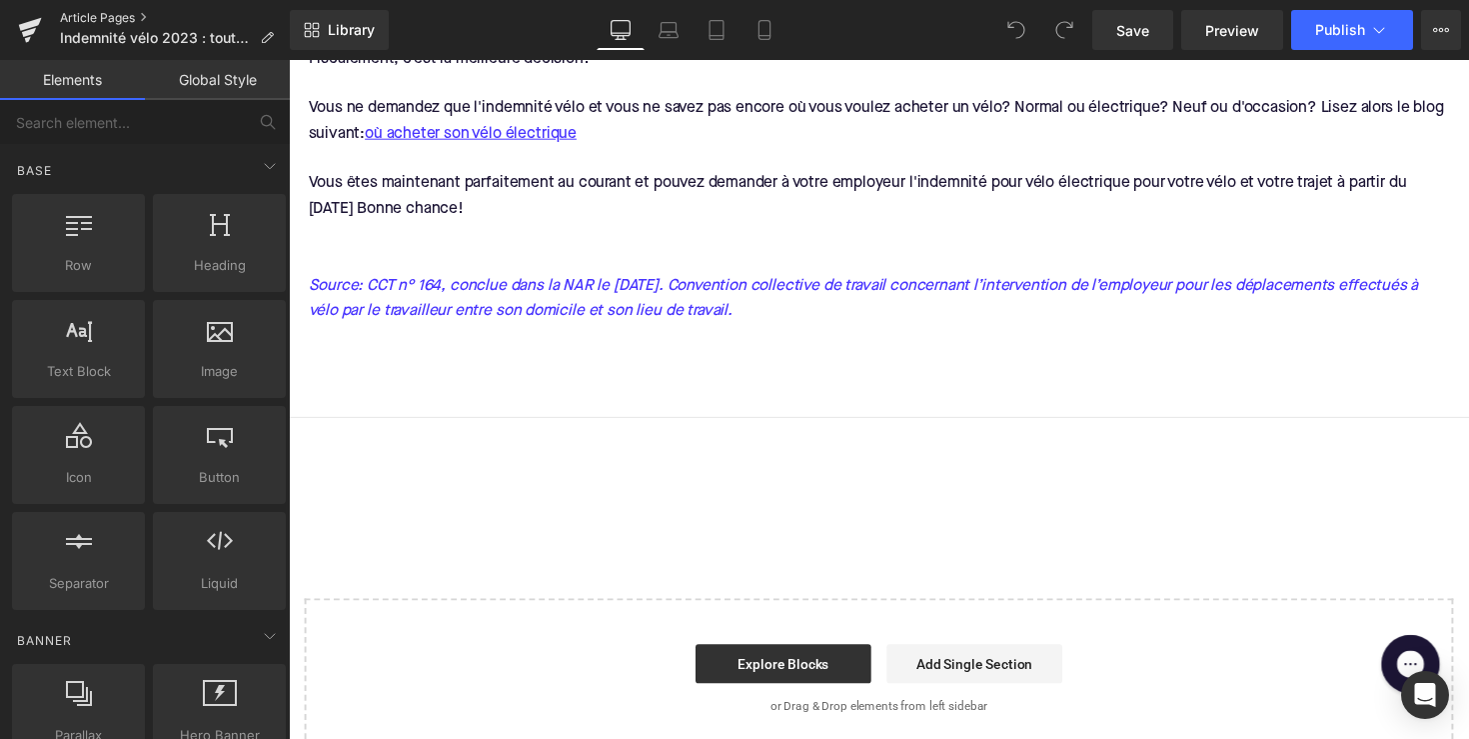
click at [96, 16] on link "Article Pages" at bounding box center [175, 18] width 230 height 16
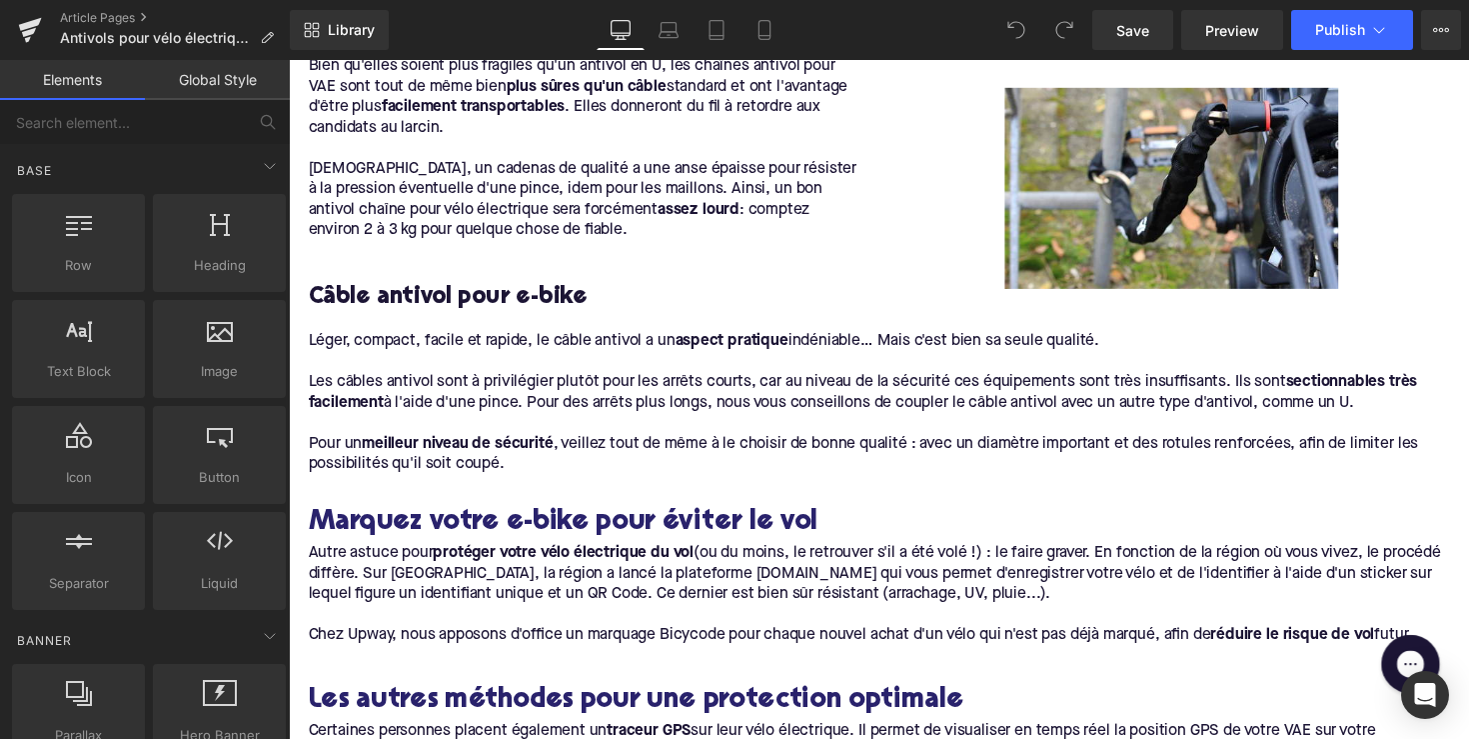
scroll to position [2594, 0]
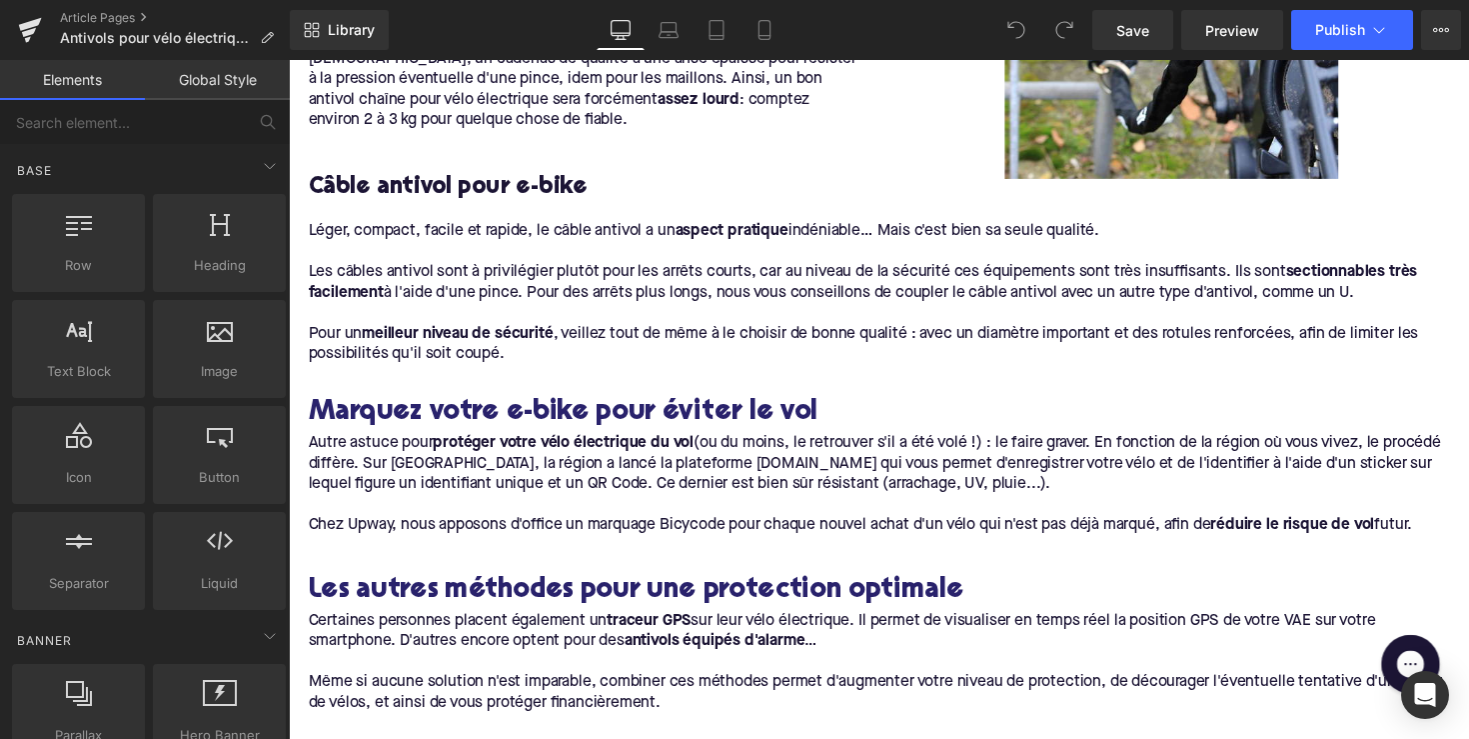
click at [99, 9] on div "Article Pages Antivols pour vélo électrique : les astuces" at bounding box center [145, 30] width 290 height 60
click at [100, 18] on link "Article Pages" at bounding box center [175, 18] width 230 height 16
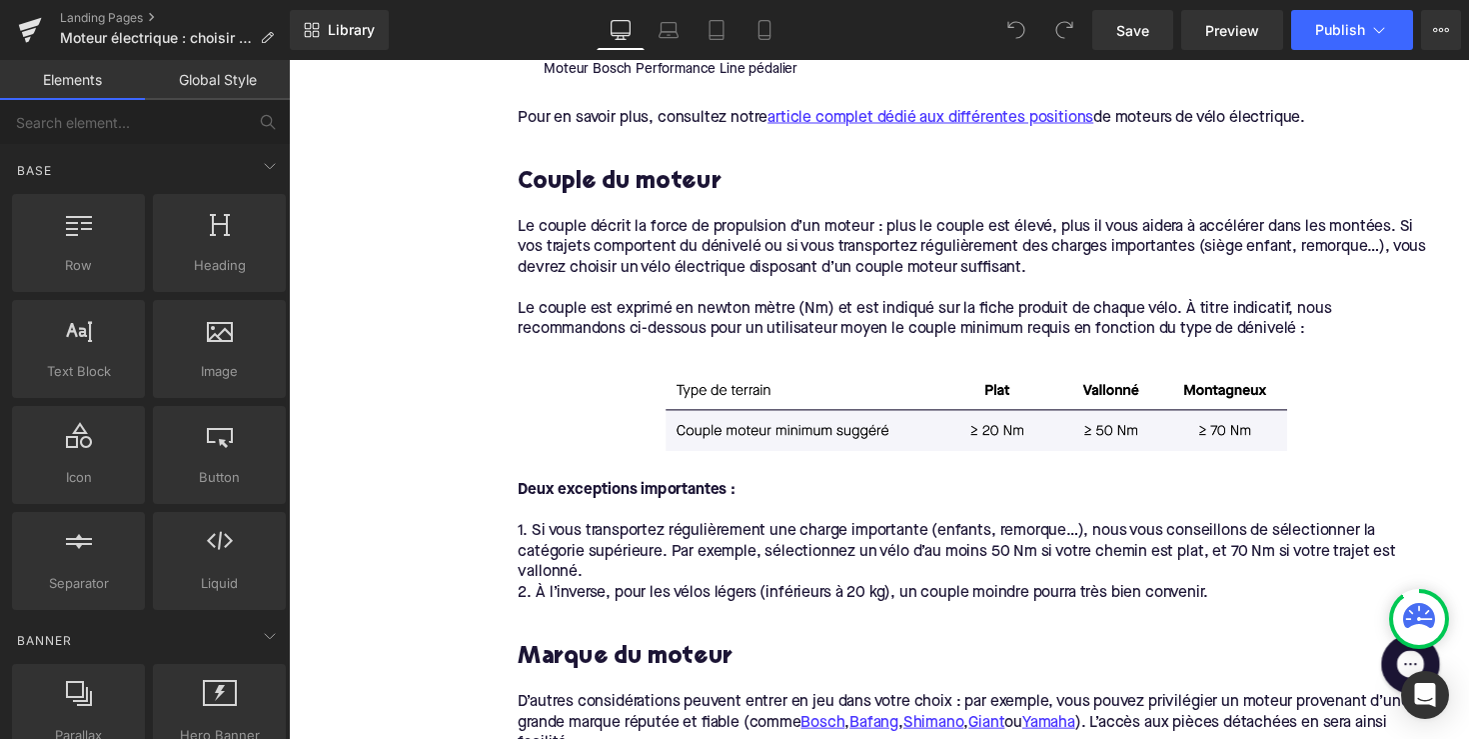
scroll to position [1173, 0]
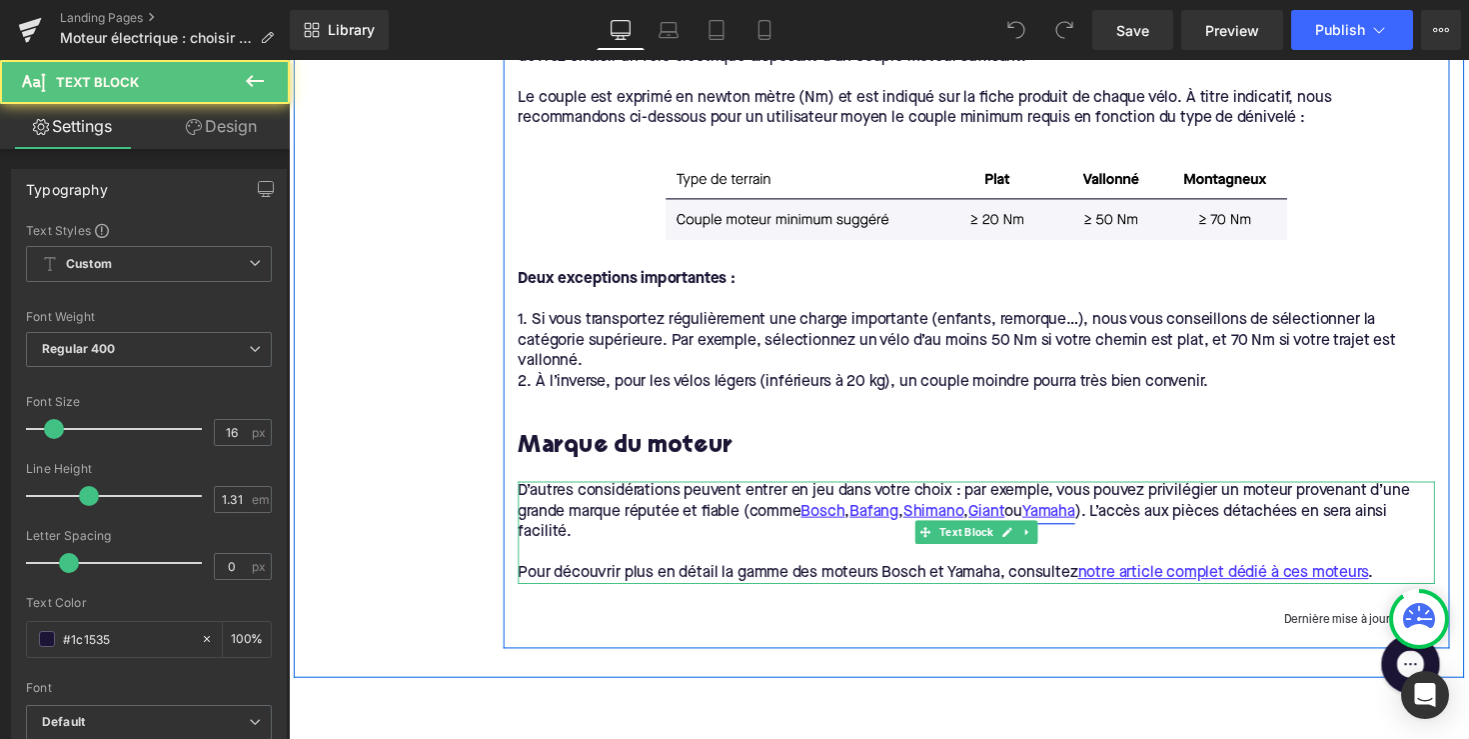
click at [1088, 518] on link "Yamaha" at bounding box center [1067, 523] width 54 height 21
click at [1174, 499] on p "D’autres considérations peuvent entrer en jeu dans votre choix : par exemple, v…" at bounding box center [993, 523] width 939 height 63
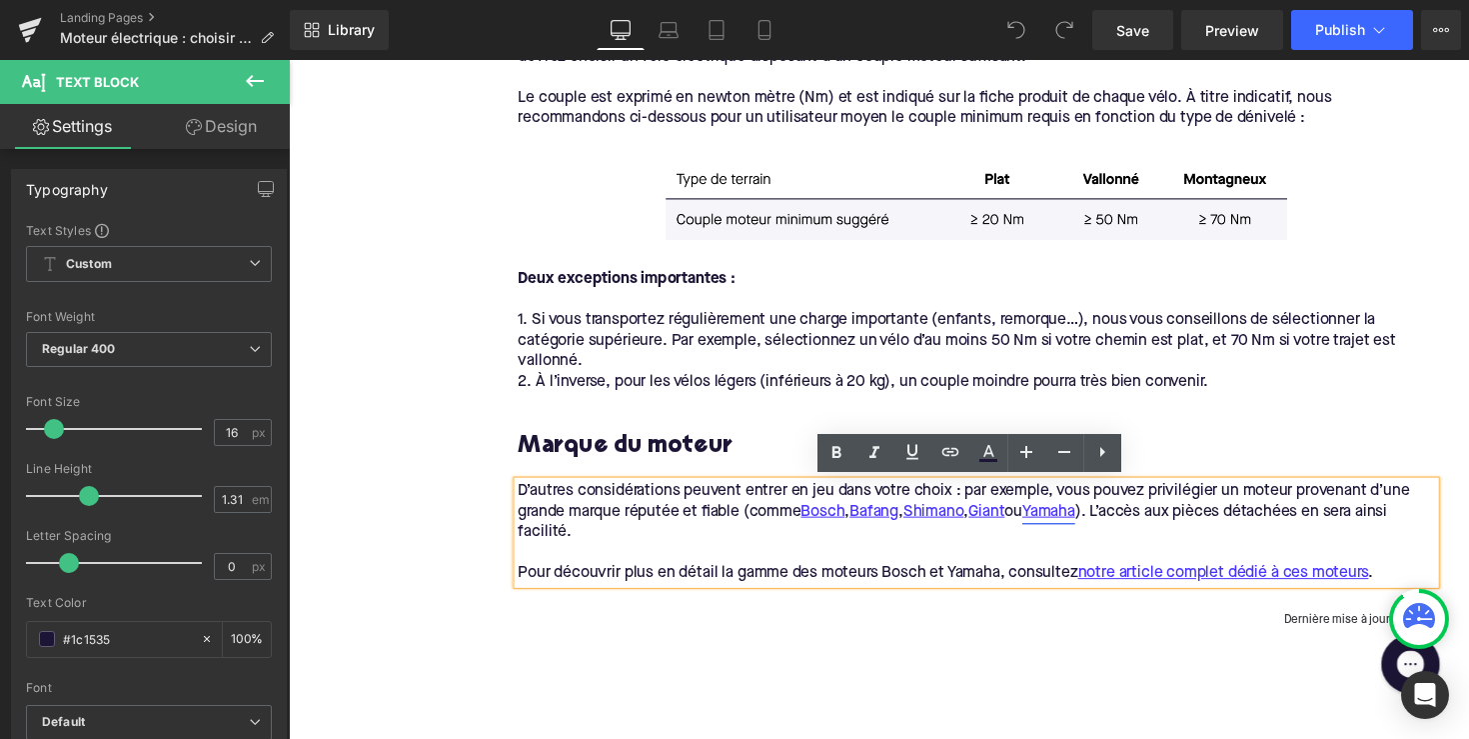
click at [1094, 528] on link "Yamaha" at bounding box center [1067, 523] width 54 height 21
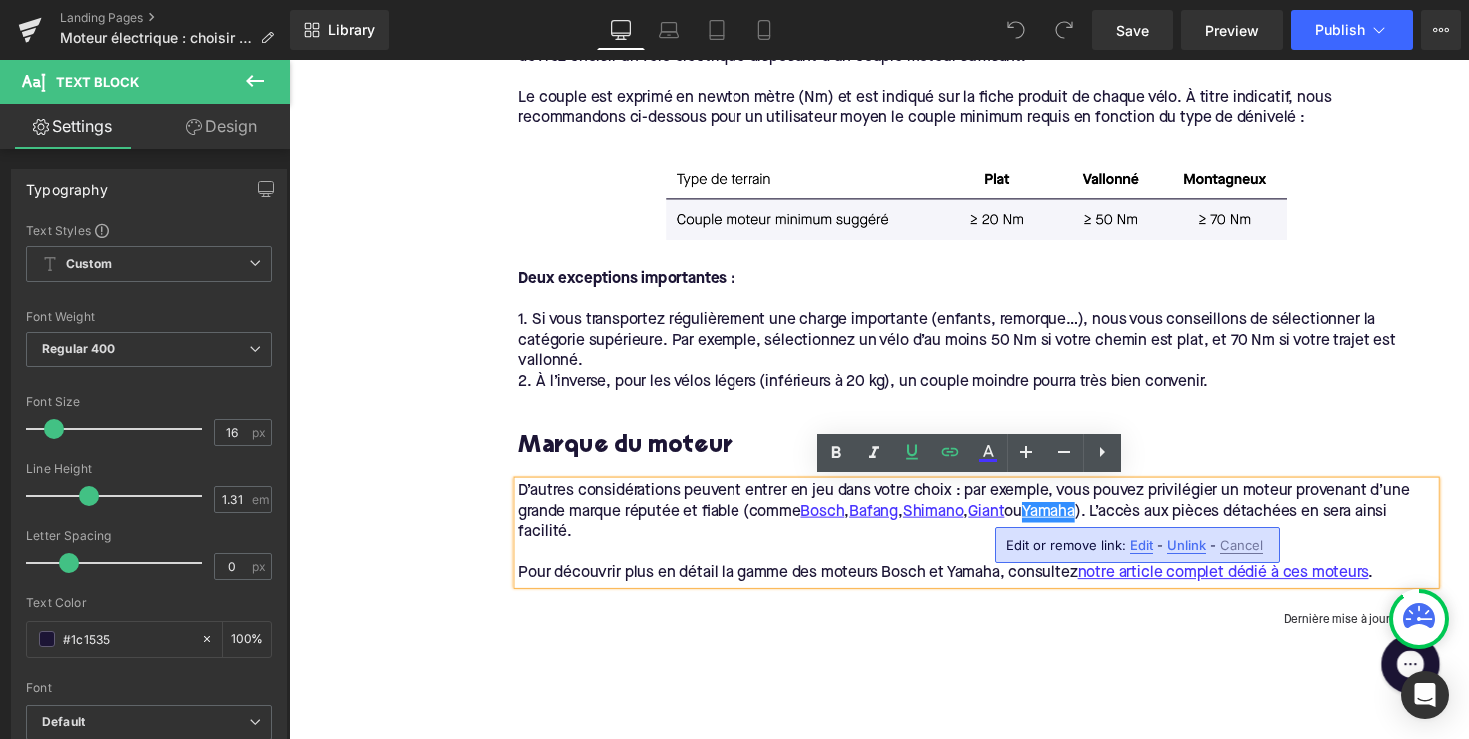
click at [1142, 540] on span "Edit" at bounding box center [1141, 545] width 23 height 17
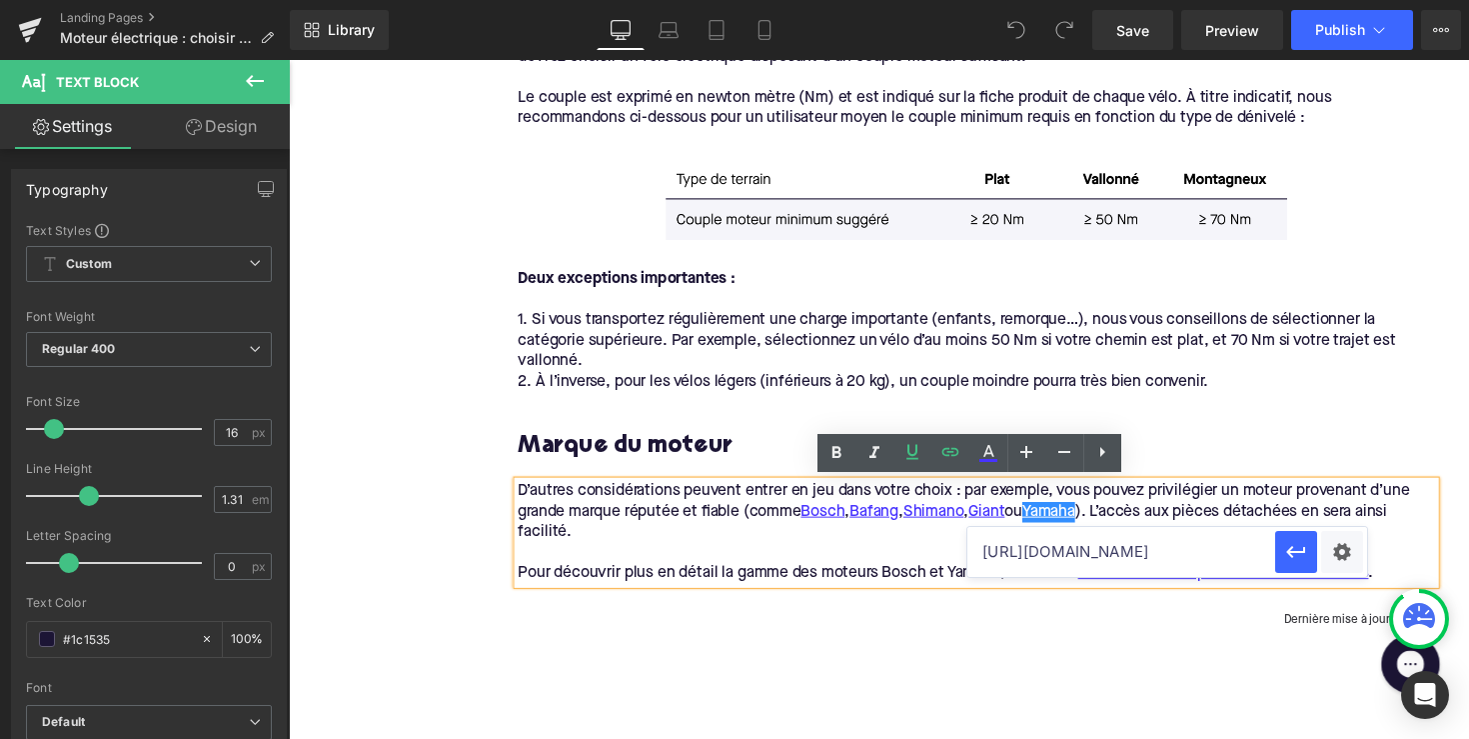
click at [1070, 543] on input "[URL][DOMAIN_NAME]" at bounding box center [1121, 552] width 308 height 50
click at [1070, 543] on input "https://www.yamaha-motor.eu/fr/fr/b2b/e-bike/products/" at bounding box center [1121, 552] width 308 height 50
paste input "be/nl/ebike"
click at [1095, 552] on input "https://www.yamaha-motor.eu/be/nl/ebike/" at bounding box center [1121, 552] width 308 height 50
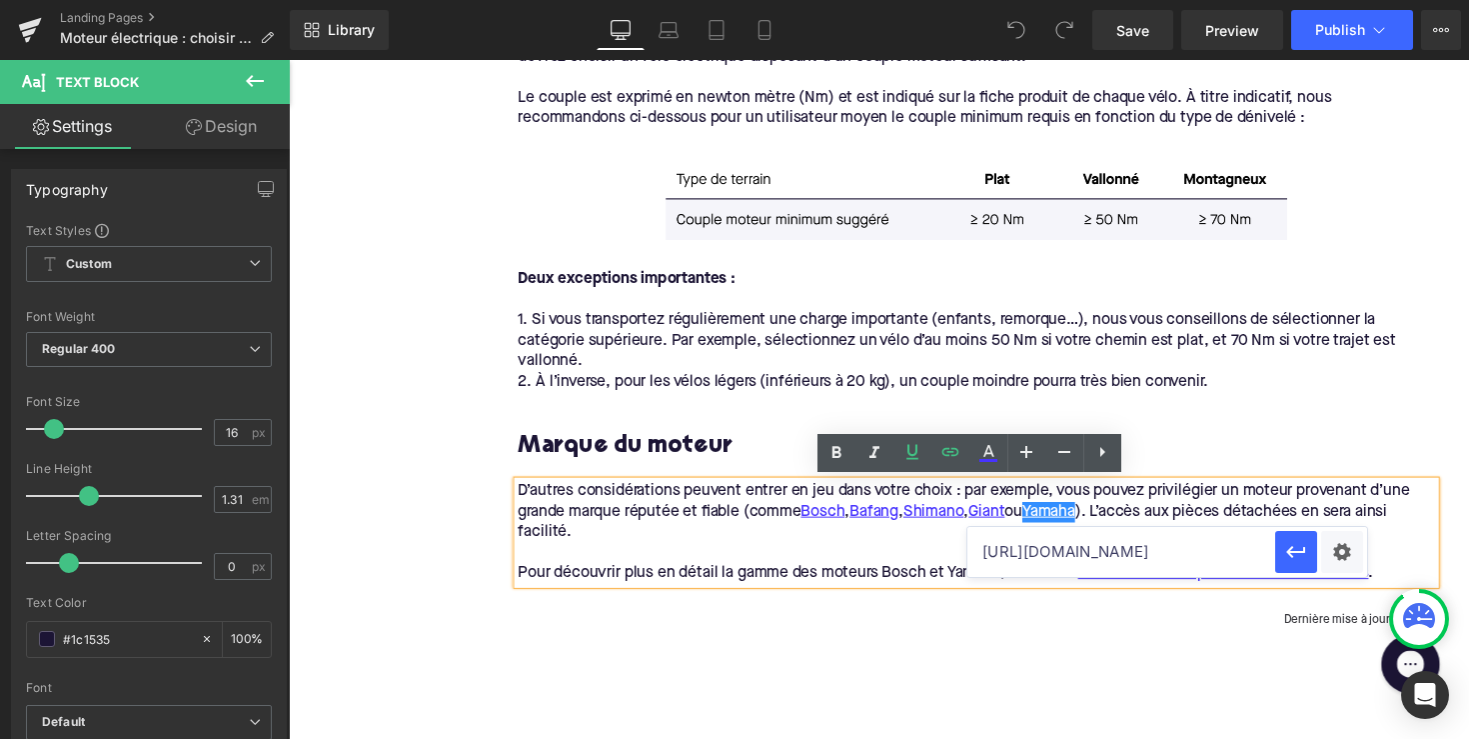
click at [1095, 552] on input "https://www.yamaha-motor.eu/be/nl/ebike/" at bounding box center [1121, 552] width 308 height 50
paste input "fr"
type input "https://www.yamaha-motor.eu/be/fr/ebike/"
click at [1299, 552] on icon "button" at bounding box center [1295, 553] width 19 height 12
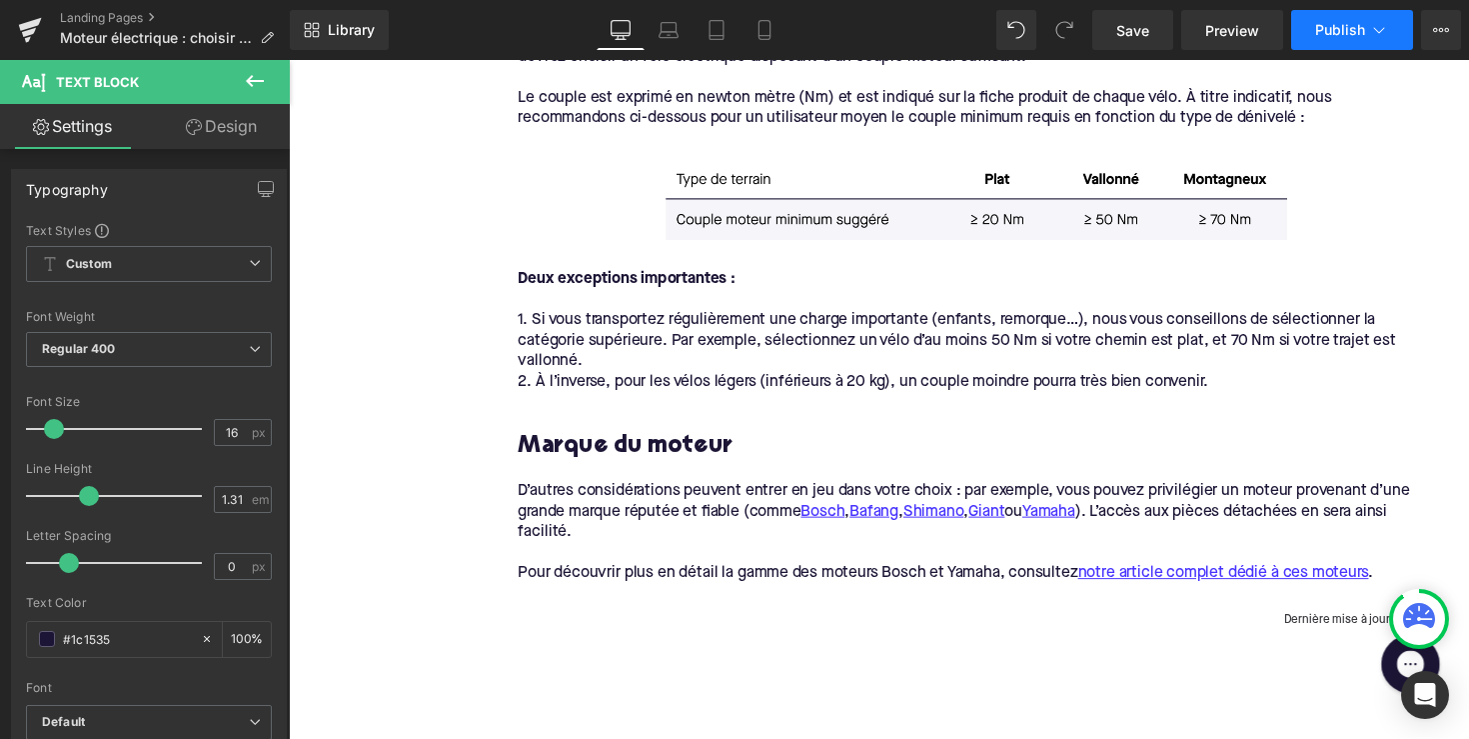
click at [1330, 22] on span "Publish" at bounding box center [1340, 30] width 50 height 16
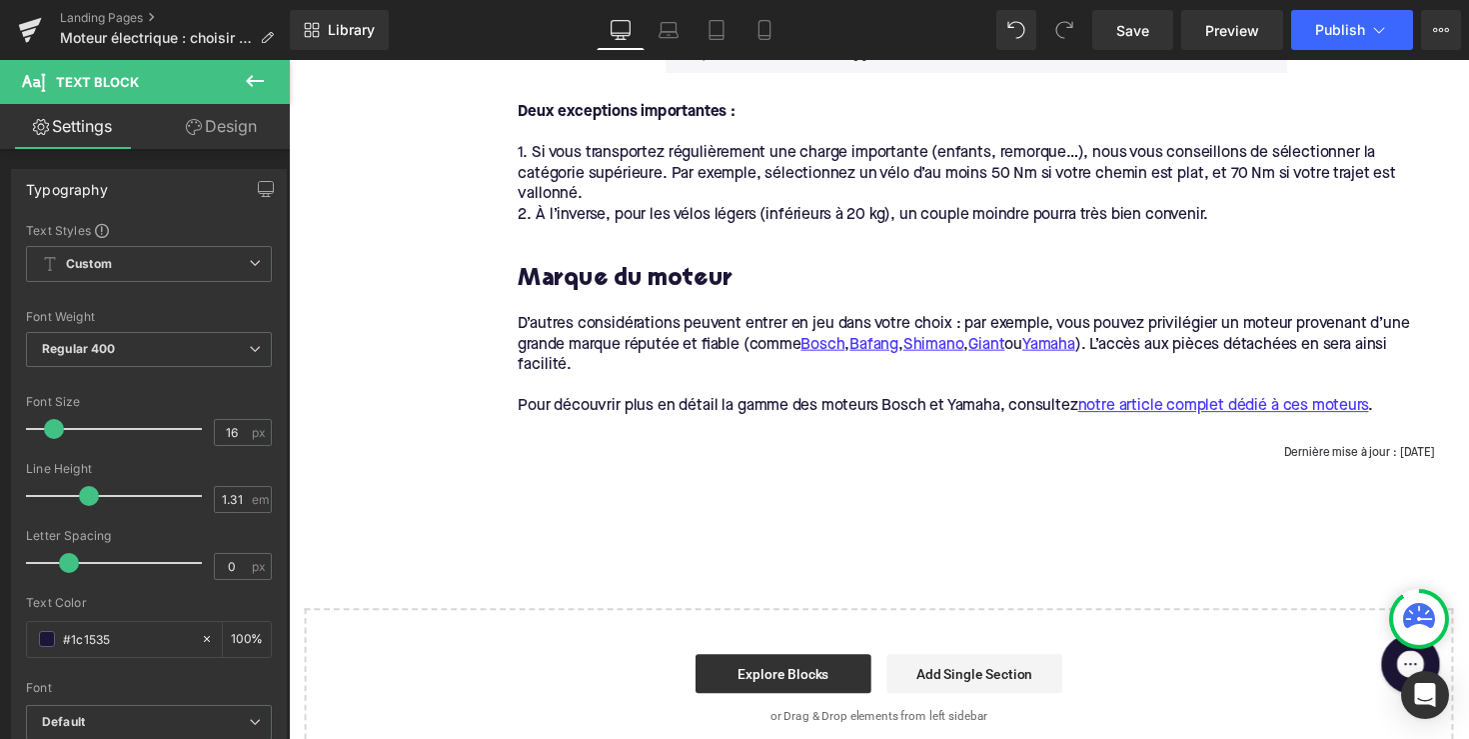
scroll to position [1380, 0]
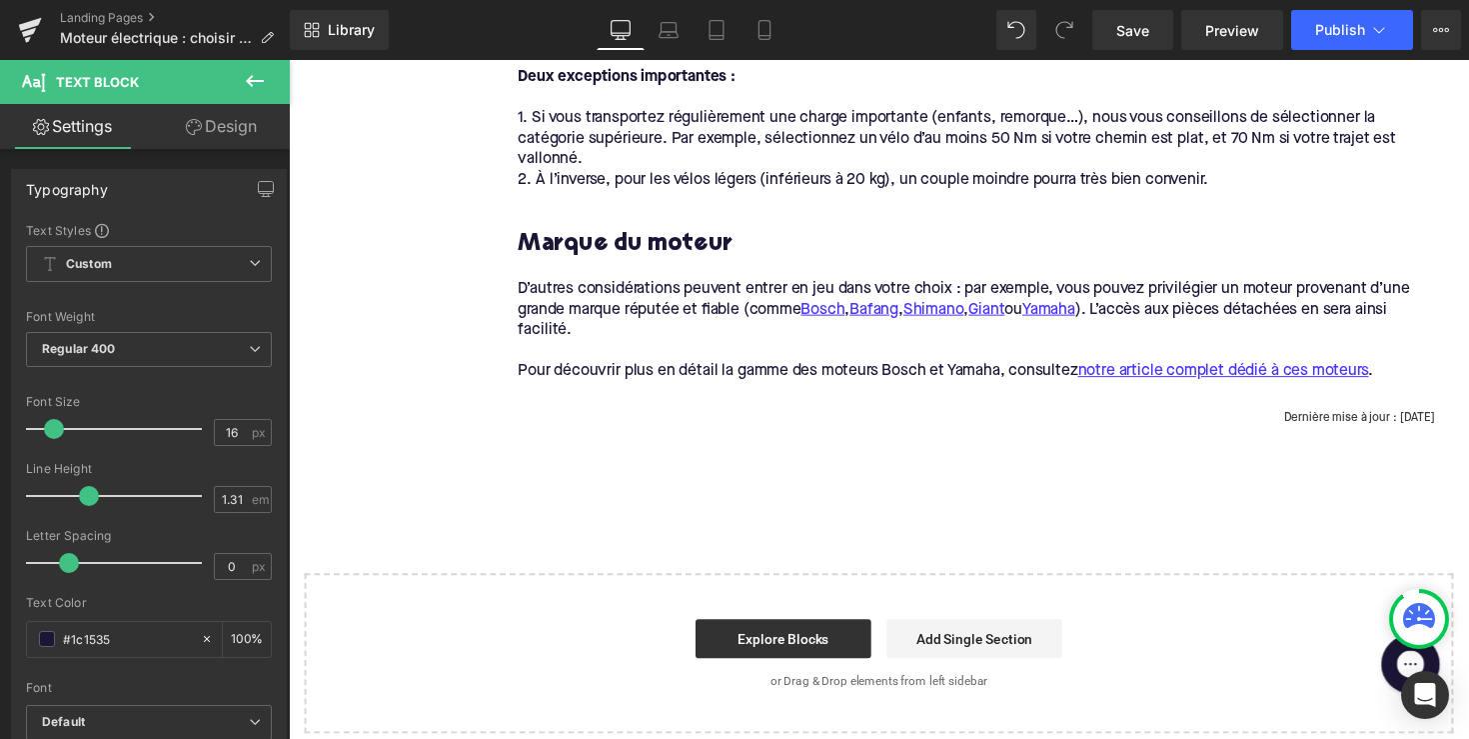
click at [1423, 426] on p "Dernière mise à jour : 3 septembre 2023" at bounding box center [993, 428] width 939 height 16
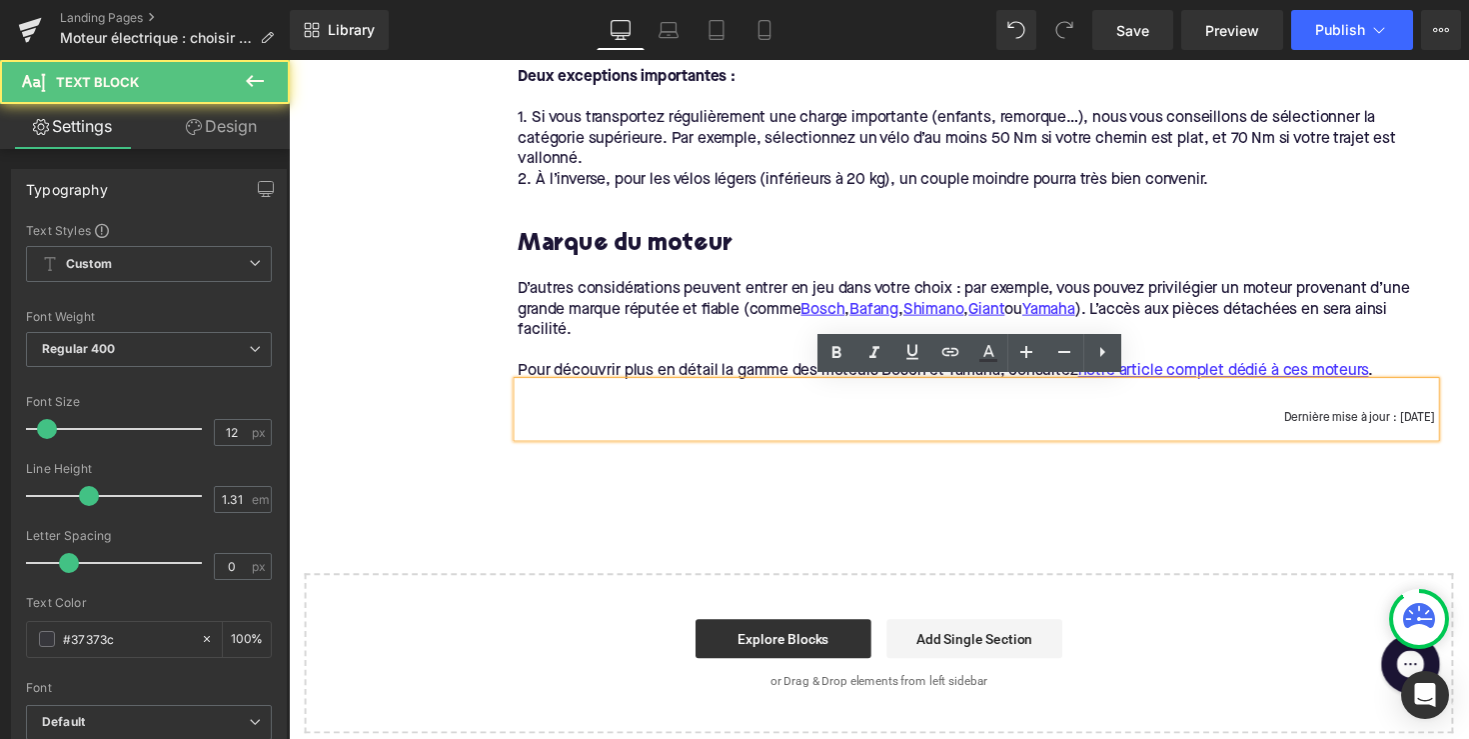
click at [1367, 429] on p "Dernière mise à jour : 3 septembre 2023" at bounding box center [993, 428] width 939 height 16
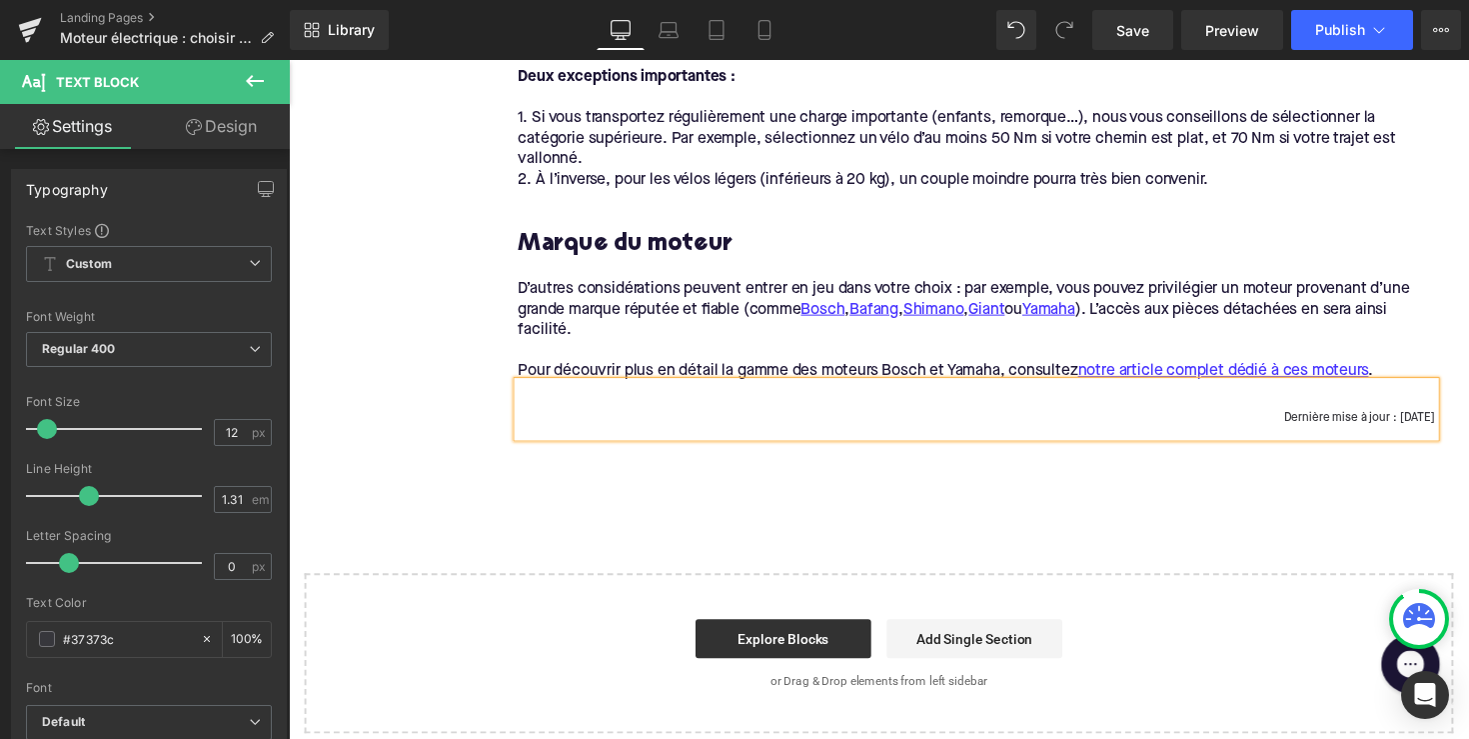
click at [1404, 427] on p "Dernière mise à jour : 19 septembre 2023" at bounding box center [993, 428] width 939 height 16
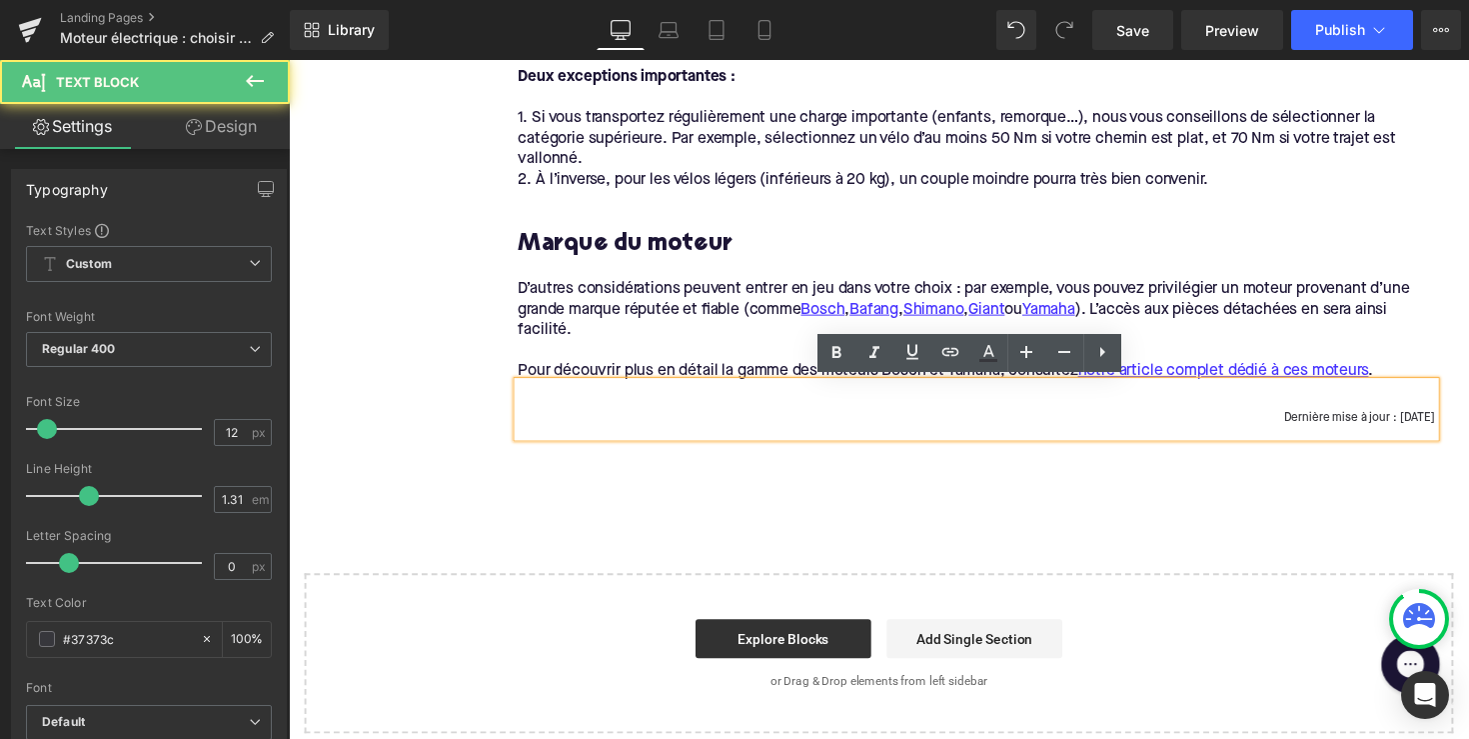
click at [1404, 427] on p "Dernière mise à jour : 19 septembre 2023" at bounding box center [993, 428] width 939 height 16
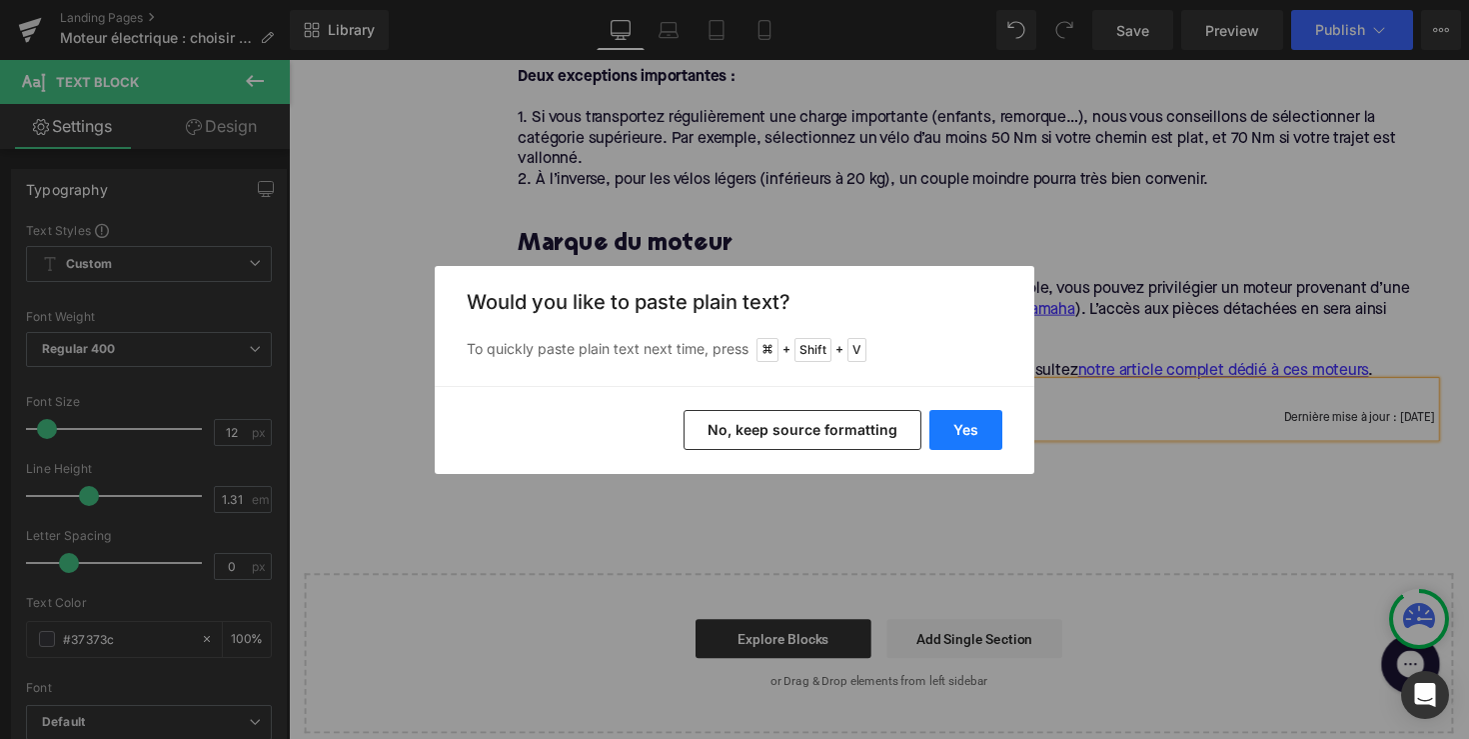
click at [966, 425] on button "Yes" at bounding box center [965, 430] width 73 height 40
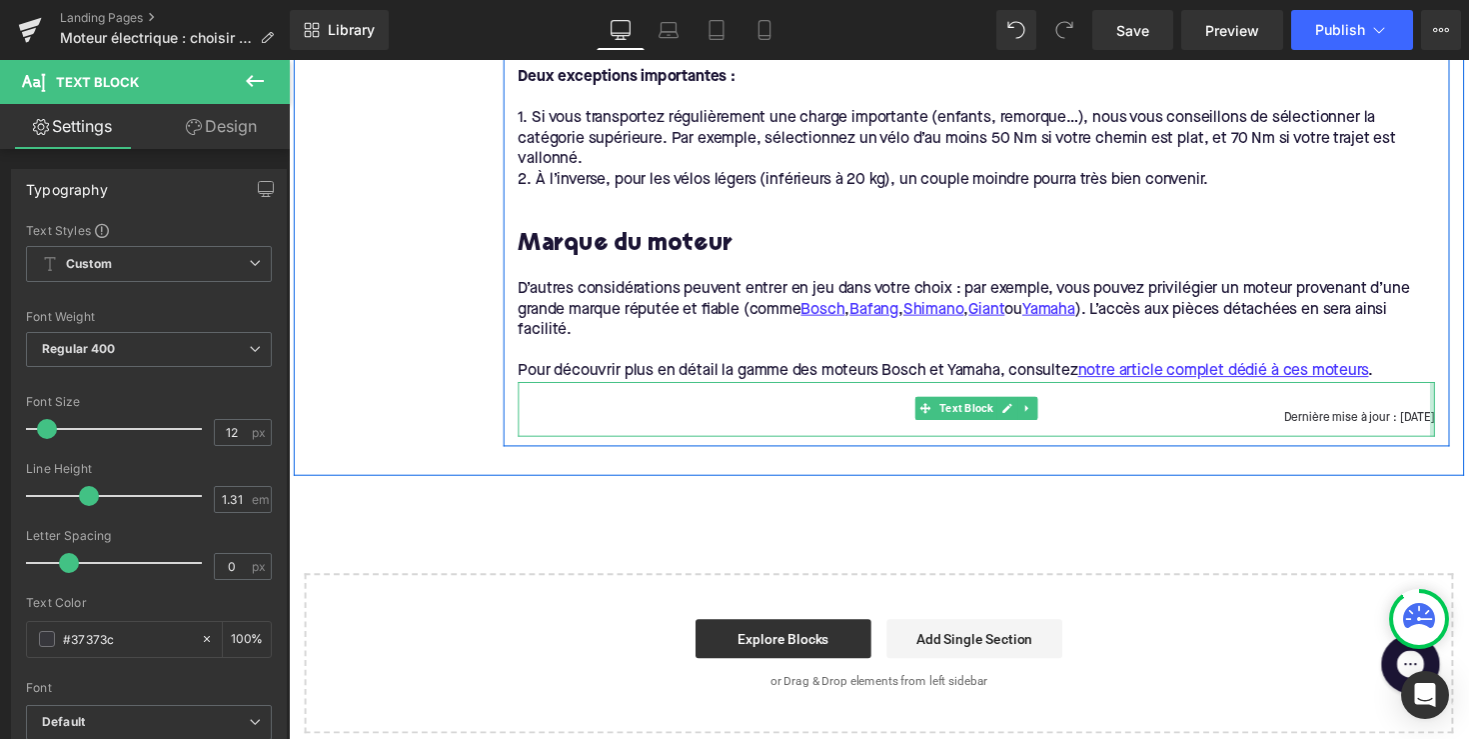
click at [1458, 425] on div at bounding box center [1460, 418] width 5 height 56
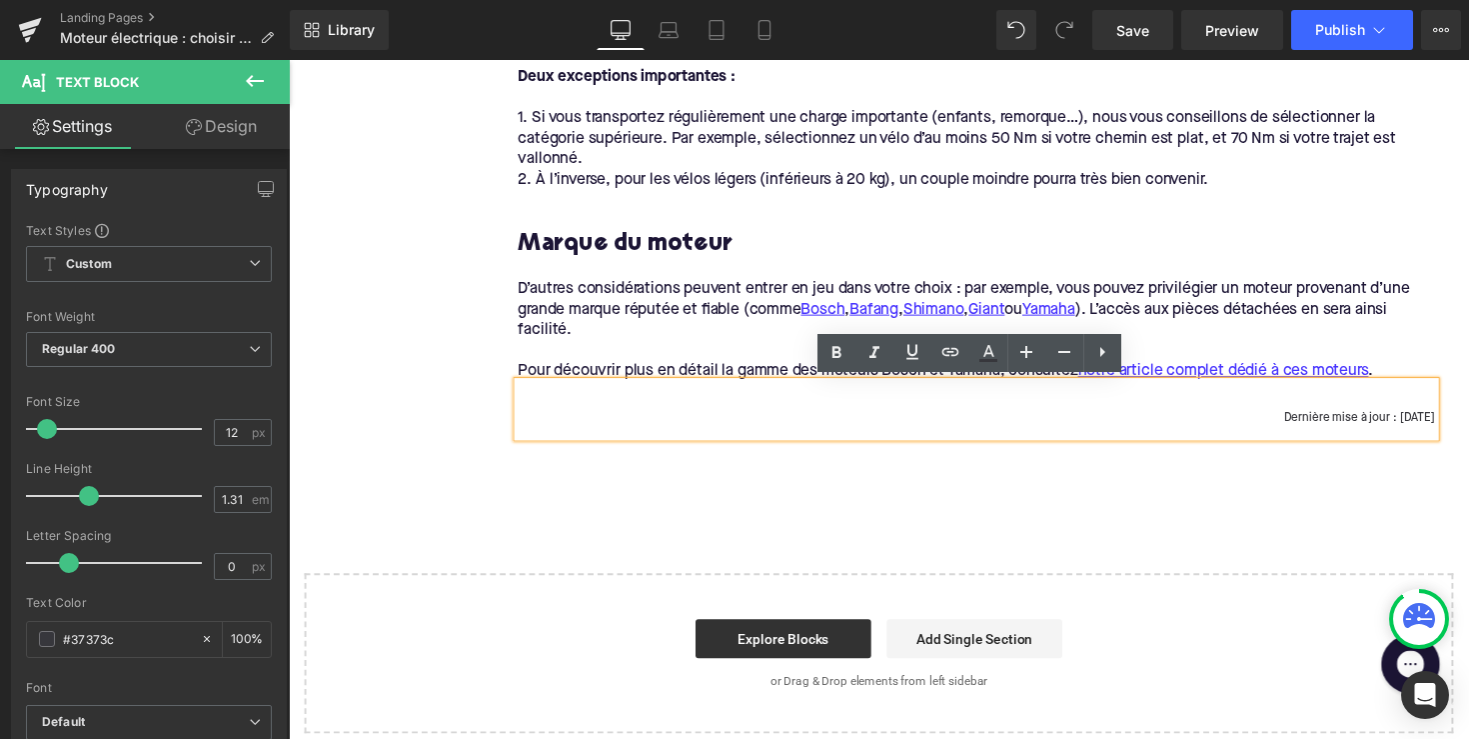
click at [1451, 425] on p "Dernière mise à jour : 19 août 2023" at bounding box center [993, 428] width 939 height 16
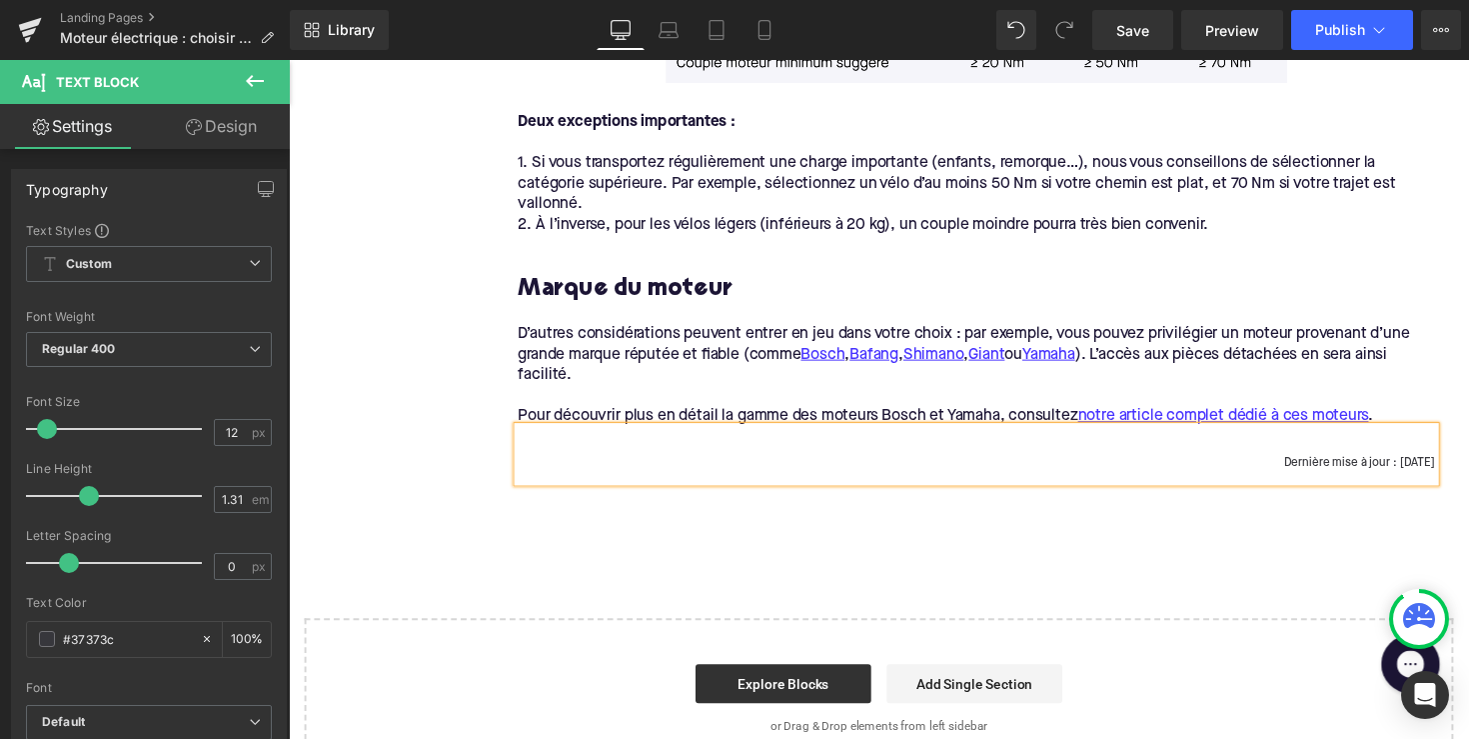
scroll to position [1332, 0]
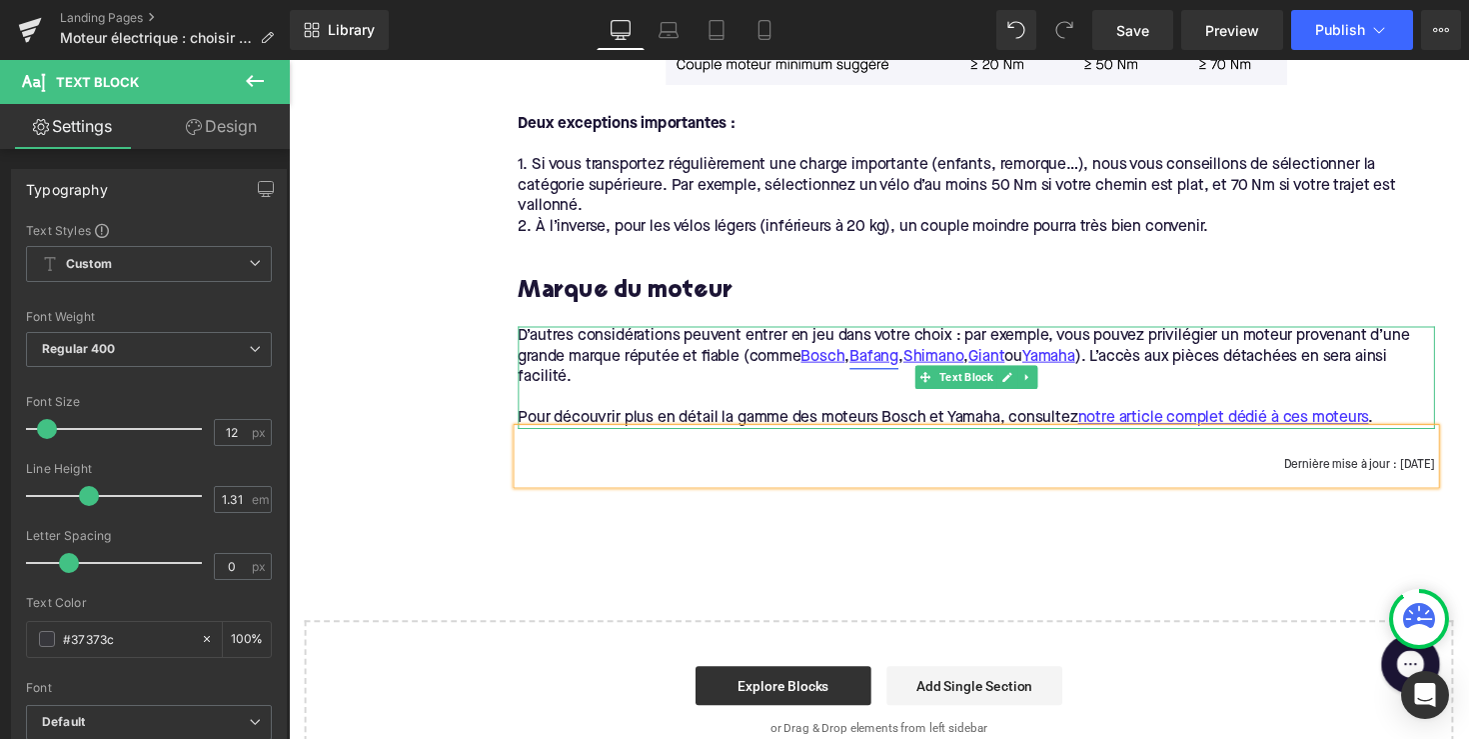
click at [901, 366] on link "Bafang" at bounding box center [889, 364] width 50 height 21
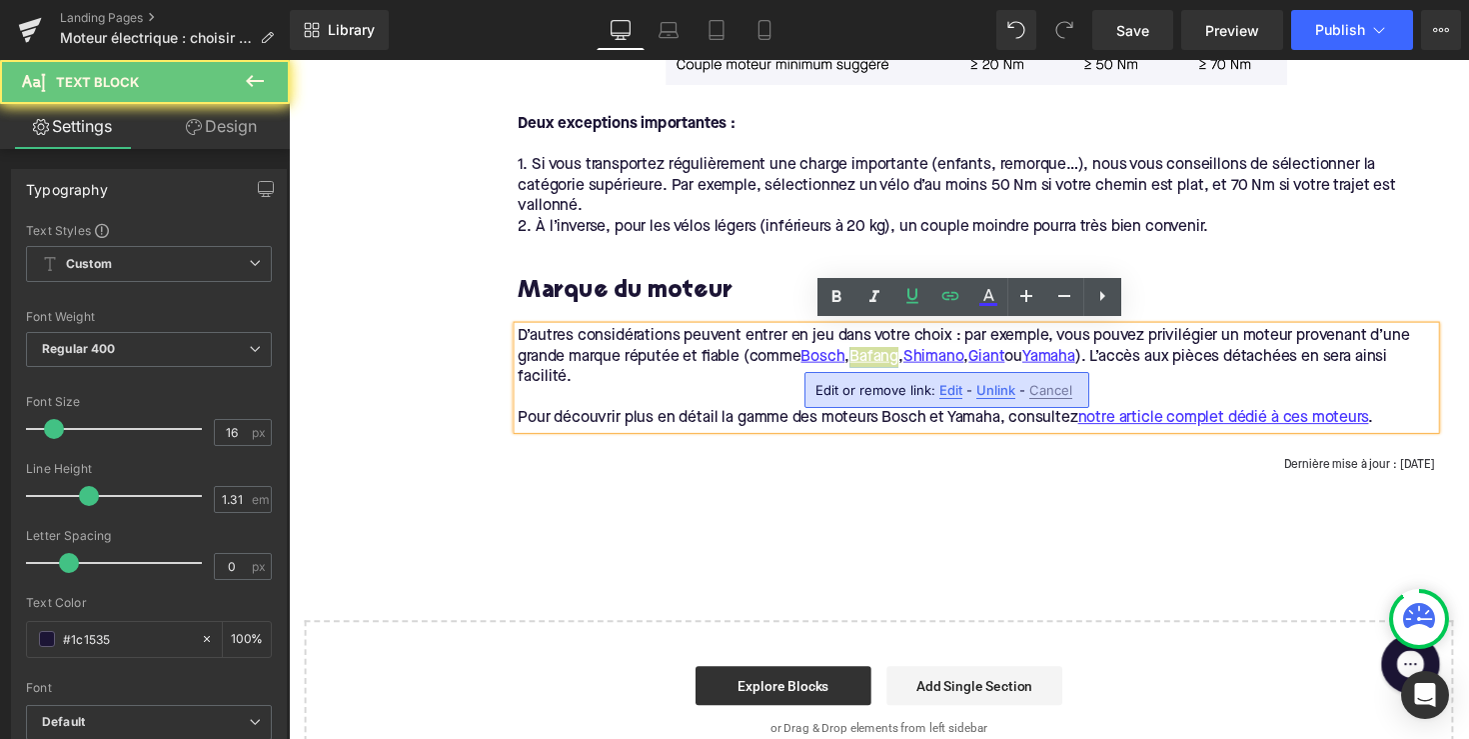
click at [953, 392] on span "Edit" at bounding box center [950, 390] width 23 height 17
type input "https://bafang-e.com/en/about-bafang/company/"
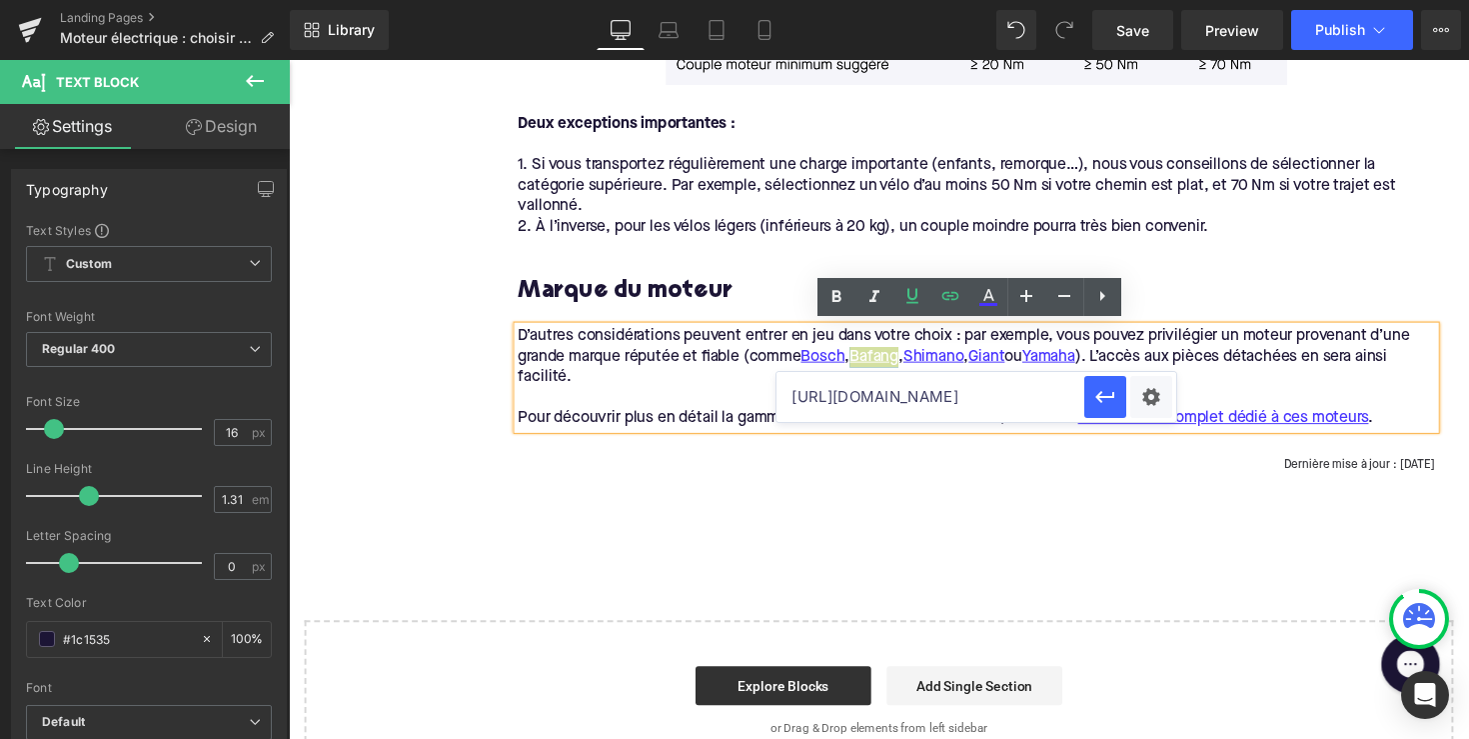
click at [931, 400] on input "https://bafang-e.com/en/about-bafang/company/" at bounding box center [931, 397] width 308 height 50
click at [874, 396] on input "https://bafang-e.com/en/about-bafang/company/" at bounding box center [931, 397] width 308 height 50
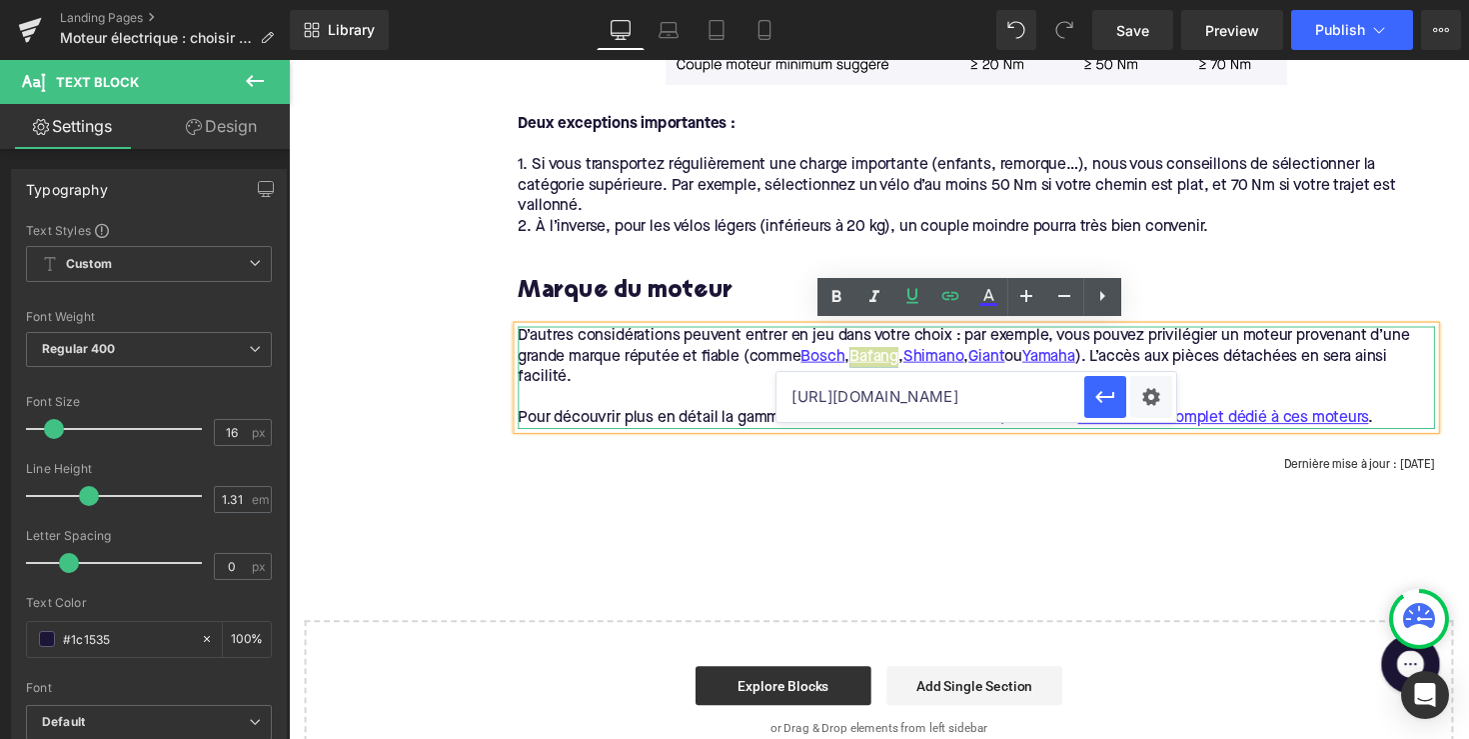
click at [874, 396] on input "https://bafang-e.com/en/about-bafang/company/" at bounding box center [931, 397] width 308 height 50
click at [1108, 398] on icon "button" at bounding box center [1105, 397] width 19 height 12
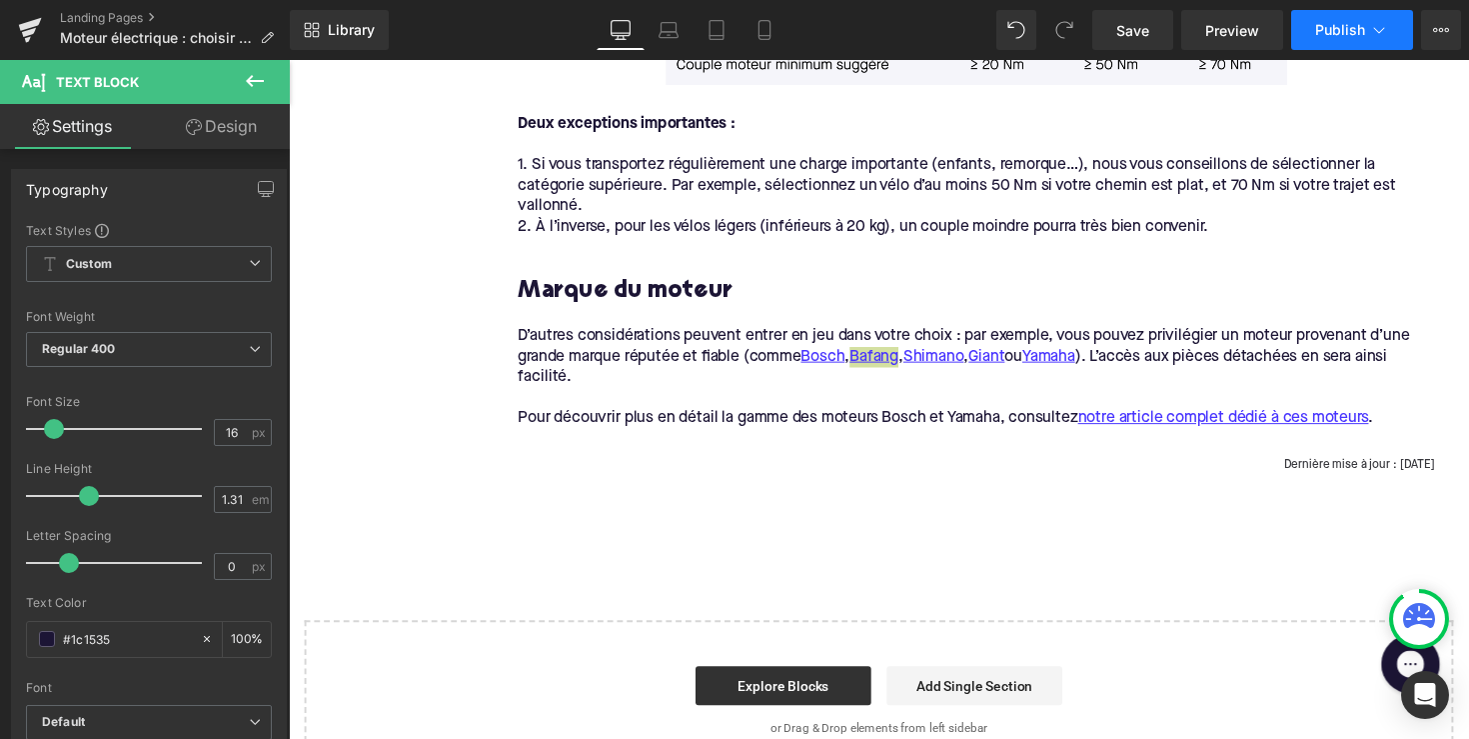
click at [1359, 44] on button "Publish" at bounding box center [1352, 30] width 122 height 40
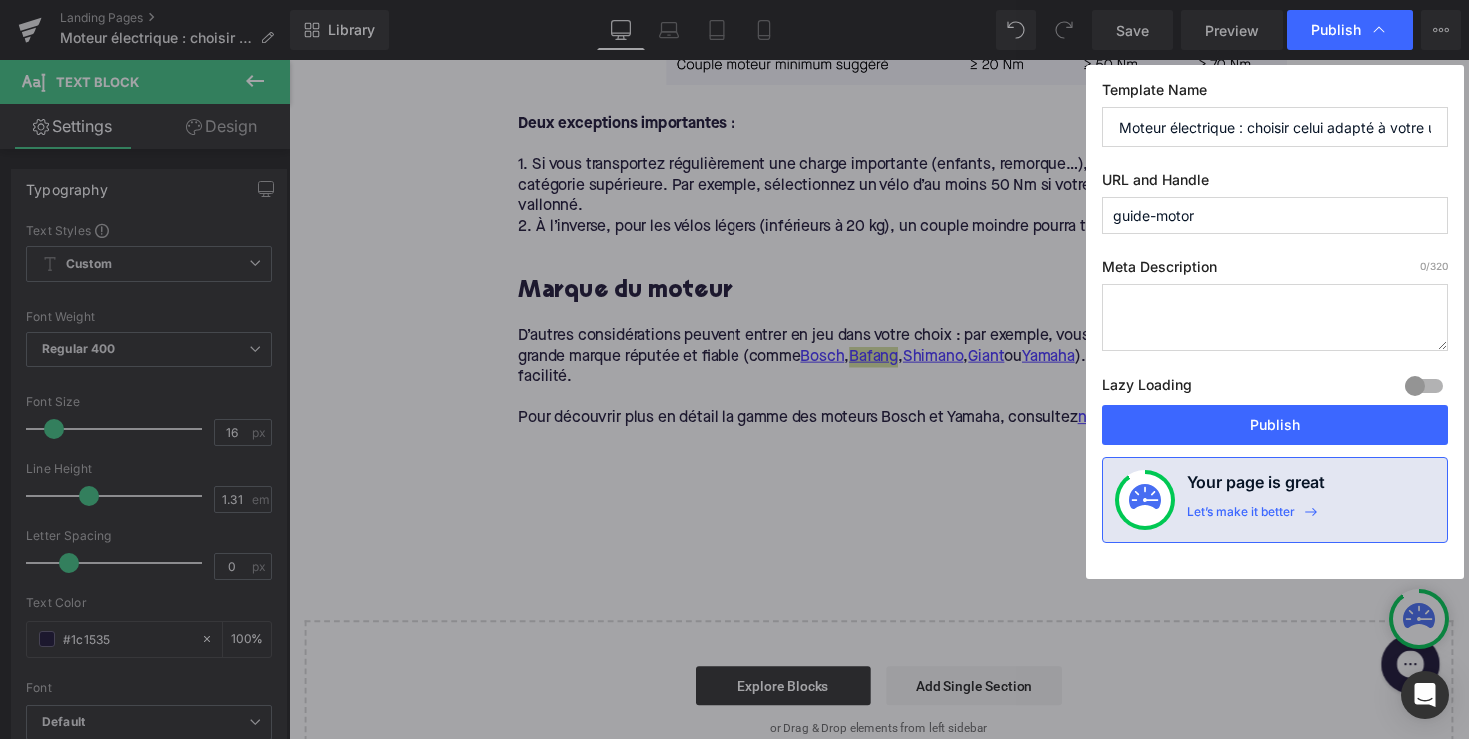
click at [1253, 327] on textarea at bounding box center [1275, 317] width 346 height 67
paste textarea "Découvrez comment choisir le moteur électrique idéal pour votre vélo : position…"
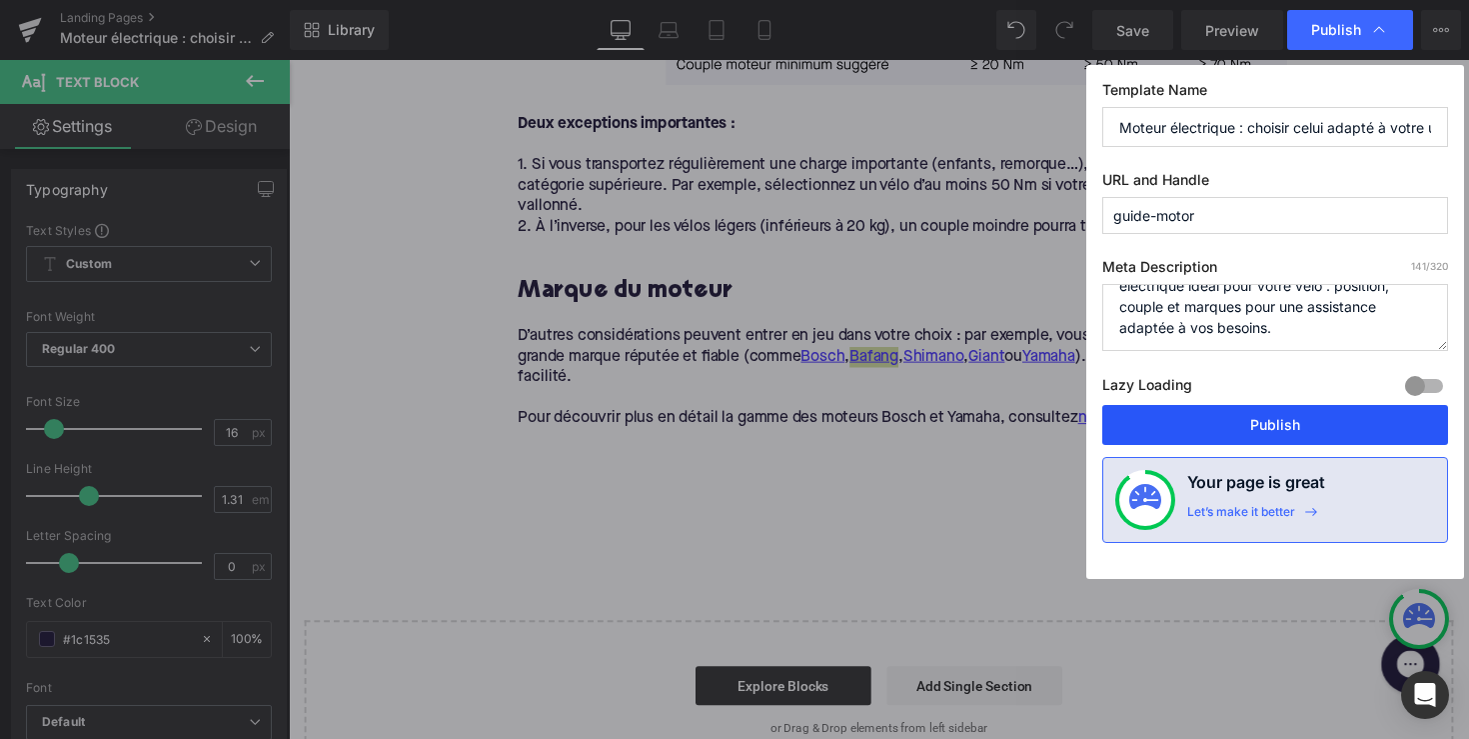
type textarea "Découvrez comment choisir le moteur électrique idéal pour votre vélo : position…"
click at [1281, 422] on button "Publish" at bounding box center [1275, 425] width 346 height 40
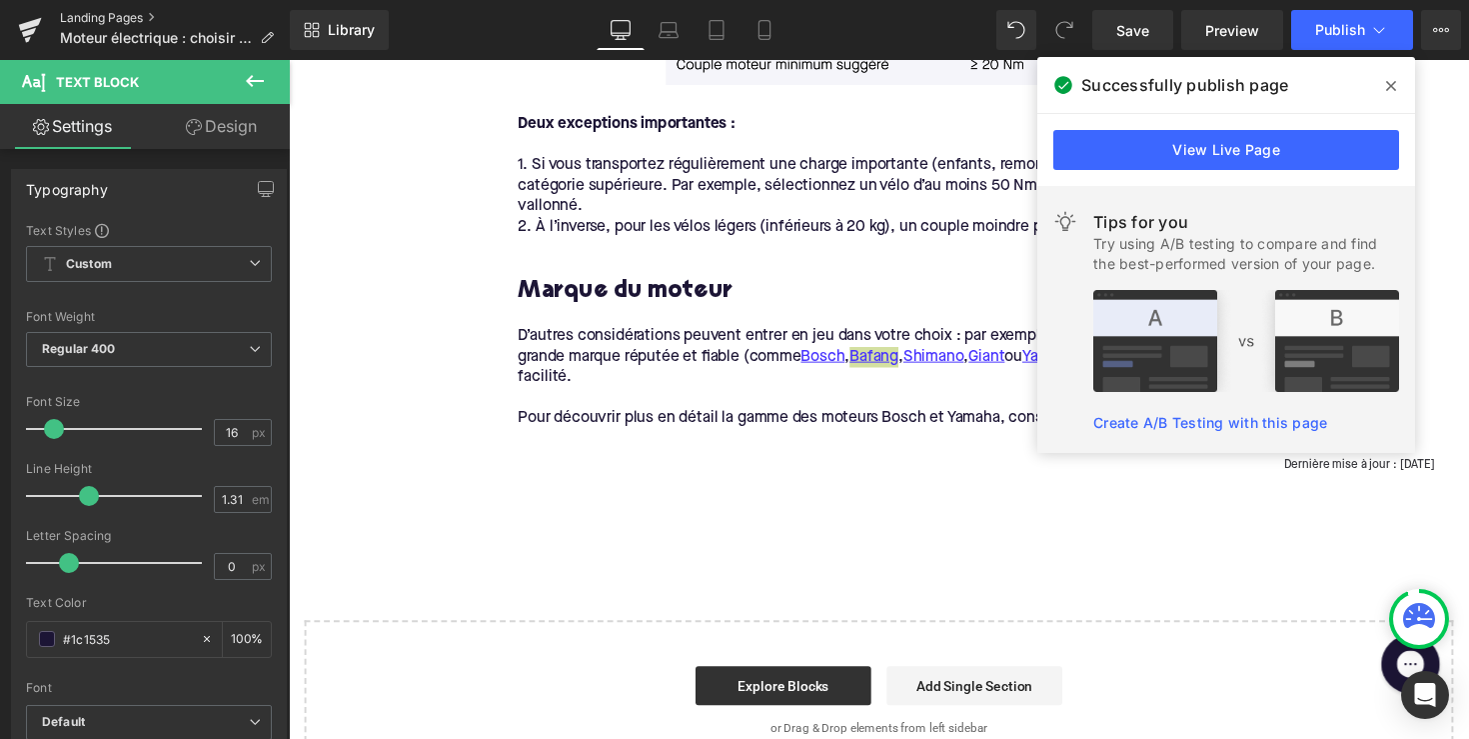
click at [99, 16] on link "Landing Pages" at bounding box center [175, 18] width 230 height 16
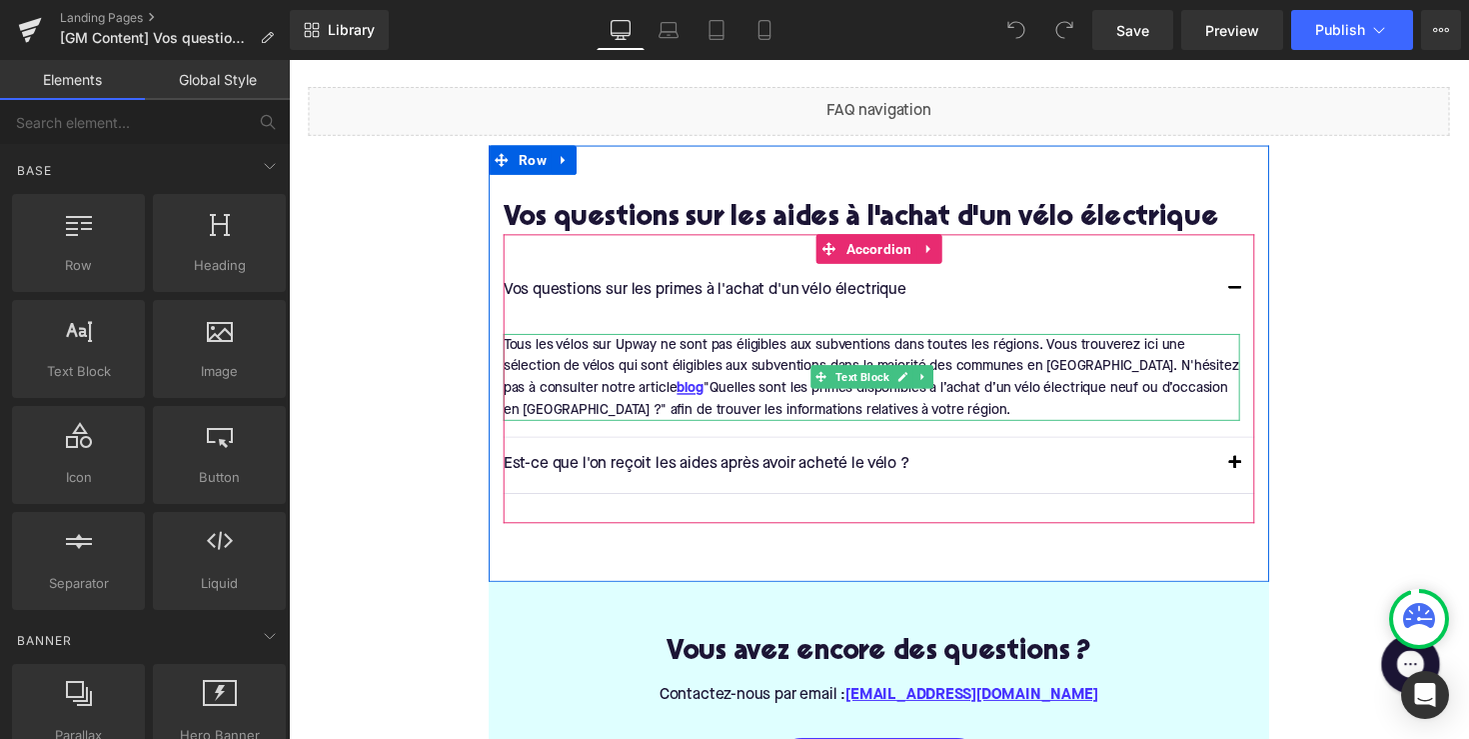
scroll to position [326, 0]
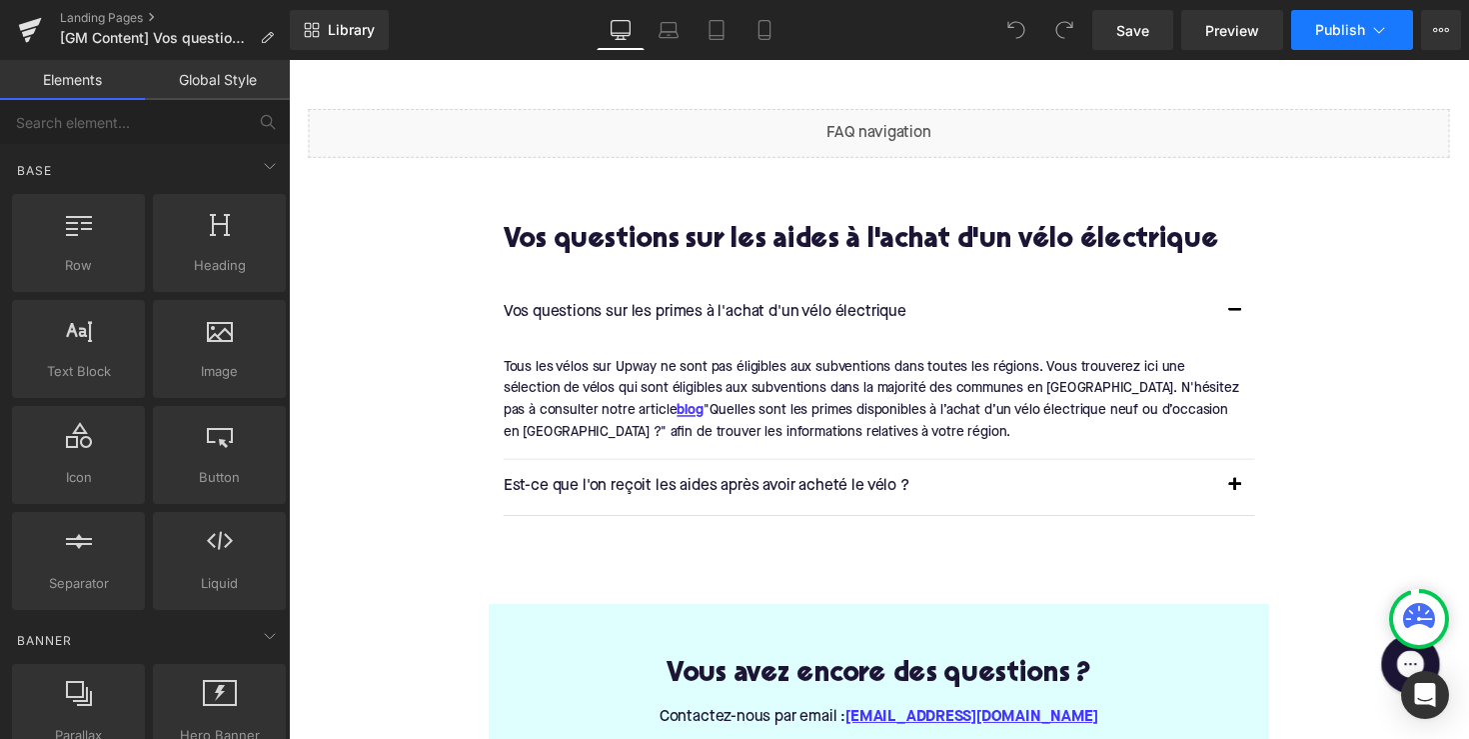
click at [1336, 40] on button "Publish" at bounding box center [1352, 30] width 122 height 40
